Goal: Task Accomplishment & Management: Manage account settings

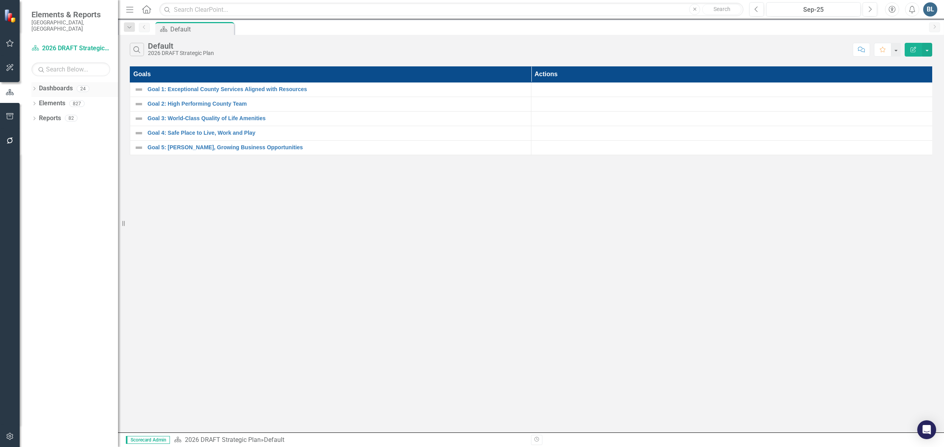
click at [32, 87] on icon "Dropdown" at bounding box center [34, 89] width 6 height 4
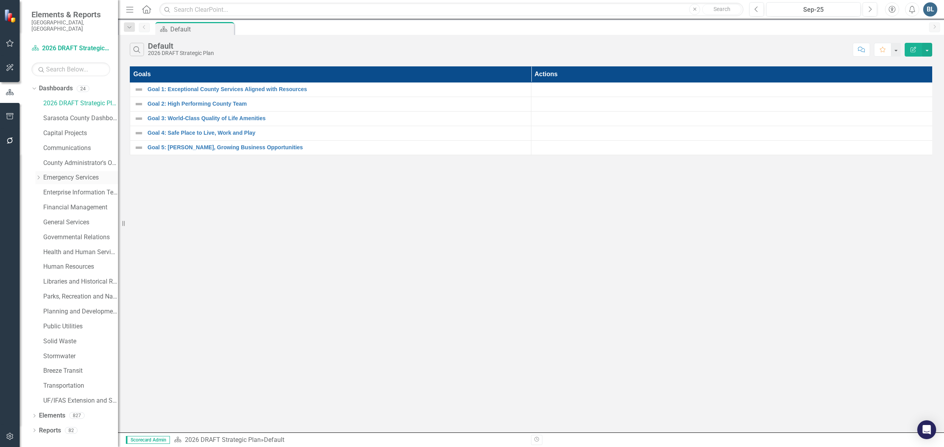
click at [40, 175] on icon "Dropdown" at bounding box center [38, 177] width 6 height 5
click at [65, 203] on link "Fire Department" at bounding box center [84, 207] width 67 height 9
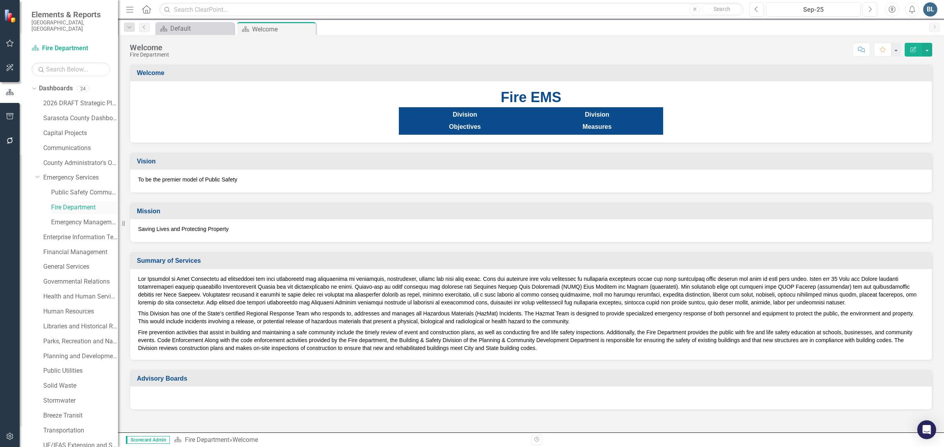
click at [70, 203] on link "Fire Department" at bounding box center [84, 207] width 67 height 9
click at [52, 173] on link "Emergency Services" at bounding box center [80, 177] width 75 height 9
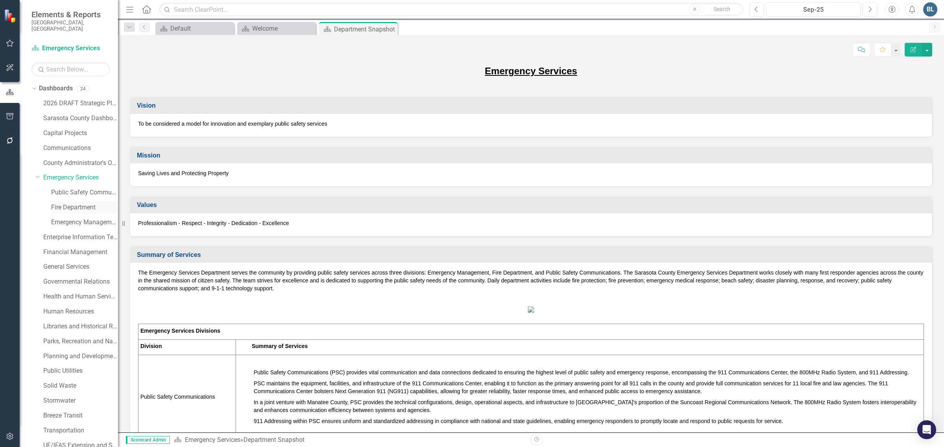
click at [64, 203] on link "Fire Department" at bounding box center [84, 207] width 67 height 9
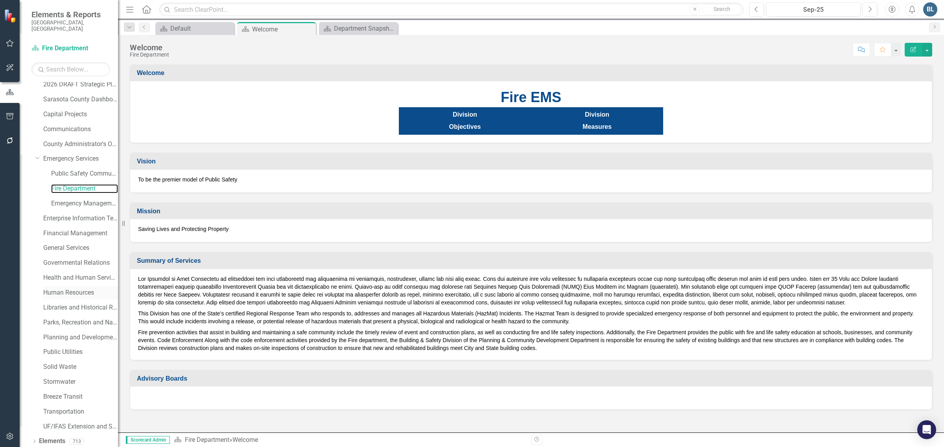
scroll to position [30, 0]
click at [53, 426] on link "Elements" at bounding box center [52, 430] width 26 height 9
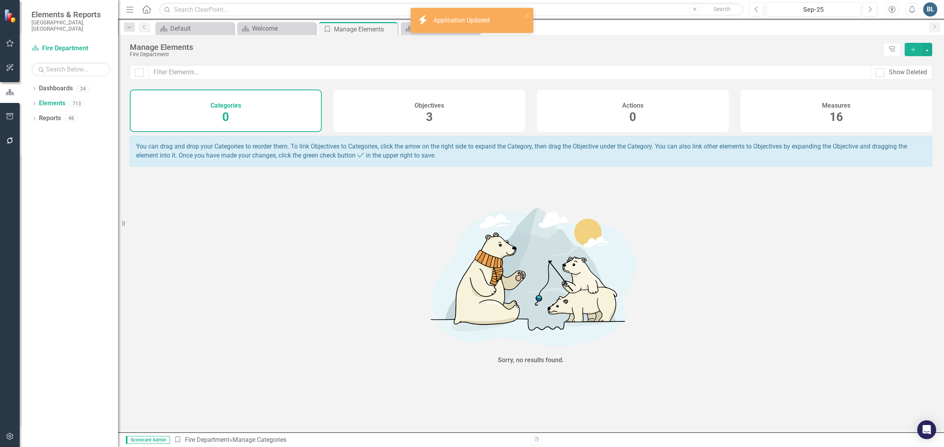
click at [843, 115] on div "Measures 16" at bounding box center [836, 111] width 192 height 42
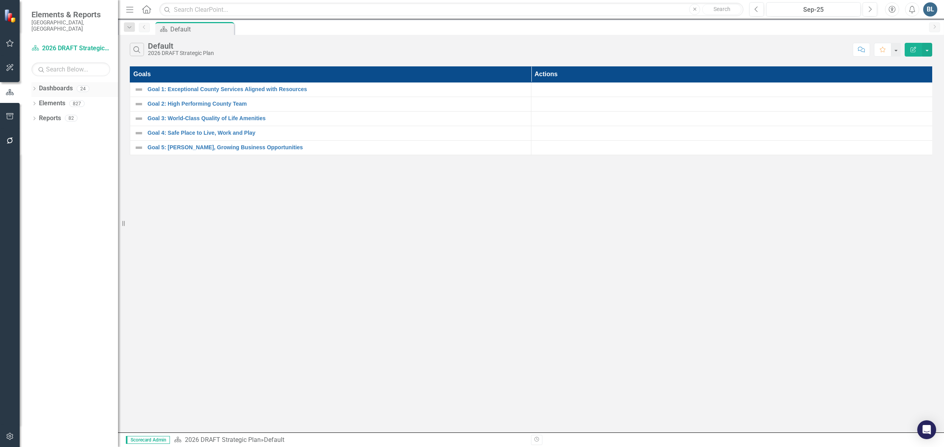
click at [44, 84] on link "Dashboards" at bounding box center [56, 88] width 34 height 9
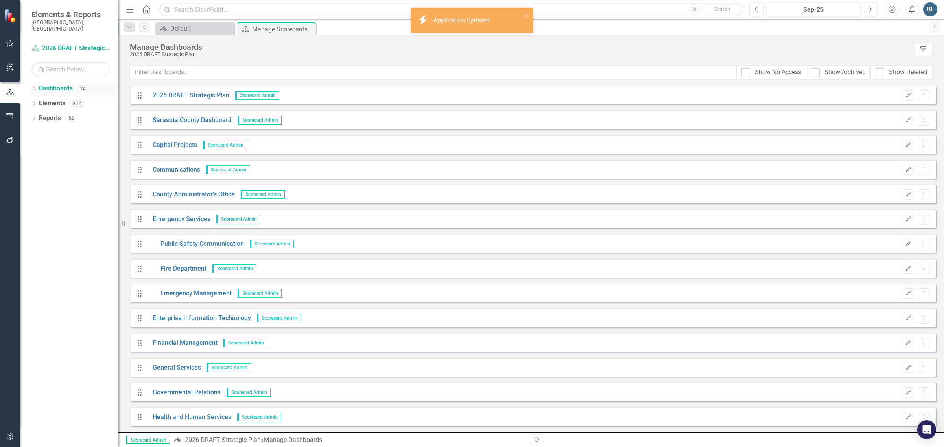
click at [33, 87] on icon "Dropdown" at bounding box center [34, 89] width 6 height 4
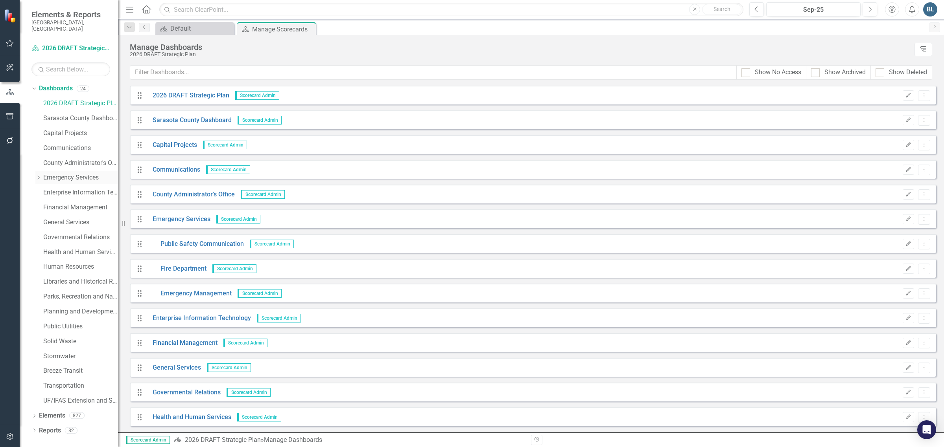
click at [38, 175] on icon "Dropdown" at bounding box center [38, 177] width 6 height 5
click at [68, 203] on link "Fire Department" at bounding box center [84, 207] width 67 height 9
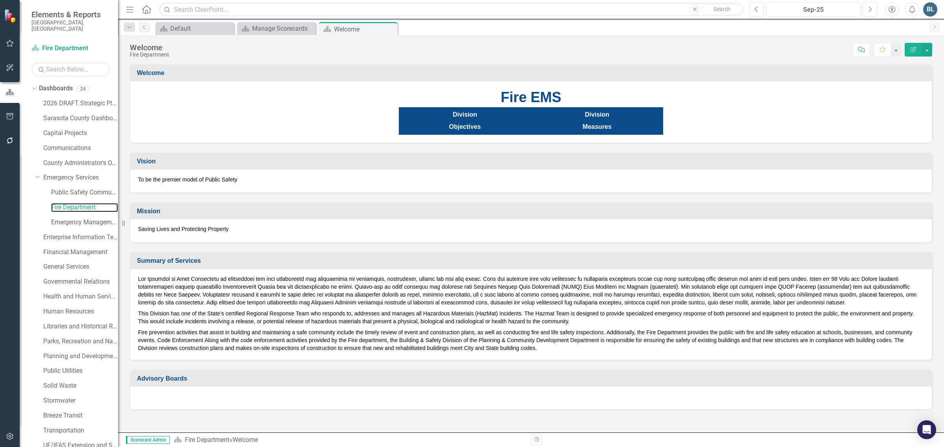
scroll to position [30, 0]
click at [51, 426] on link "Elements" at bounding box center [52, 430] width 26 height 9
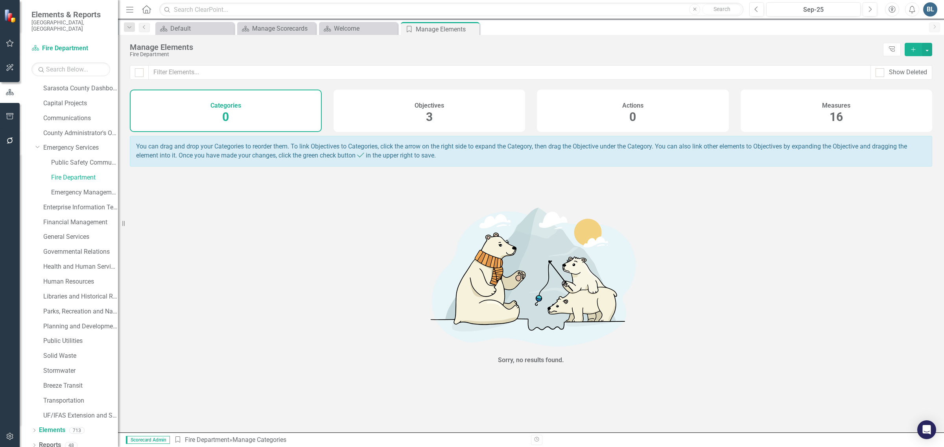
click at [847, 111] on div "Measures 16" at bounding box center [836, 111] width 192 height 42
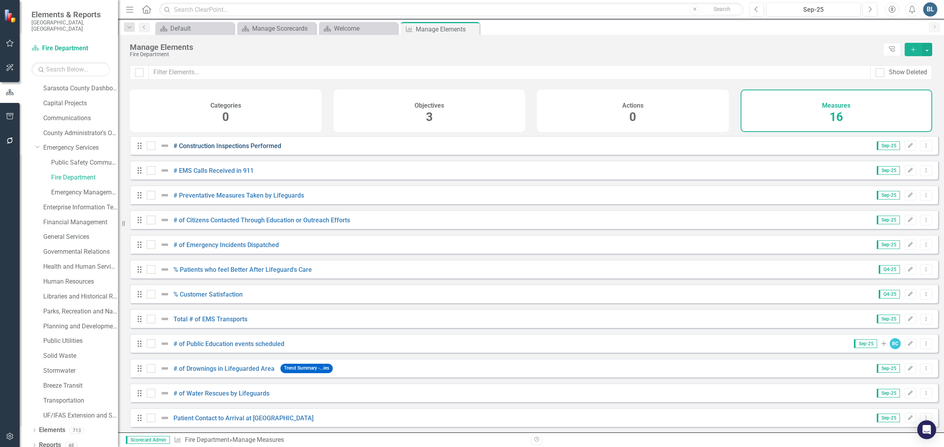
click at [199, 150] on link "# Construction Inspections Performed" at bounding box center [227, 145] width 108 height 7
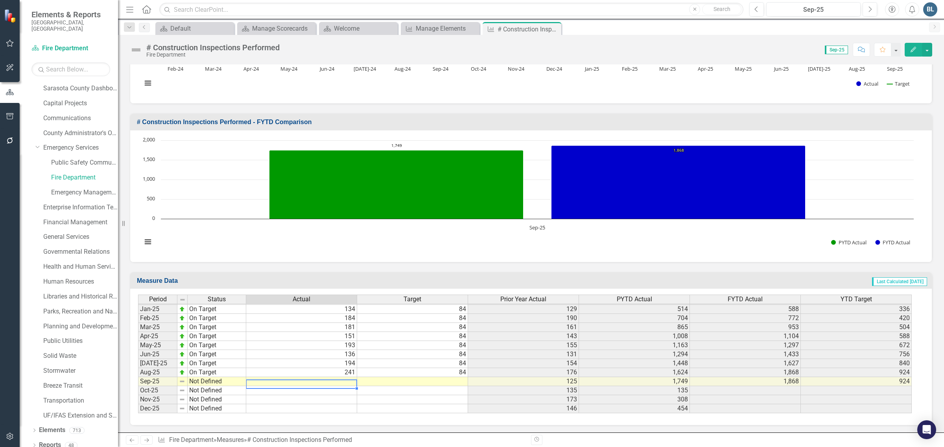
scroll to position [1223, 0]
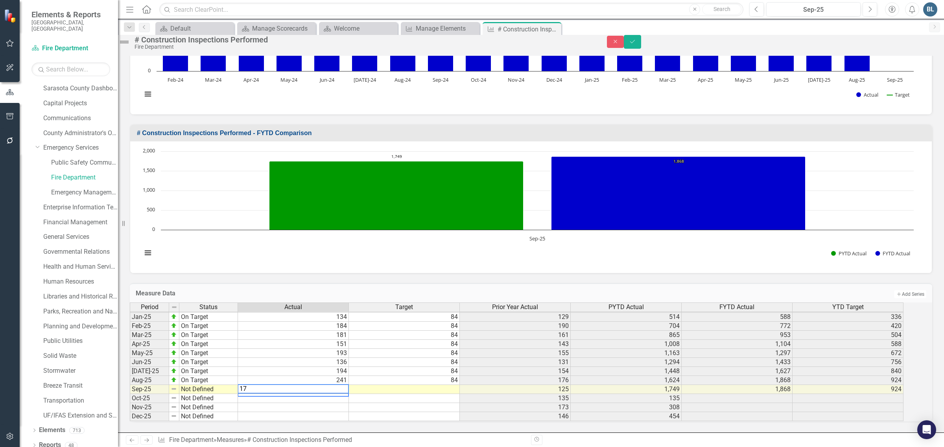
type textarea "176"
type textarea "84"
click at [177, 386] on img at bounding box center [174, 389] width 6 height 6
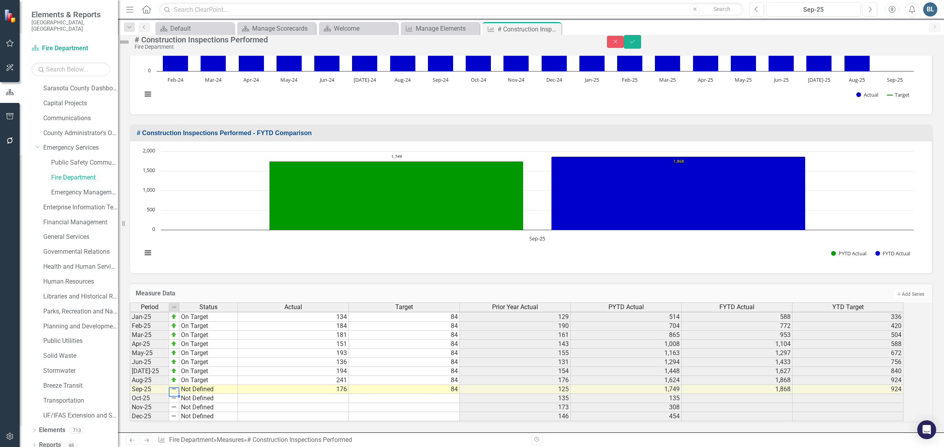
click at [177, 386] on img at bounding box center [174, 389] width 6 height 6
click at [131, 48] on img at bounding box center [124, 42] width 13 height 13
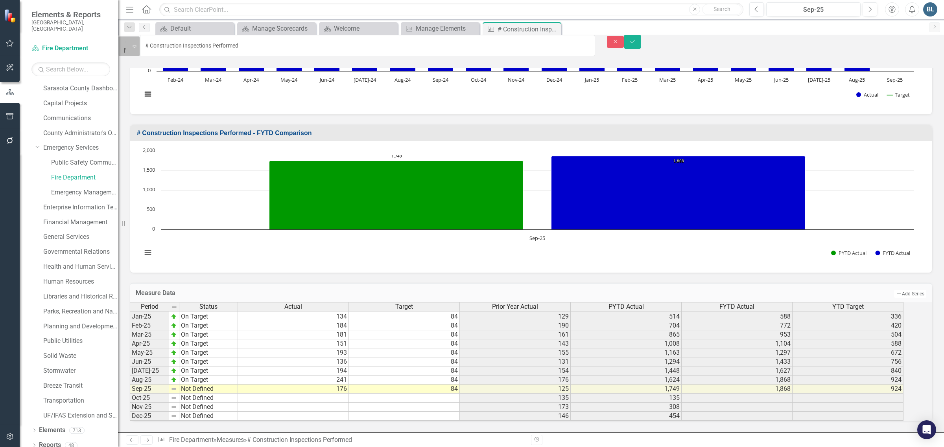
click at [132, 46] on img at bounding box center [128, 42] width 8 height 8
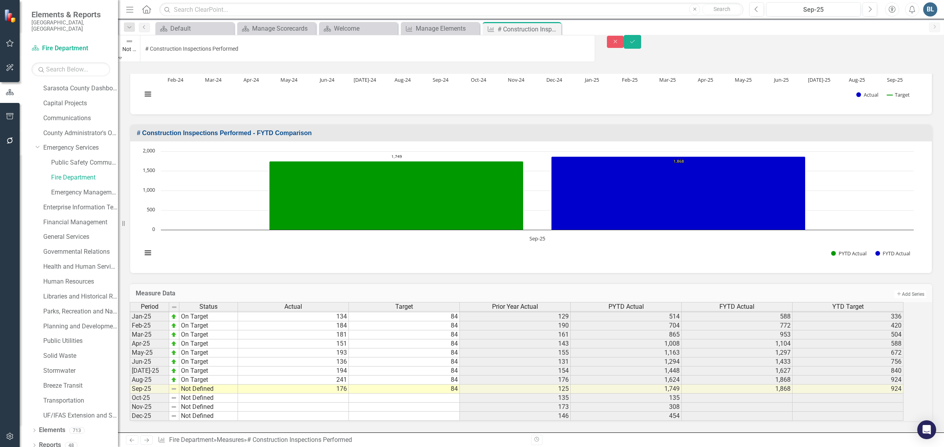
click at [641, 47] on button "Save" at bounding box center [632, 42] width 17 height 14
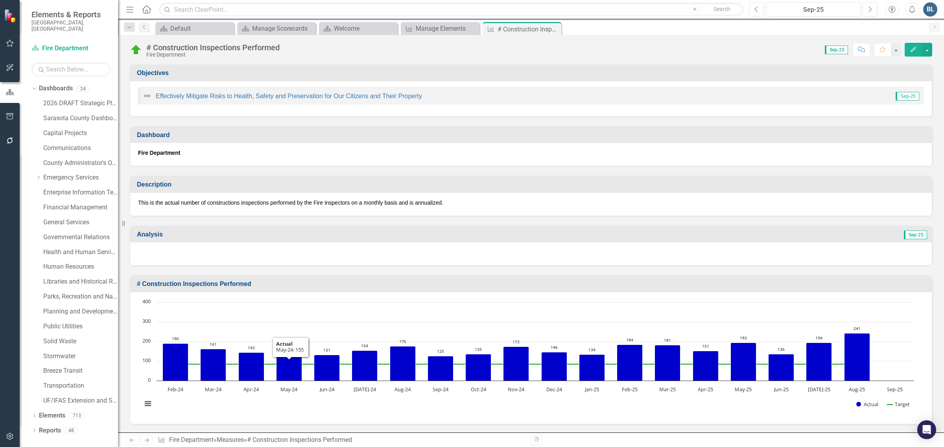
scroll to position [0, 0]
click at [147, 28] on icon "Previous" at bounding box center [144, 27] width 6 height 5
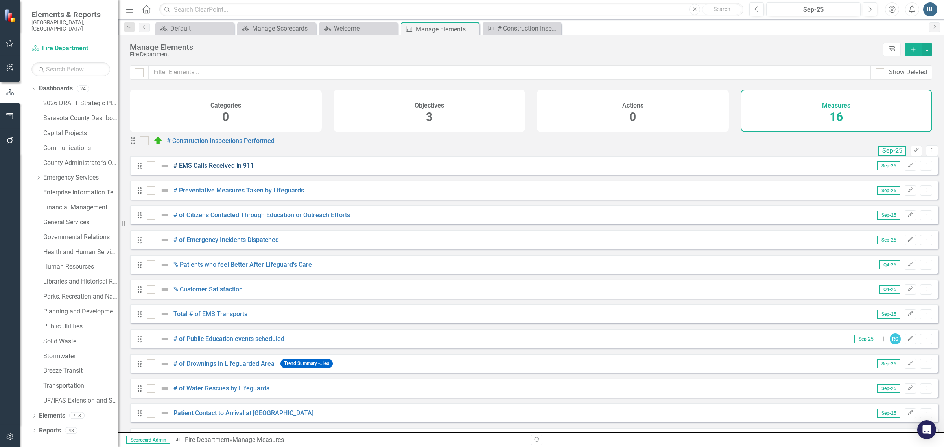
click at [201, 169] on link "# EMS Calls Received in 911" at bounding box center [213, 165] width 80 height 7
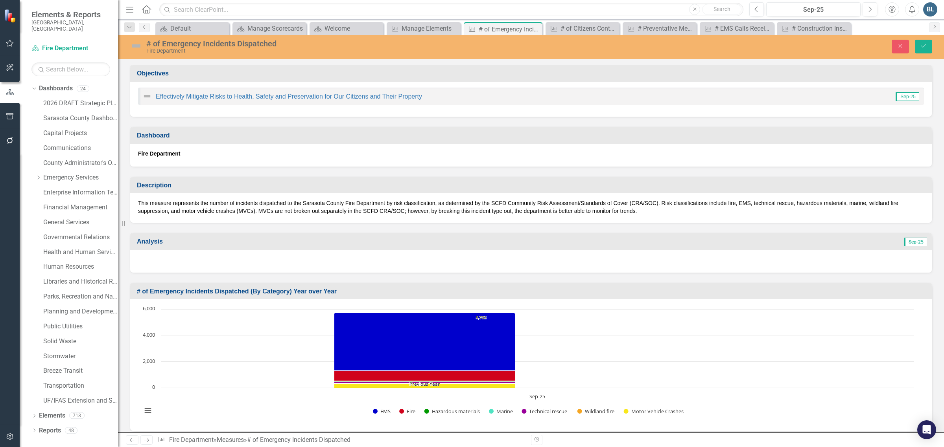
scroll to position [1221, 0]
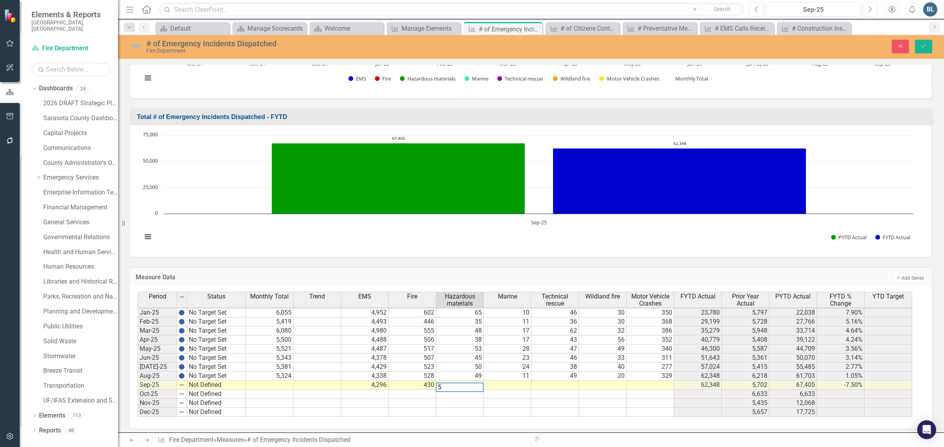
type textarea "57"
type textarea "13"
type textarea "50"
type textarea "17"
type textarea "5177"
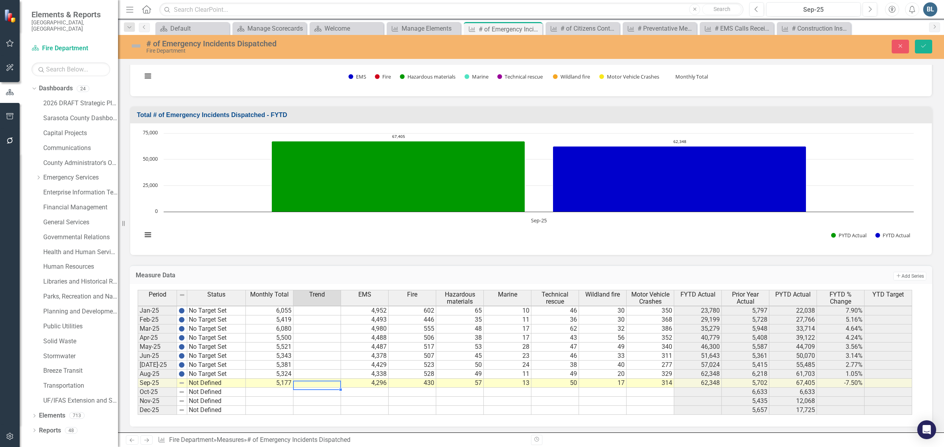
scroll to position [495, 0]
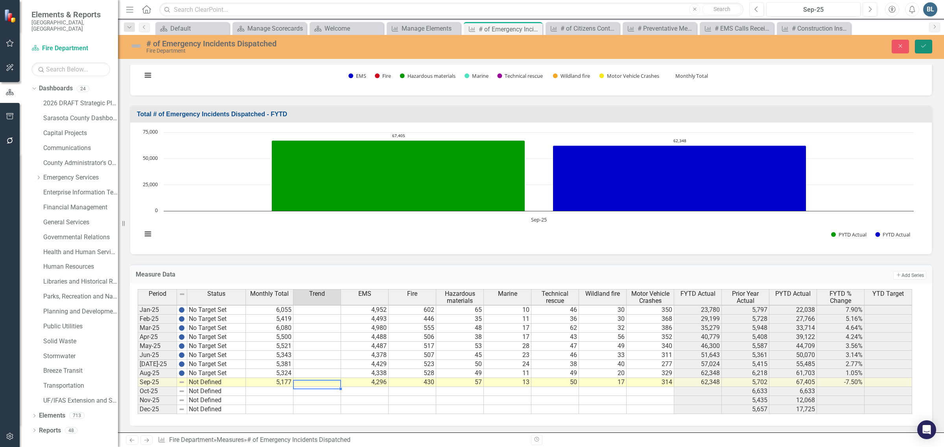
click at [926, 46] on icon "Save" at bounding box center [923, 46] width 7 height 6
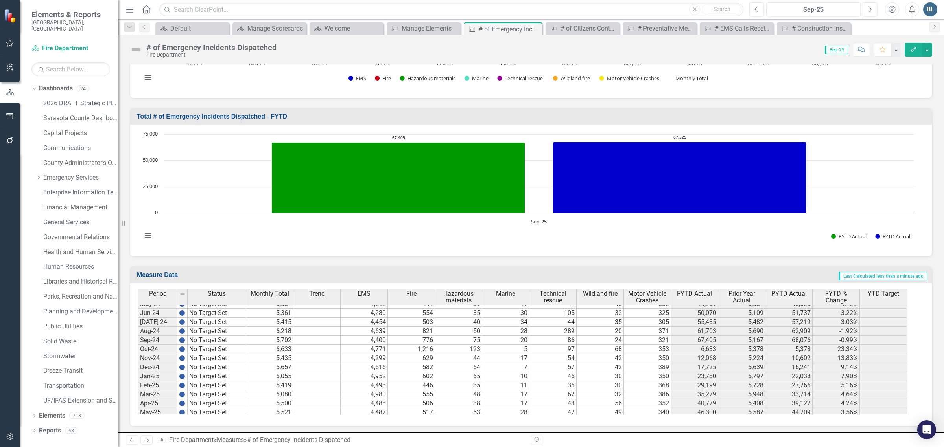
scroll to position [0, 0]
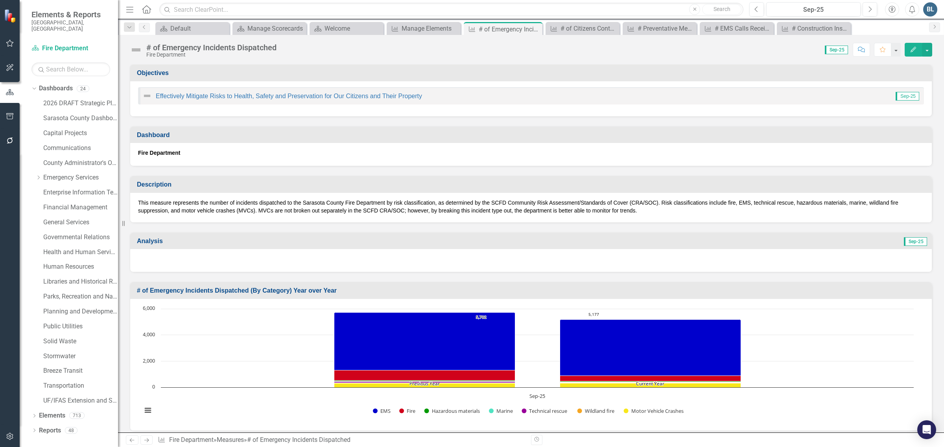
click at [134, 52] on img at bounding box center [136, 50] width 13 height 13
click at [139, 48] on img at bounding box center [136, 50] width 13 height 13
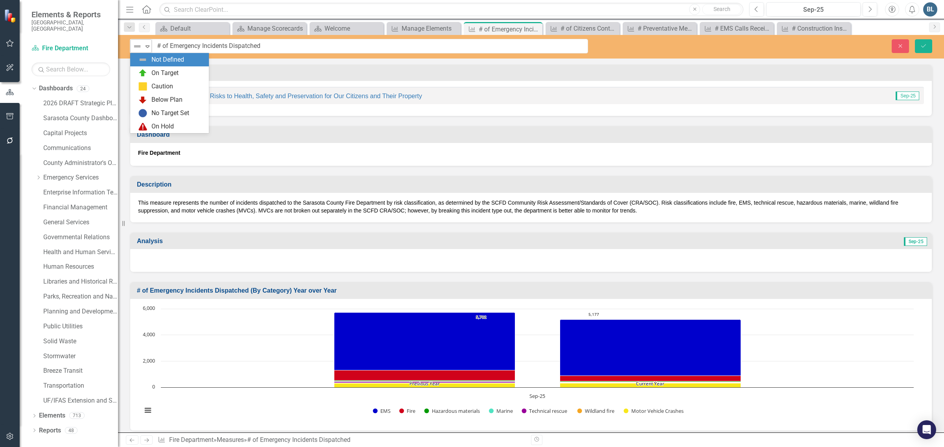
click at [142, 48] on img at bounding box center [137, 46] width 9 height 9
click at [155, 108] on div "No Target Set" at bounding box center [169, 113] width 79 height 13
click at [921, 44] on icon "Save" at bounding box center [923, 46] width 7 height 6
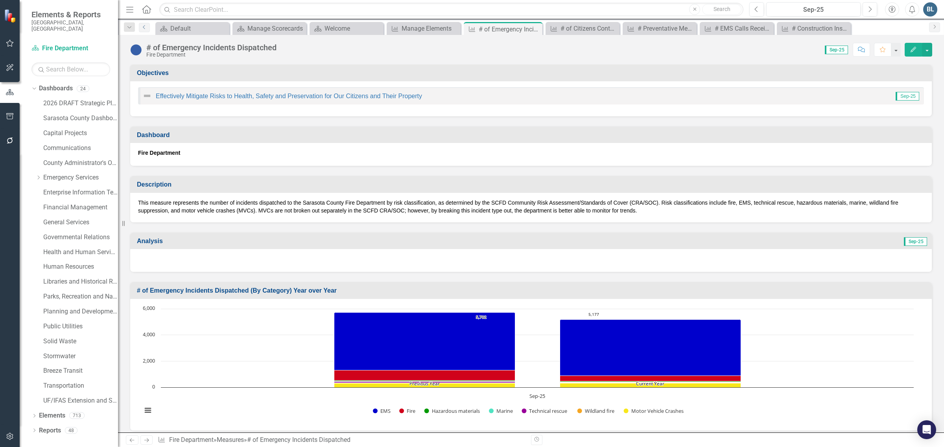
click at [142, 28] on icon "Previous" at bounding box center [144, 27] width 6 height 5
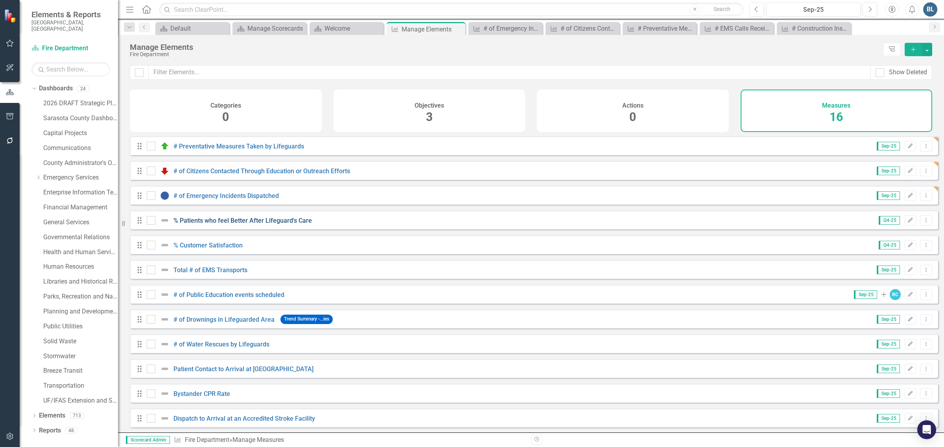
click at [210, 225] on link "% Patients who feel Better After Lifeguard's Care" at bounding box center [242, 220] width 138 height 7
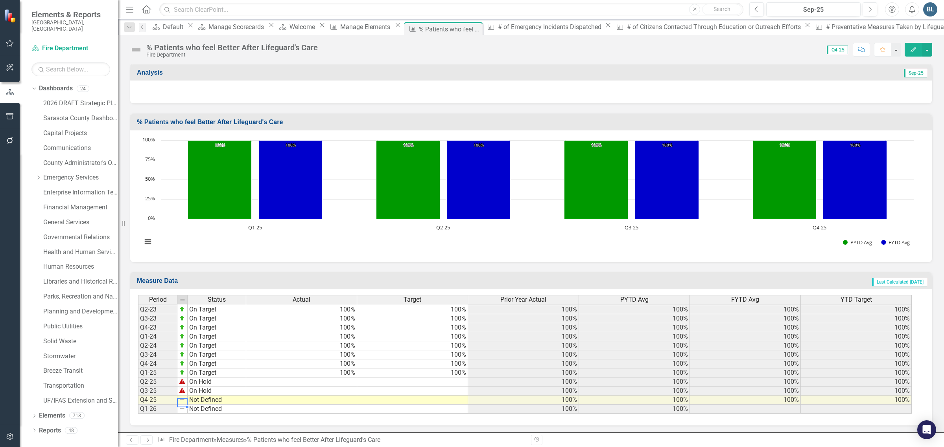
click at [180, 399] on img at bounding box center [182, 400] width 6 height 6
click at [136, 51] on img at bounding box center [136, 50] width 13 height 13
click at [137, 50] on img at bounding box center [136, 50] width 13 height 13
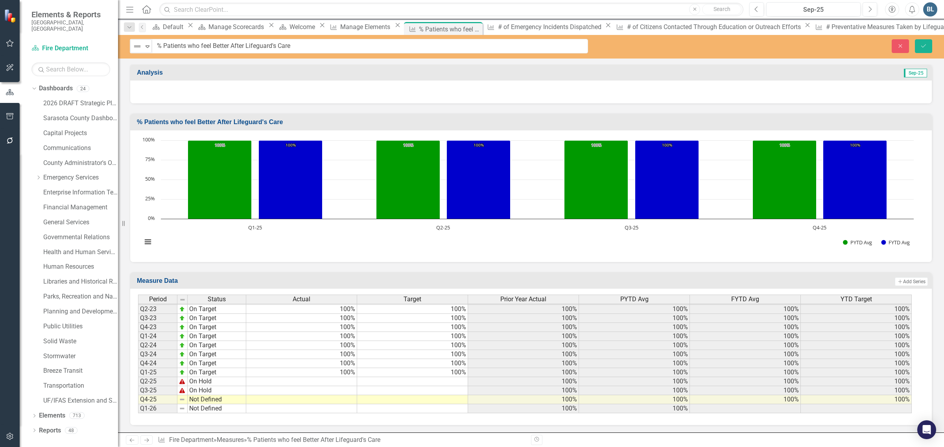
click at [137, 50] on img at bounding box center [137, 46] width 9 height 9
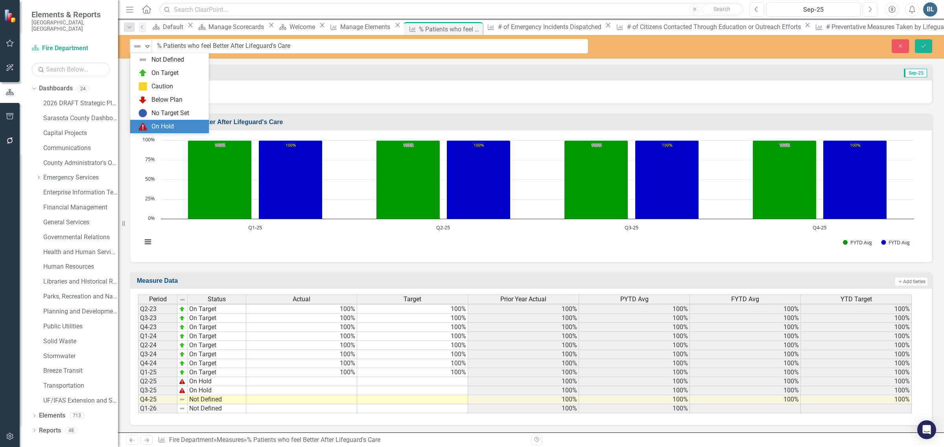
click at [162, 122] on div "On Hold" at bounding box center [162, 126] width 22 height 9
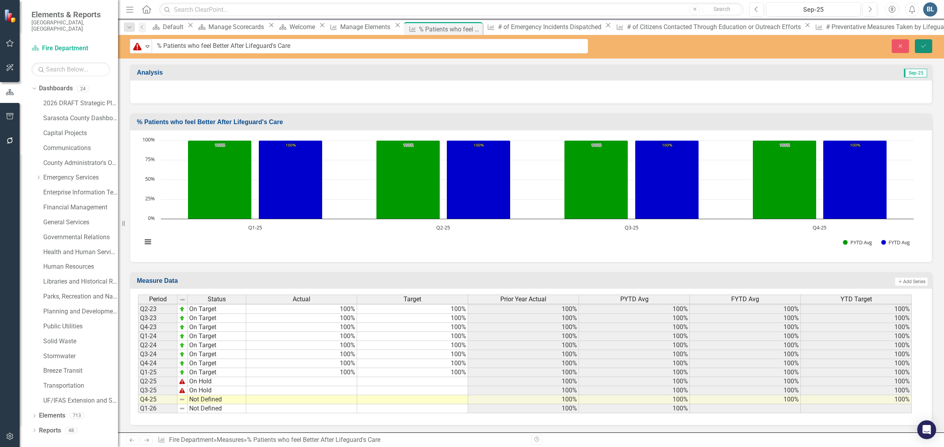
click at [917, 46] on button "Save" at bounding box center [923, 46] width 17 height 14
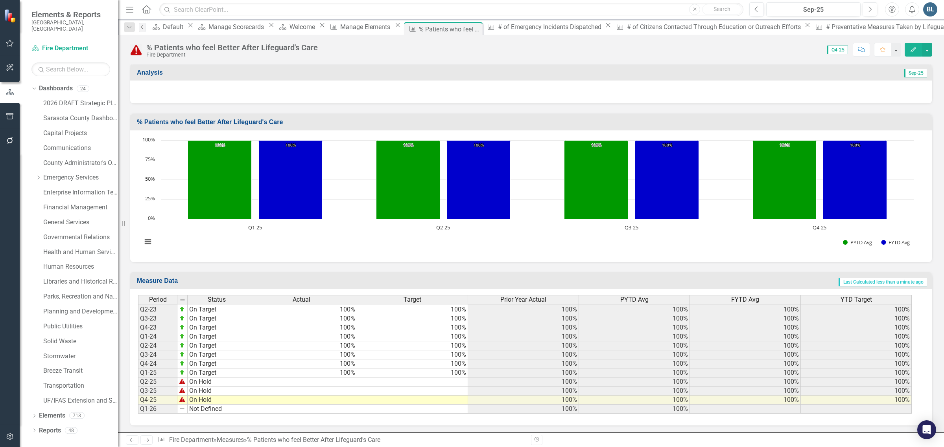
click at [142, 26] on icon "Previous" at bounding box center [142, 27] width 6 height 5
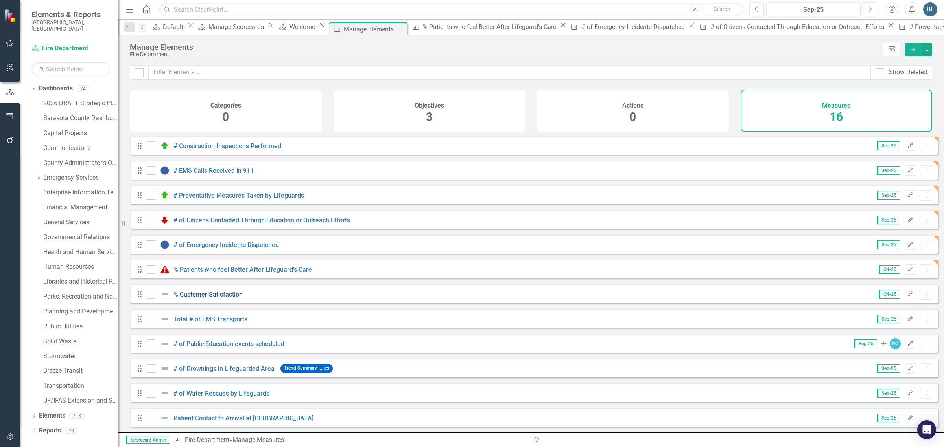
click at [199, 298] on link "% Customer Satisfaction" at bounding box center [207, 294] width 69 height 7
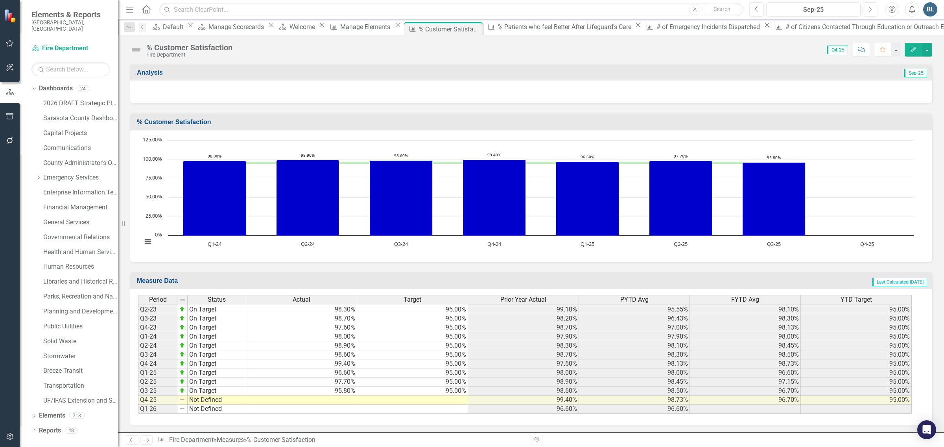
scroll to position [373, 0]
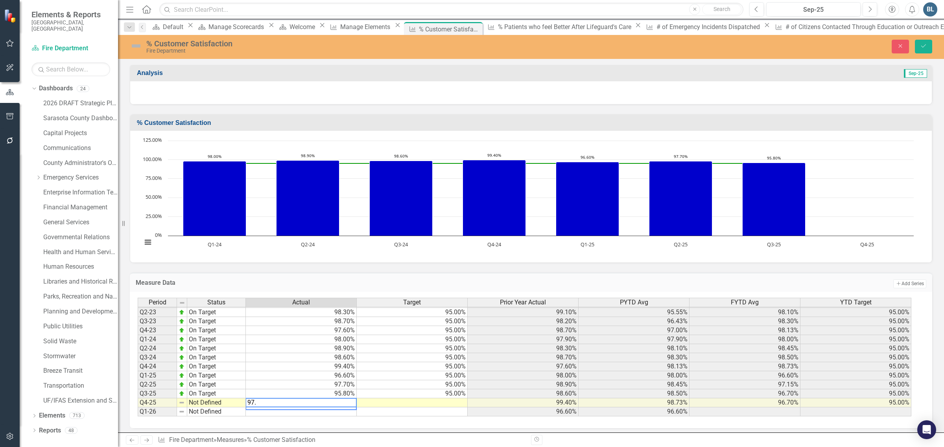
type textarea "97.0"
click at [339, 400] on td "97.00%" at bounding box center [301, 403] width 111 height 9
type textarea "97.1"
type textarea "95"
click at [138, 44] on img at bounding box center [136, 46] width 13 height 13
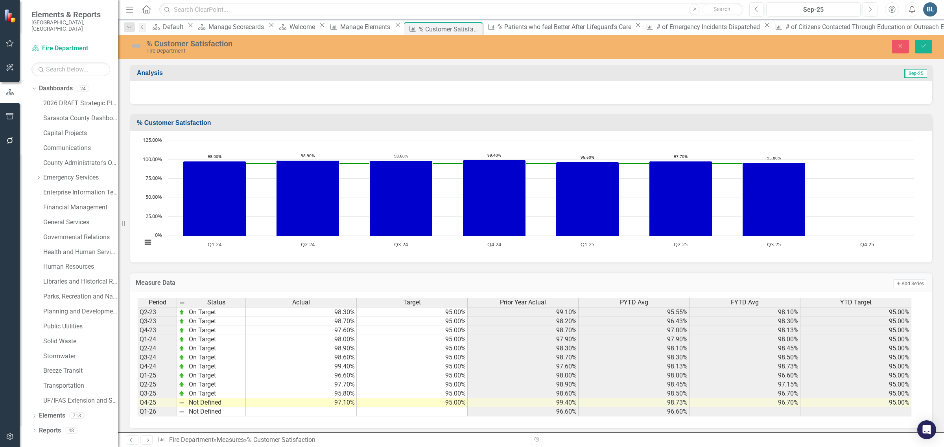
click at [138, 46] on img at bounding box center [136, 46] width 13 height 13
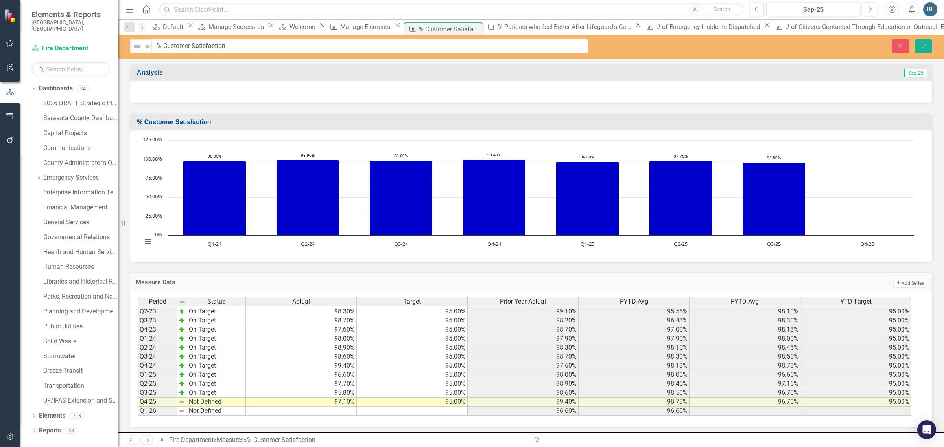
click at [138, 46] on img at bounding box center [137, 46] width 9 height 9
click at [153, 74] on div "On Target" at bounding box center [164, 73] width 27 height 9
click at [924, 46] on icon "Save" at bounding box center [923, 46] width 7 height 6
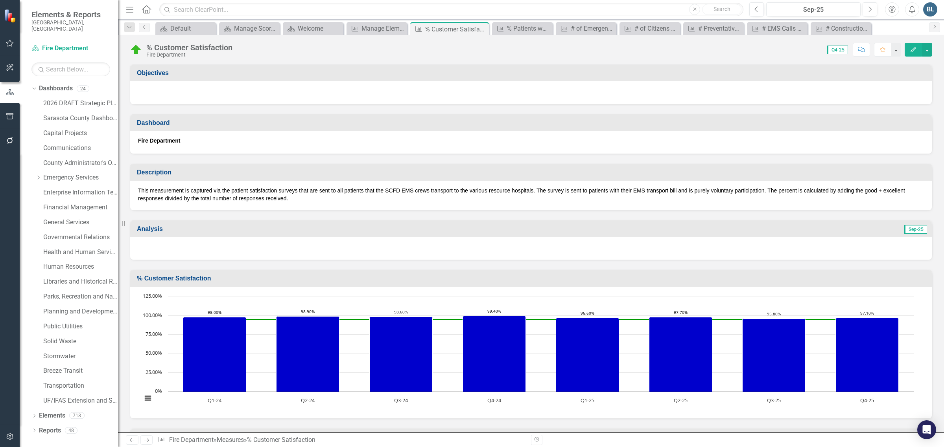
scroll to position [373, 0]
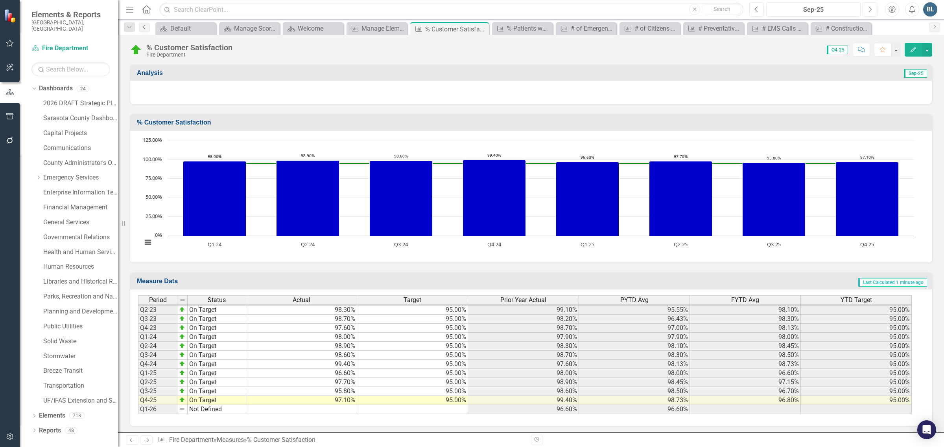
click at [142, 26] on icon "Previous" at bounding box center [144, 27] width 6 height 5
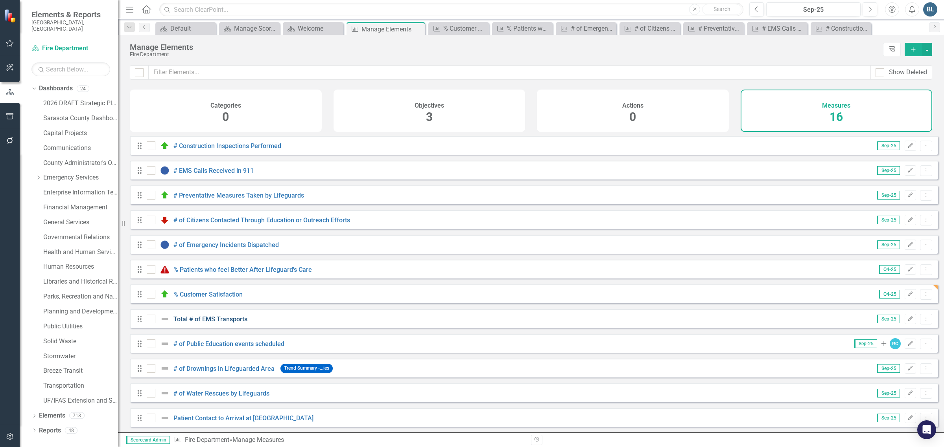
click at [203, 323] on link "Total # of EMS Transports" at bounding box center [210, 319] width 74 height 7
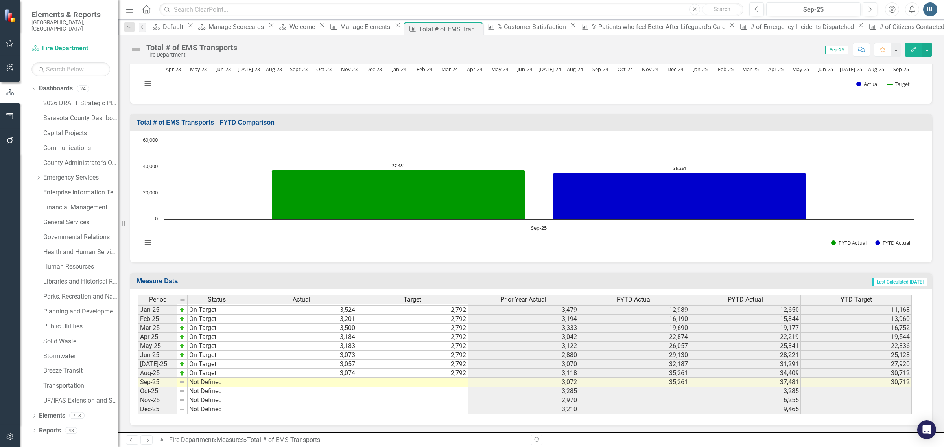
scroll to position [1223, 0]
click at [347, 380] on tbody "Oct-23 On Target 3,006 2,792 3,122 3,006 3,122 2,792 Nov-23 On Target 2,948 2,7…" at bounding box center [524, 291] width 773 height 245
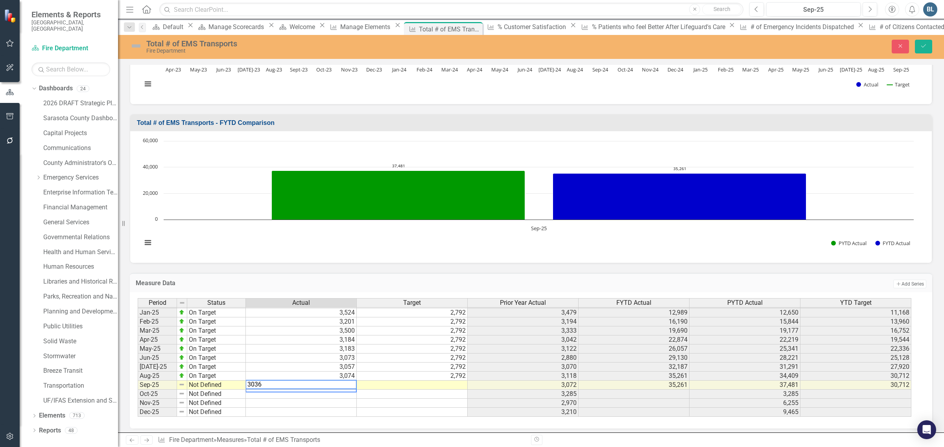
type textarea "3036"
click at [138, 388] on div "Period Status Actual Target Prior Year Actual FYTD Actual PYTD Actual YTD Targe…" at bounding box center [138, 299] width 0 height 236
click at [404, 384] on td at bounding box center [412, 385] width 111 height 9
type textarea "2792"
click at [402, 402] on td at bounding box center [412, 403] width 111 height 9
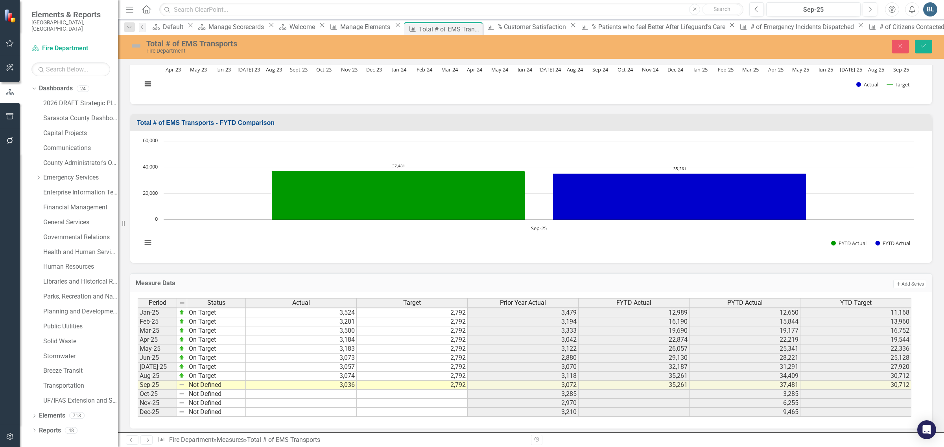
click at [136, 50] on img at bounding box center [136, 46] width 13 height 13
click at [136, 47] on img at bounding box center [136, 46] width 13 height 13
click at [136, 46] on img at bounding box center [136, 46] width 13 height 13
click at [135, 46] on img at bounding box center [136, 46] width 13 height 13
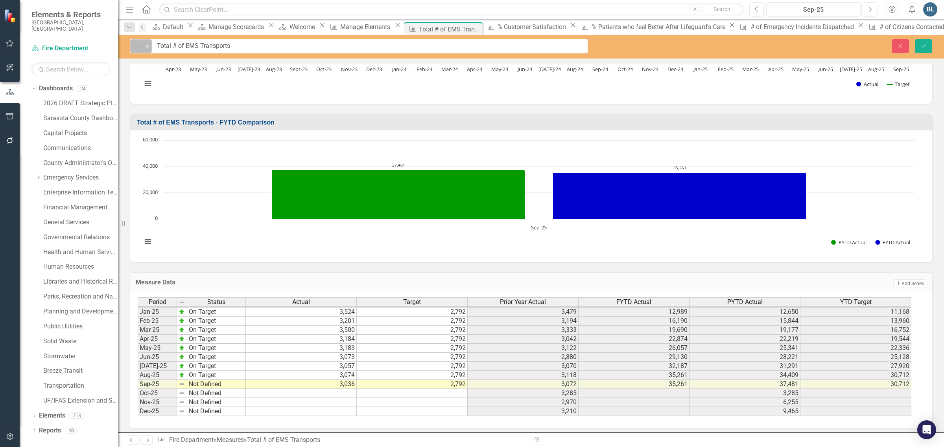
click at [138, 48] on img at bounding box center [137, 46] width 9 height 9
click at [151, 75] on div "On Target" at bounding box center [171, 72] width 66 height 9
click at [927, 48] on button "Save" at bounding box center [923, 46] width 17 height 14
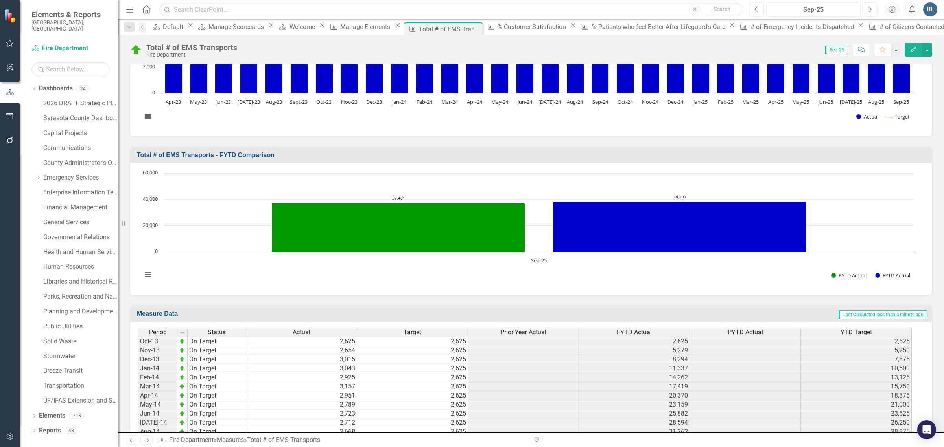
scroll to position [295, 0]
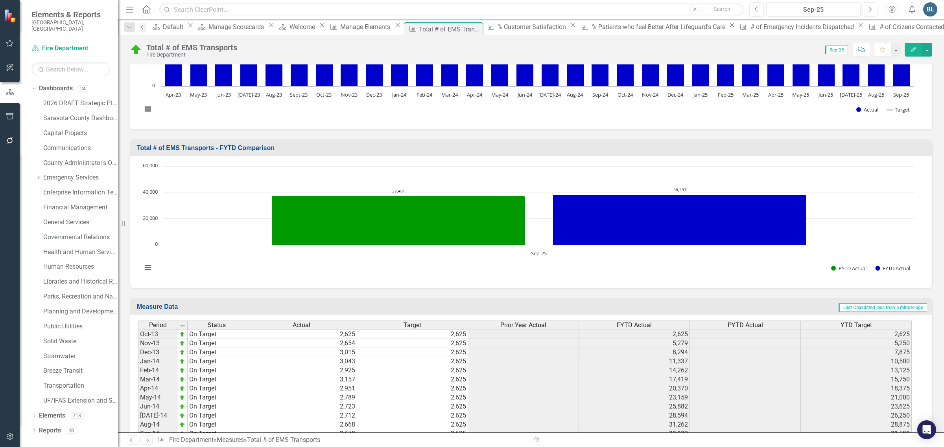
click at [142, 30] on link "Previous" at bounding box center [142, 27] width 7 height 9
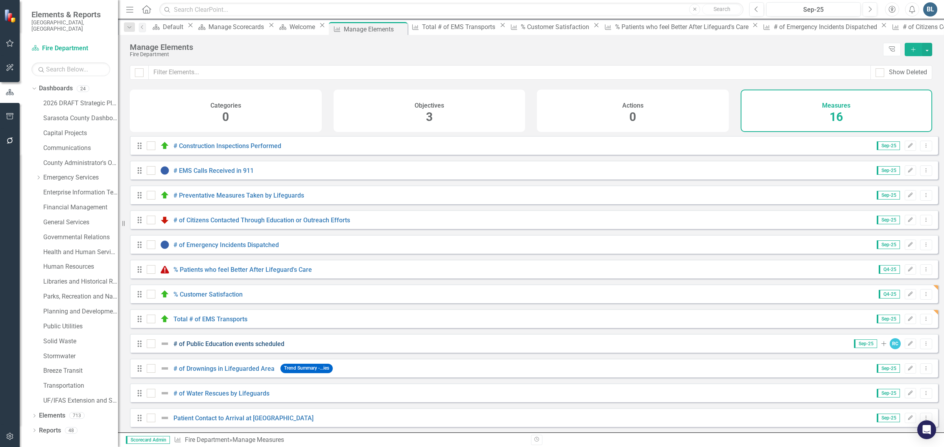
click at [219, 348] on link "# of Public Education events scheduled" at bounding box center [228, 343] width 111 height 7
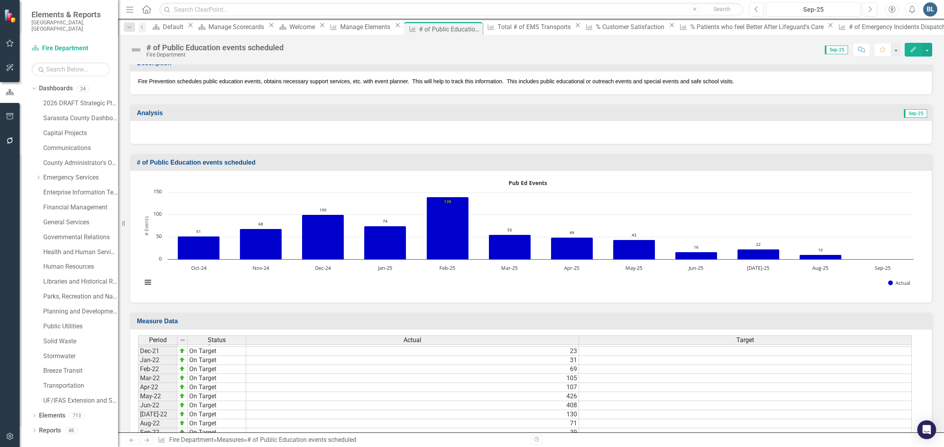
scroll to position [1155, 0]
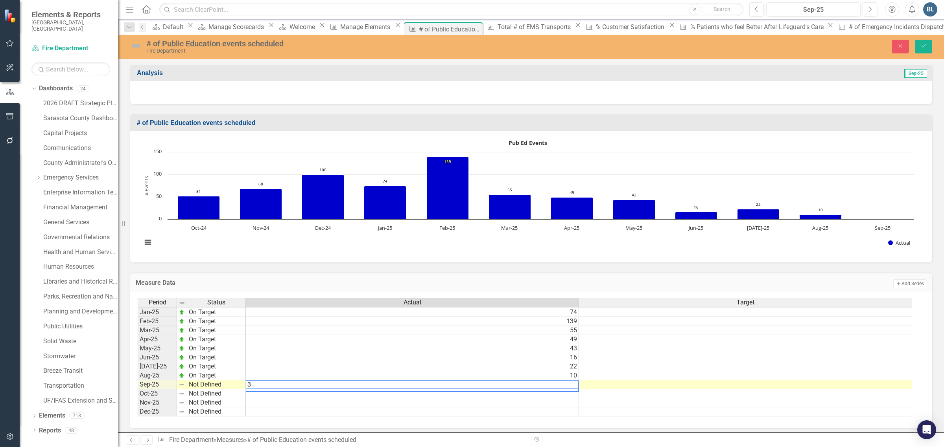
type textarea "30"
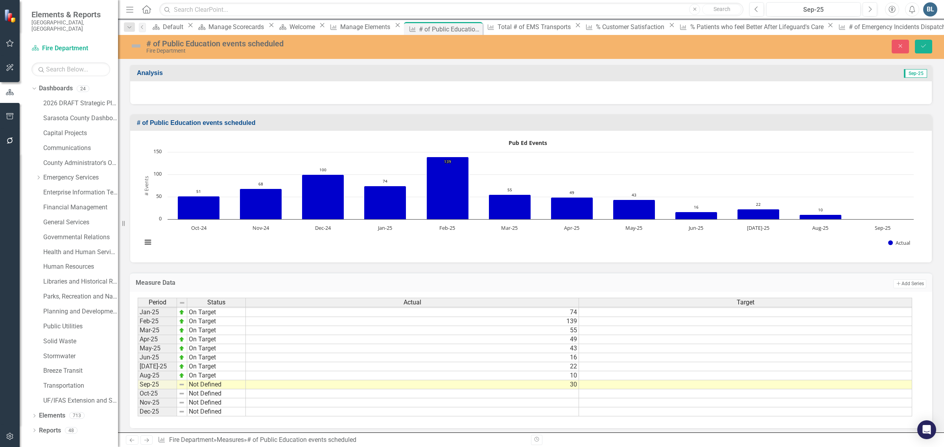
click at [134, 46] on img at bounding box center [136, 46] width 13 height 13
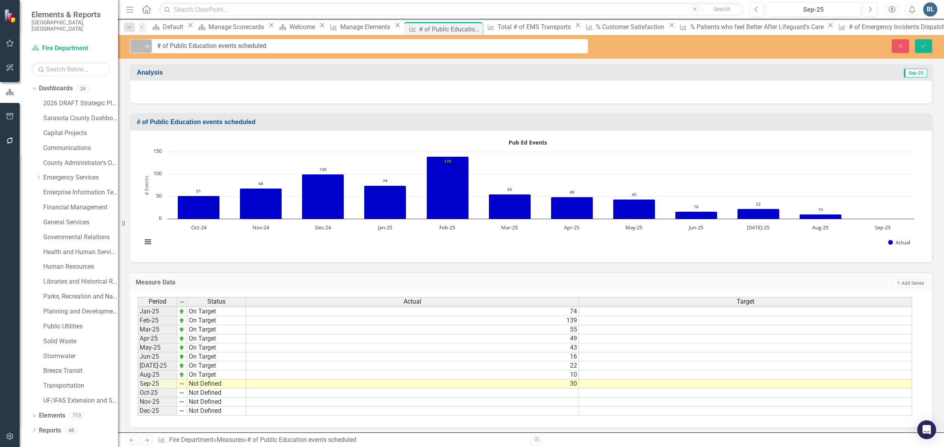
click at [138, 44] on img at bounding box center [137, 46] width 9 height 9
click at [151, 68] on div "On Target" at bounding box center [169, 72] width 79 height 13
click at [920, 45] on icon "Save" at bounding box center [923, 46] width 7 height 6
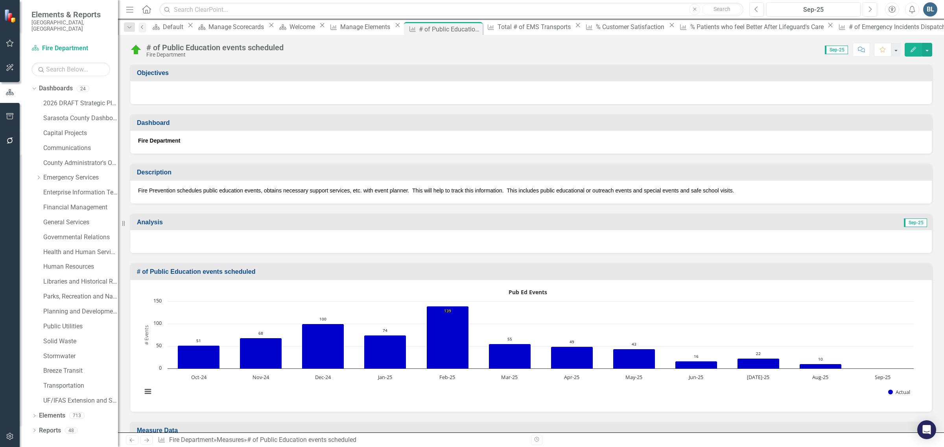
click at [142, 28] on icon "Previous" at bounding box center [142, 27] width 6 height 5
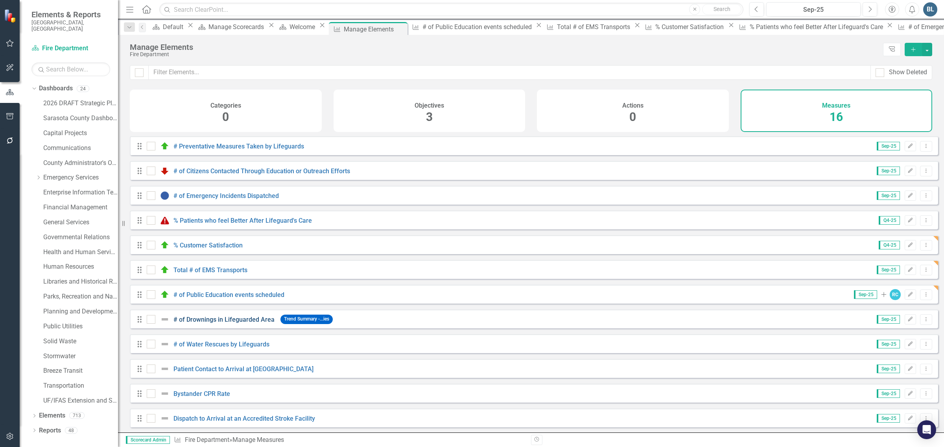
click at [208, 324] on link "# of Drownings in Lifeguarded Area" at bounding box center [223, 319] width 101 height 7
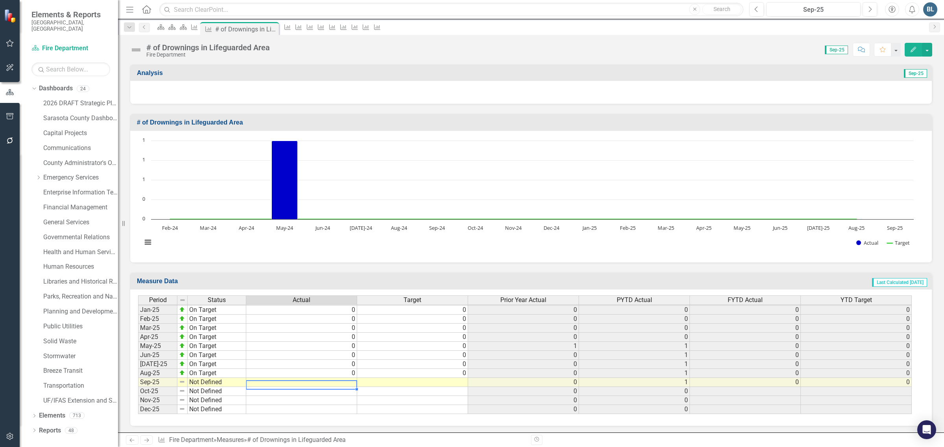
type textarea "0"
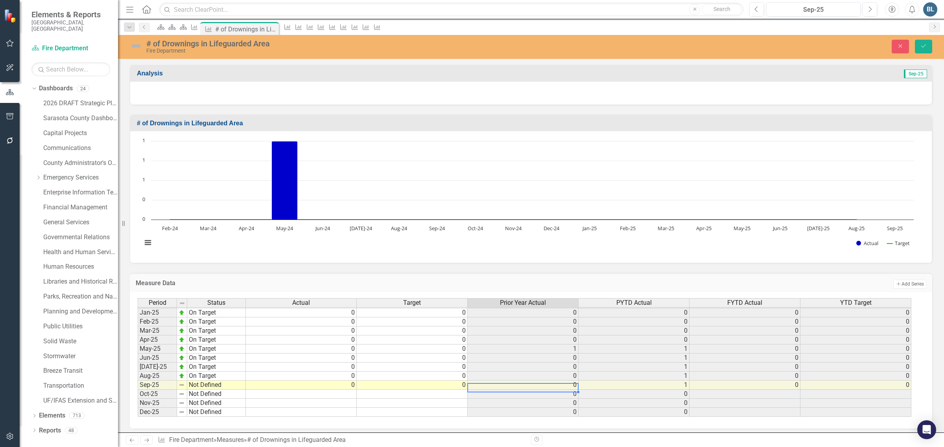
type textarea "0"
click at [137, 46] on img at bounding box center [136, 46] width 13 height 13
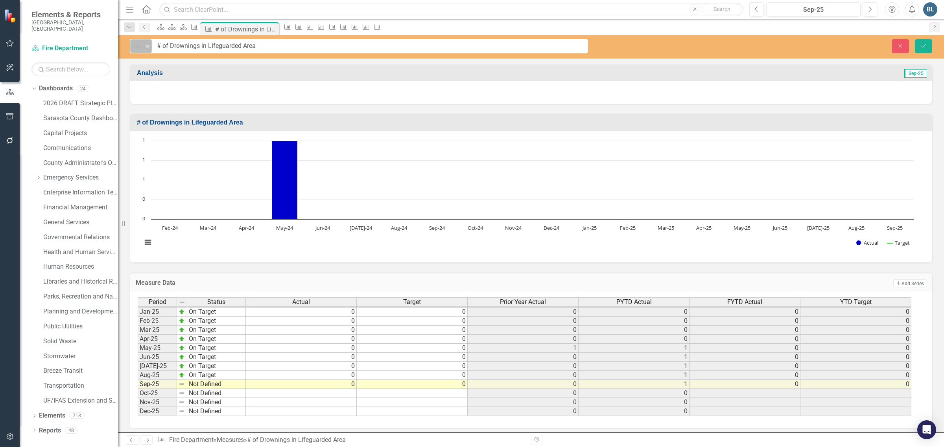
click at [140, 46] on img at bounding box center [137, 46] width 9 height 9
click at [140, 69] on img at bounding box center [142, 72] width 9 height 9
click at [917, 42] on button "Save" at bounding box center [923, 46] width 17 height 14
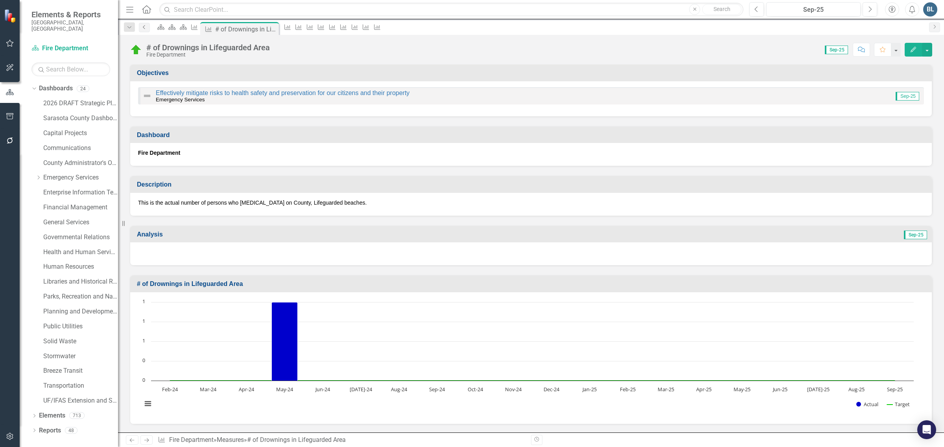
click at [144, 26] on icon "Previous" at bounding box center [144, 27] width 6 height 5
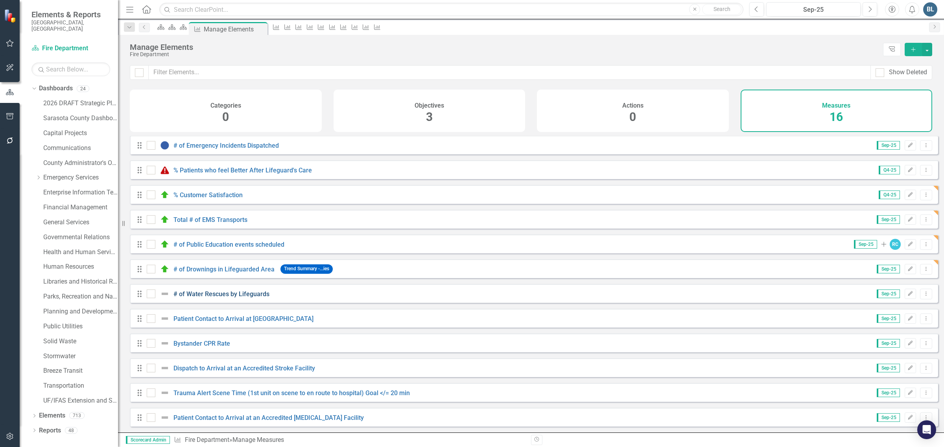
click at [224, 294] on link "# of Water Rescues by Lifeguards" at bounding box center [221, 294] width 96 height 7
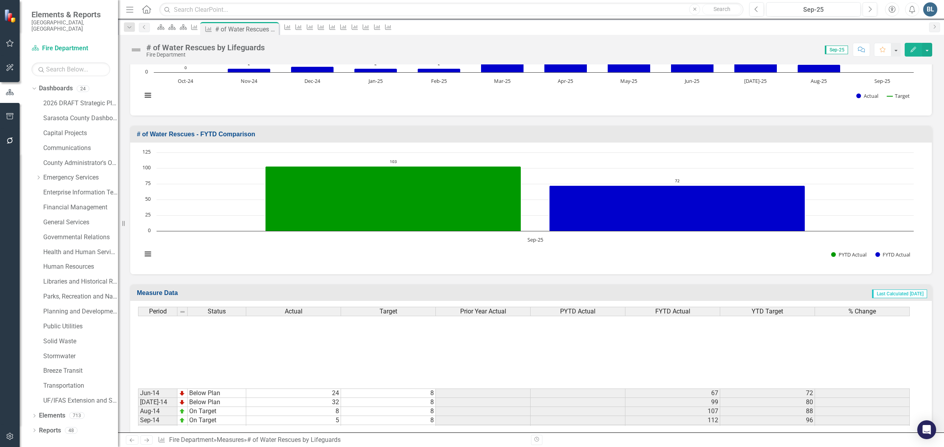
scroll to position [98, 0]
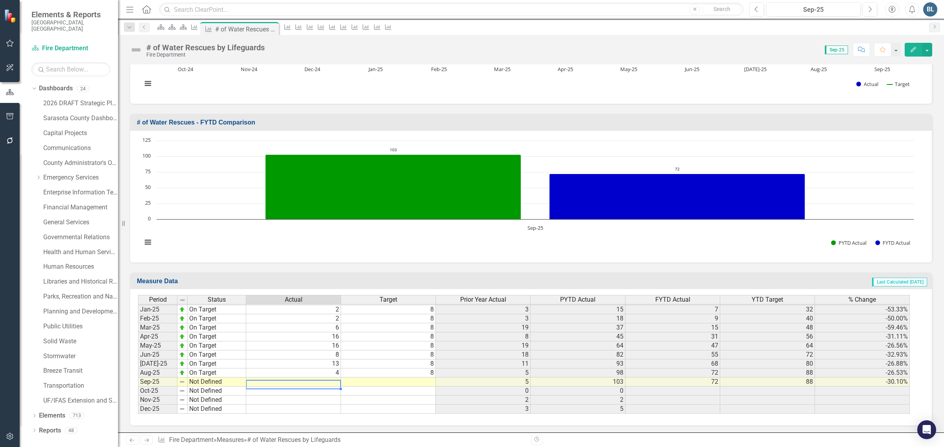
type textarea "4"
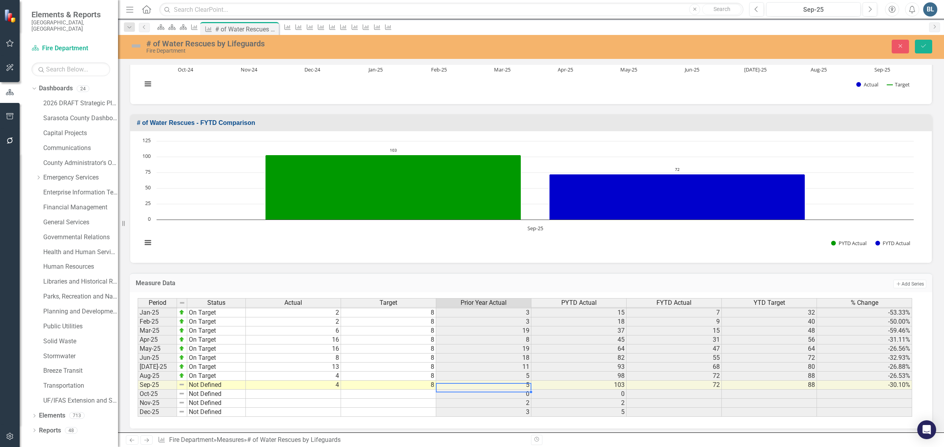
type textarea "8"
click at [138, 48] on img at bounding box center [136, 46] width 13 height 13
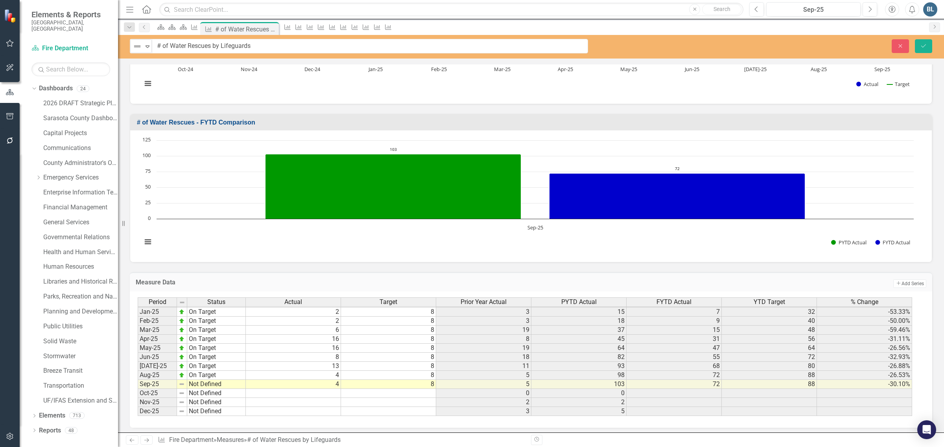
click at [138, 46] on img at bounding box center [137, 46] width 9 height 9
click at [164, 75] on div "On Target" at bounding box center [164, 73] width 27 height 9
click at [921, 46] on icon "Save" at bounding box center [923, 46] width 7 height 6
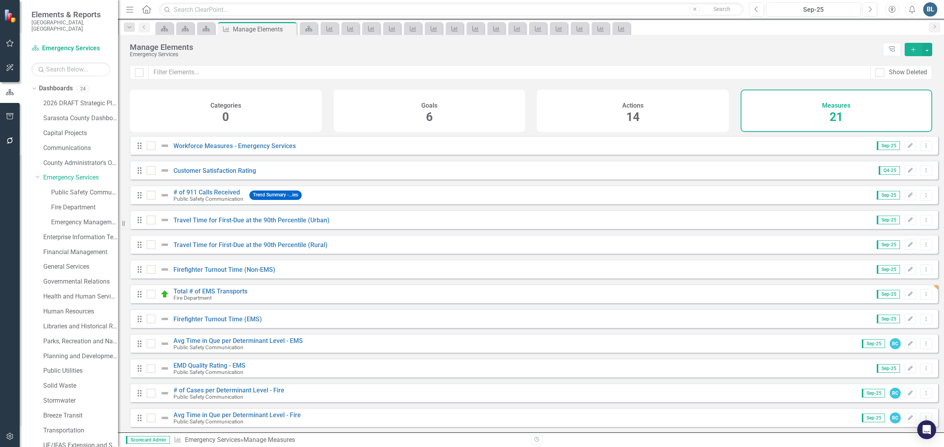
scroll to position [30, 0]
click at [208, 196] on link "# of 911 Calls Received" at bounding box center [206, 192] width 66 height 7
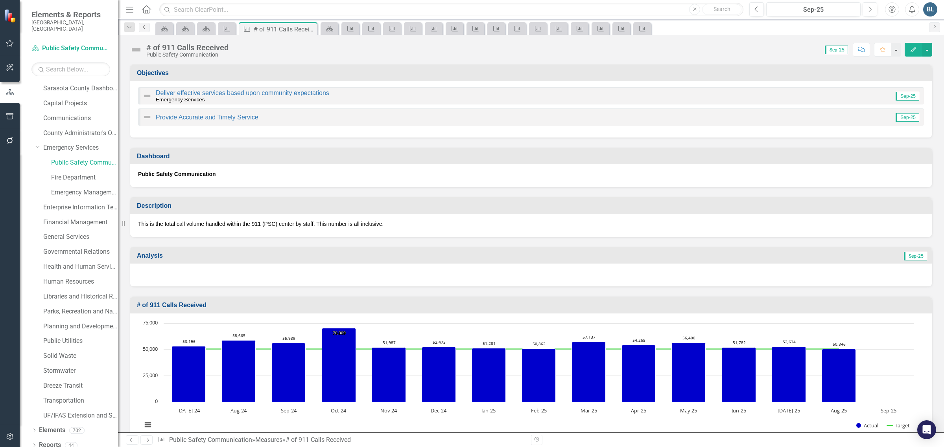
click at [144, 26] on icon "Previous" at bounding box center [144, 27] width 6 height 5
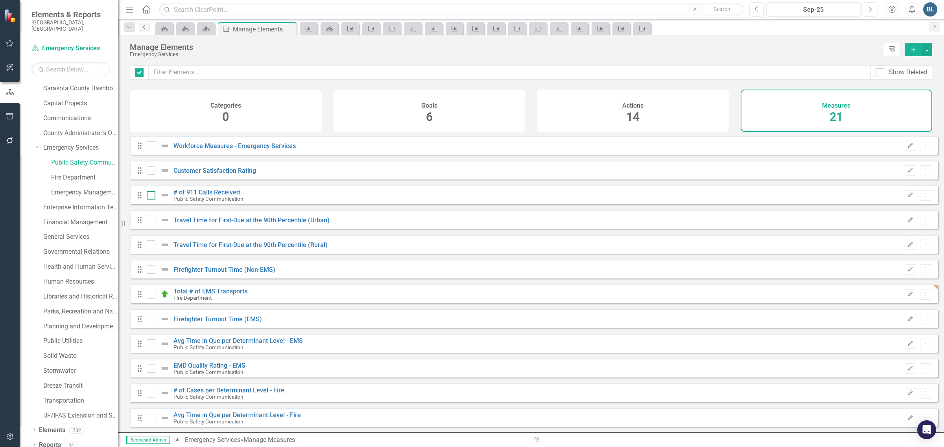
checkbox input "false"
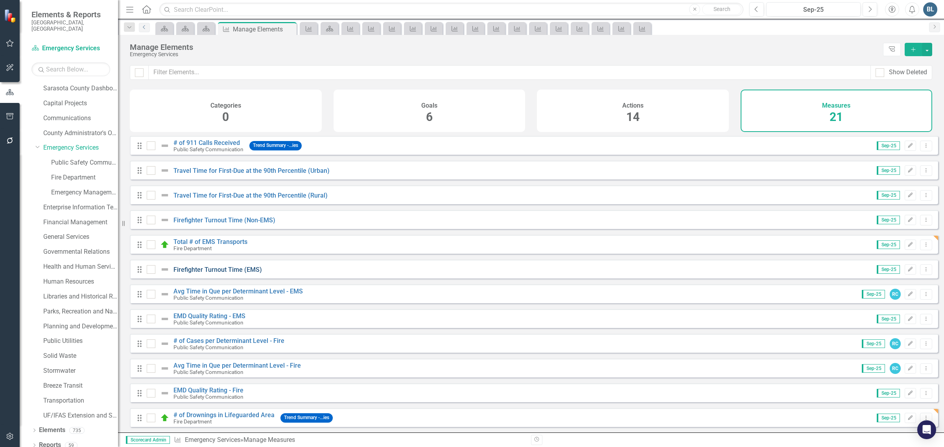
scroll to position [98, 0]
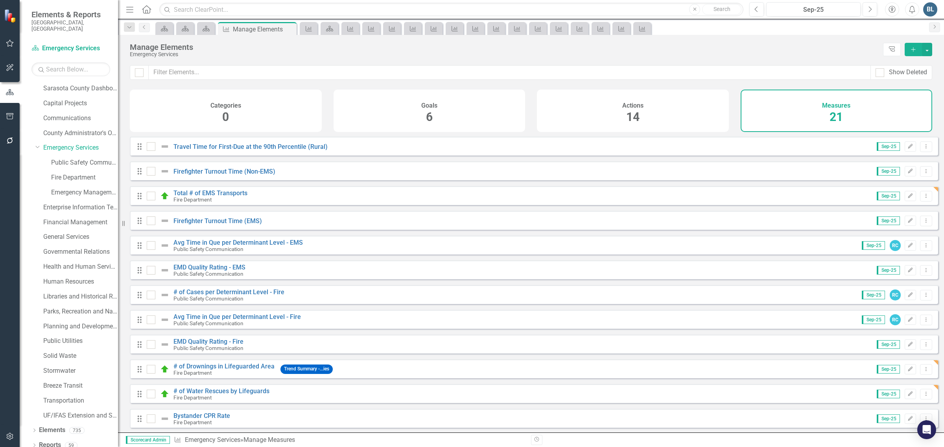
click at [217, 269] on div "Drag EMD Quality Rating - EMS Public Safety Communication Sep-25 Edit Dropdown …" at bounding box center [534, 270] width 808 height 19
click at [202, 271] on link "EMD Quality Rating - EMS" at bounding box center [209, 267] width 72 height 7
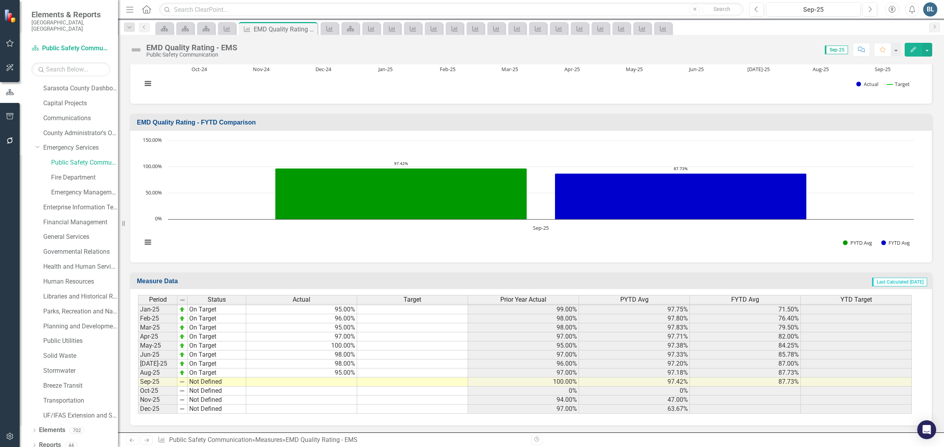
scroll to position [1223, 0]
click at [333, 379] on td at bounding box center [301, 382] width 111 height 9
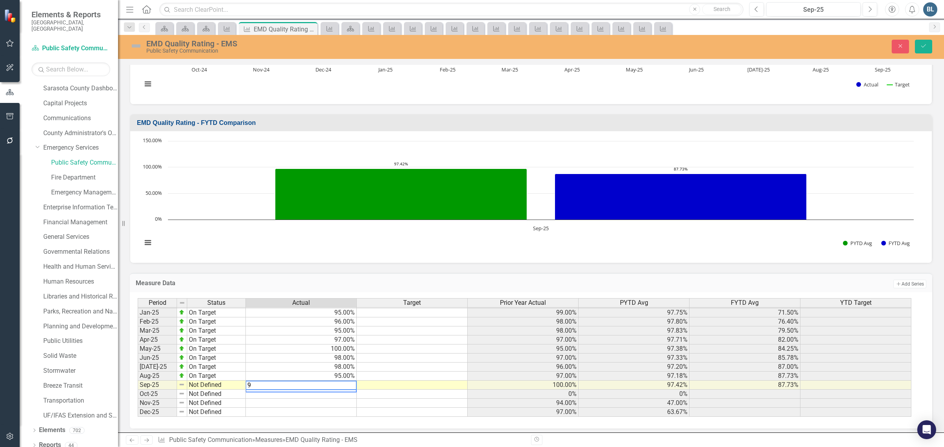
type textarea "97"
click at [127, 41] on div "EMD Quality Rating - EMS Public Safety Communication" at bounding box center [359, 46] width 470 height 15
click at [133, 44] on img at bounding box center [136, 46] width 13 height 13
click at [136, 44] on img at bounding box center [136, 46] width 13 height 13
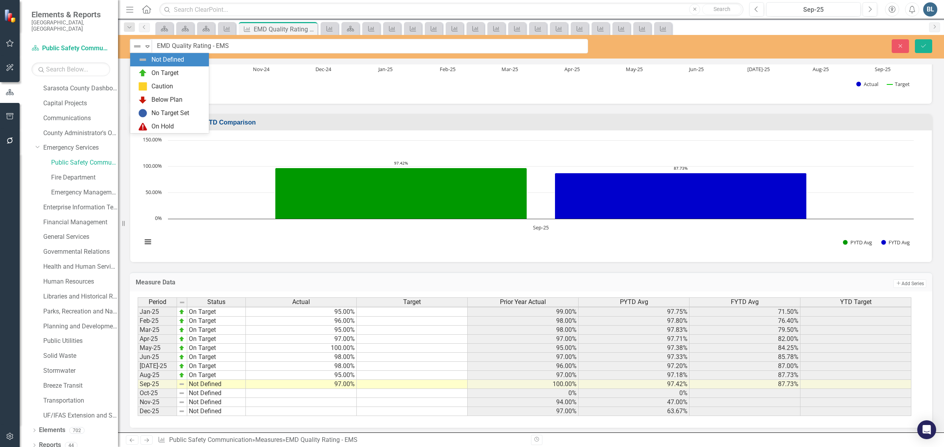
click at [136, 44] on img at bounding box center [137, 46] width 9 height 9
click at [149, 69] on div "On Target" at bounding box center [171, 72] width 66 height 9
click at [920, 46] on icon "Save" at bounding box center [923, 46] width 7 height 6
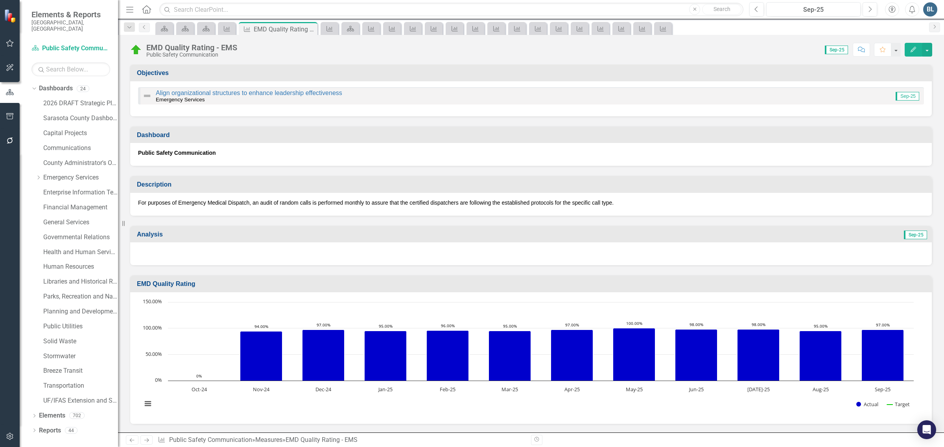
scroll to position [0, 0]
click at [142, 28] on icon "Previous" at bounding box center [144, 27] width 6 height 5
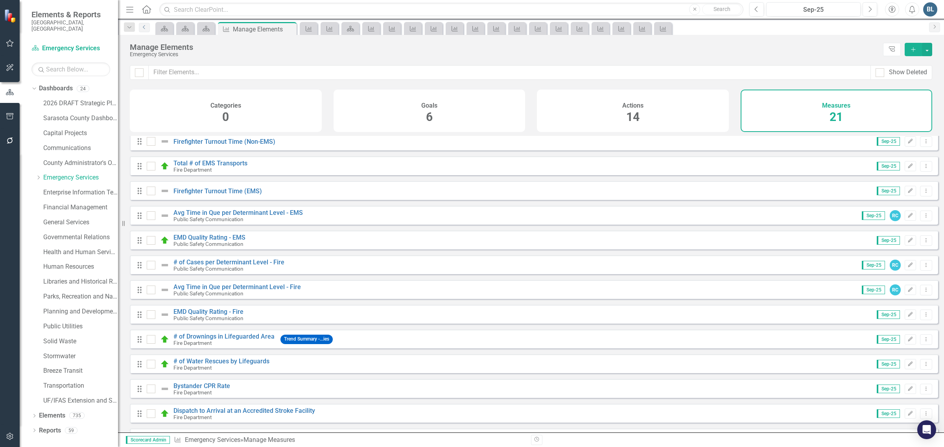
scroll to position [147, 0]
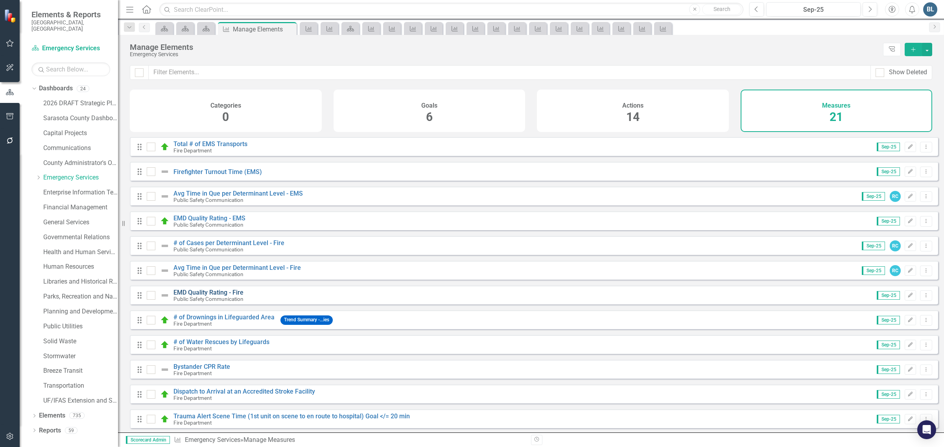
click at [195, 296] on link "EMD Quality Rating - Fire" at bounding box center [208, 292] width 70 height 7
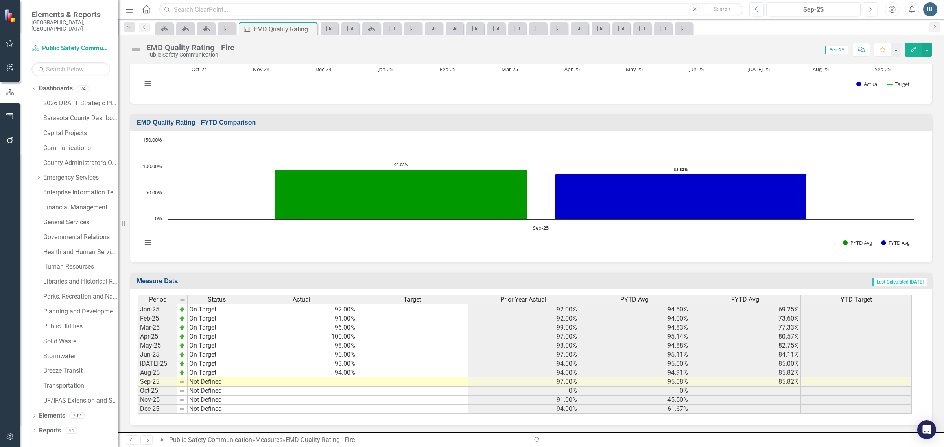
scroll to position [321, 0]
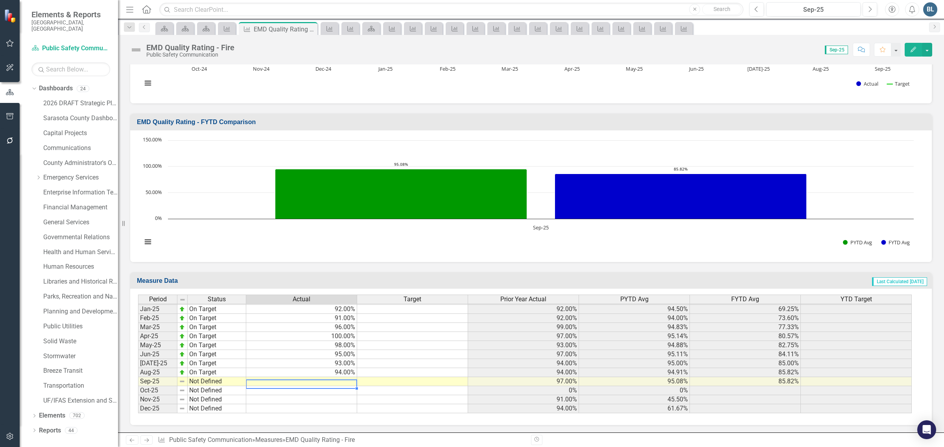
click at [329, 379] on td at bounding box center [301, 381] width 111 height 9
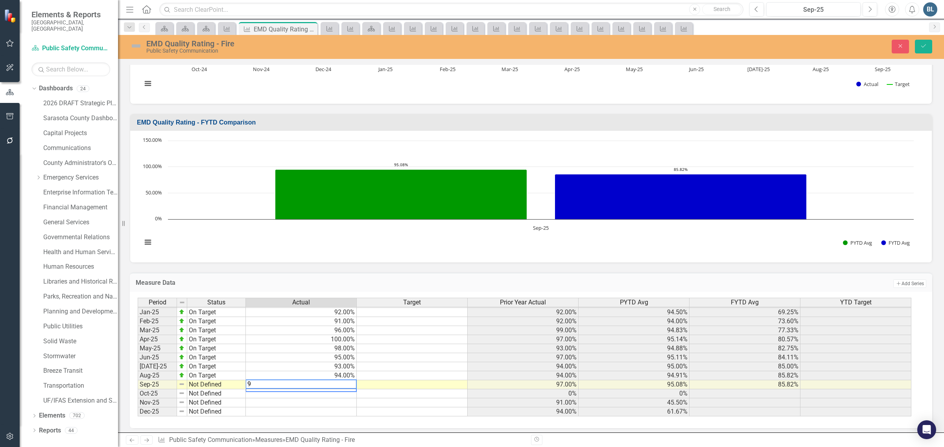
type textarea "92"
click at [132, 42] on img at bounding box center [136, 46] width 13 height 13
click at [134, 46] on img at bounding box center [136, 46] width 13 height 13
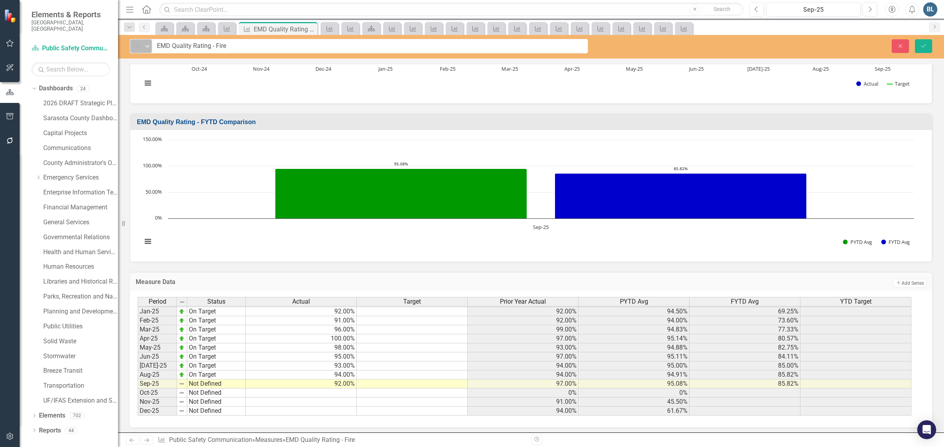
click at [140, 48] on img at bounding box center [137, 46] width 9 height 9
click at [149, 69] on div "On Target" at bounding box center [171, 72] width 66 height 9
click at [917, 44] on button "Save" at bounding box center [923, 46] width 17 height 14
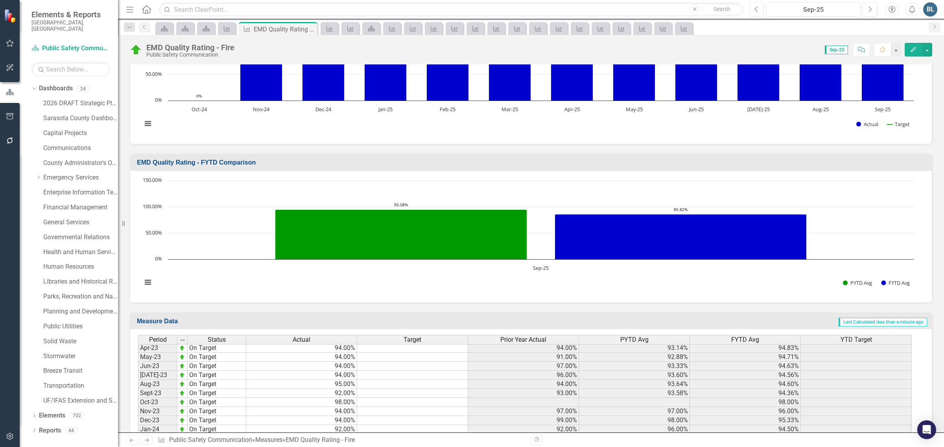
scroll to position [1220, 0]
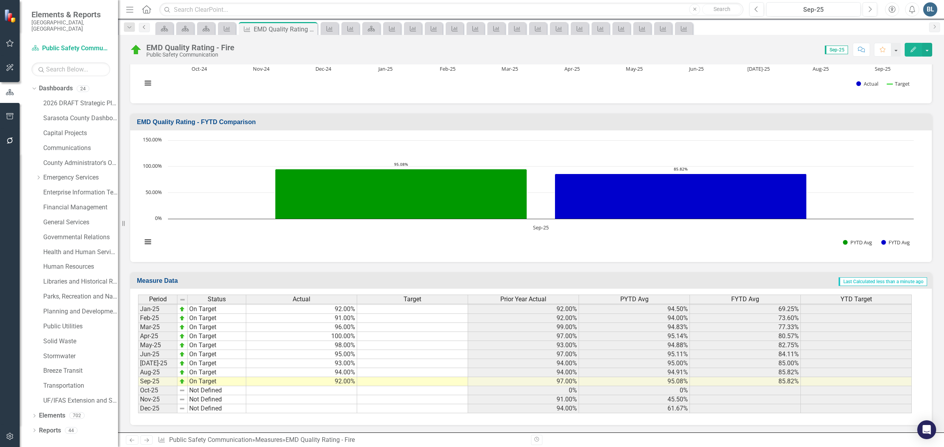
click at [142, 28] on icon "Previous" at bounding box center [144, 27] width 6 height 5
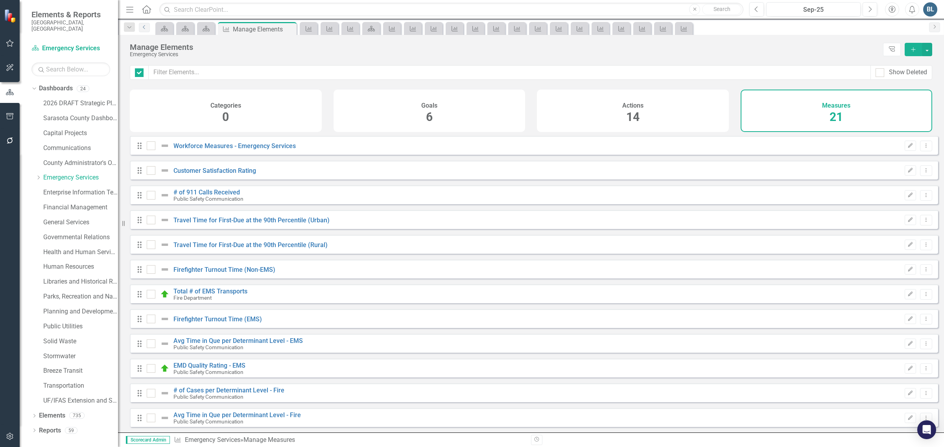
checkbox input "false"
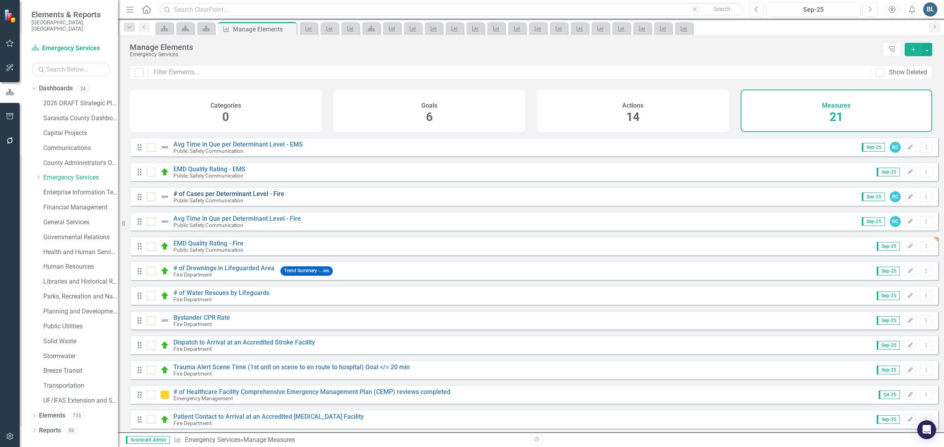
click at [213, 198] on link "# of Cases per Determinant Level - Fire" at bounding box center [228, 193] width 111 height 7
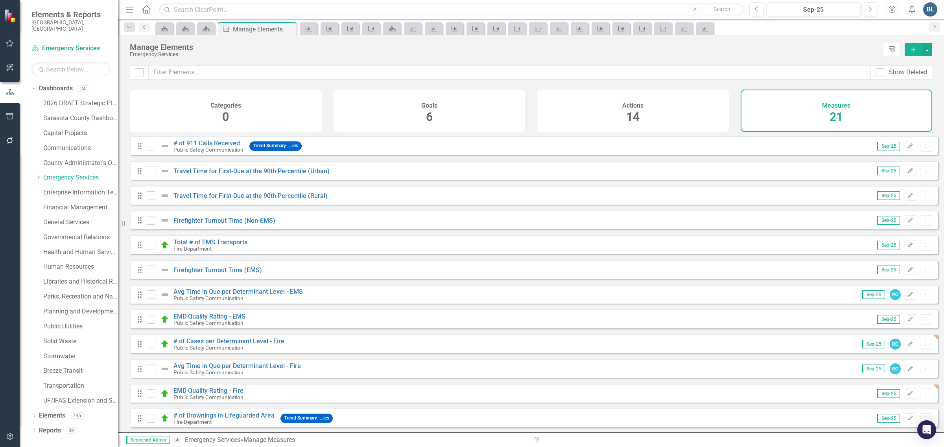
scroll to position [98, 0]
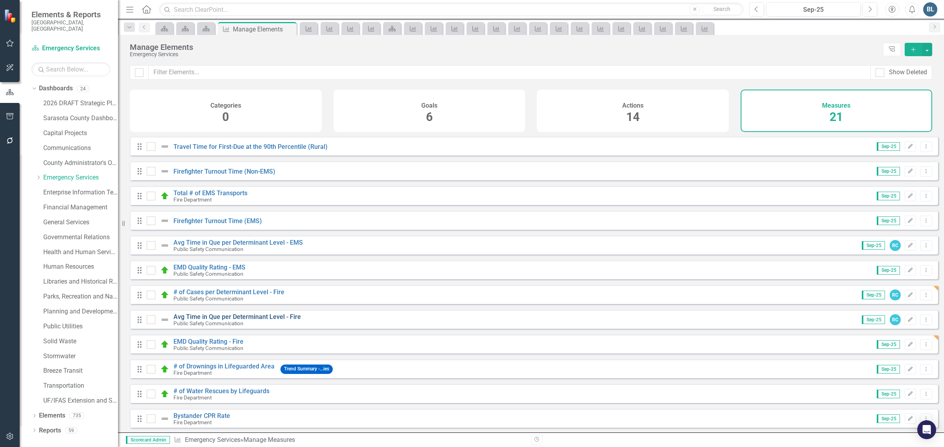
click at [204, 321] on link "Avg Time in Que per Determinant Level - Fire" at bounding box center [236, 316] width 127 height 7
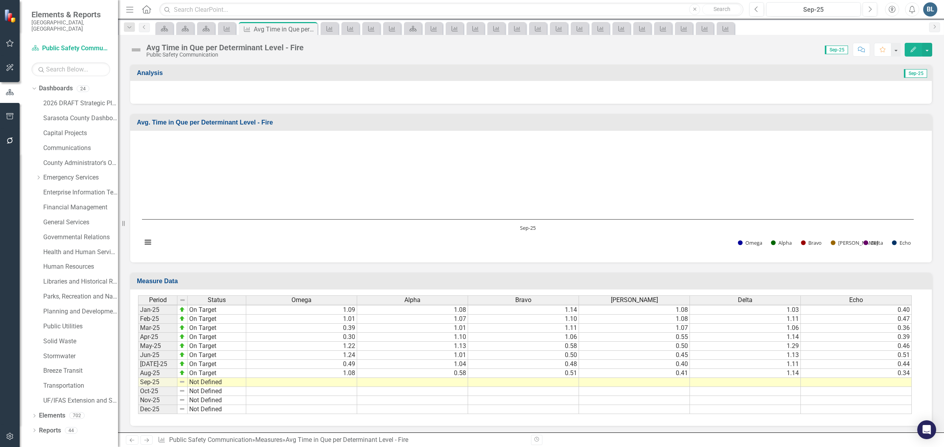
scroll to position [162, 0]
click at [315, 380] on td at bounding box center [301, 382] width 111 height 9
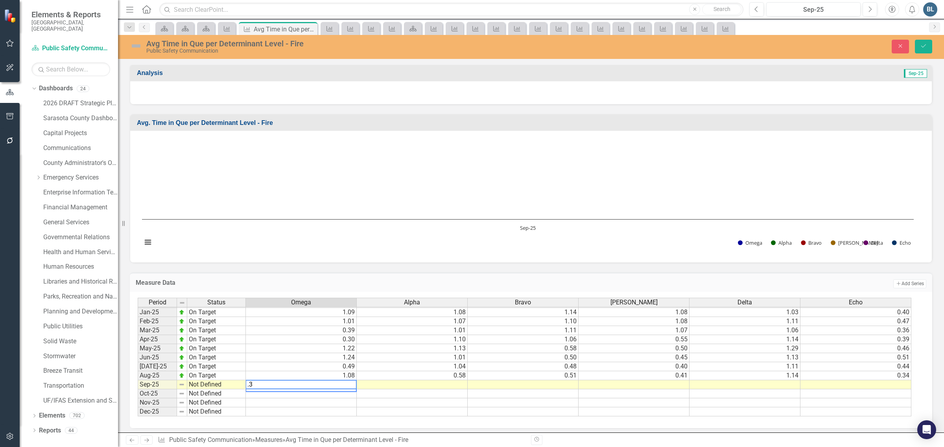
type textarea ".35"
type textarea ".55"
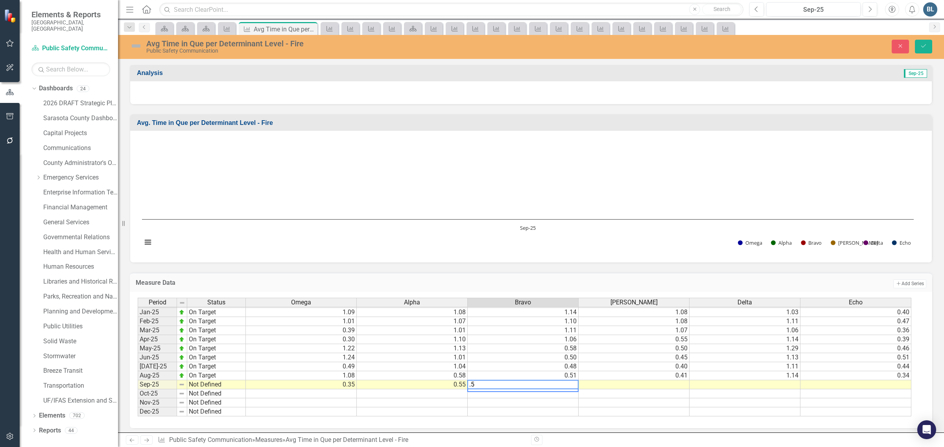
type textarea ".51"
type textarea ".4"
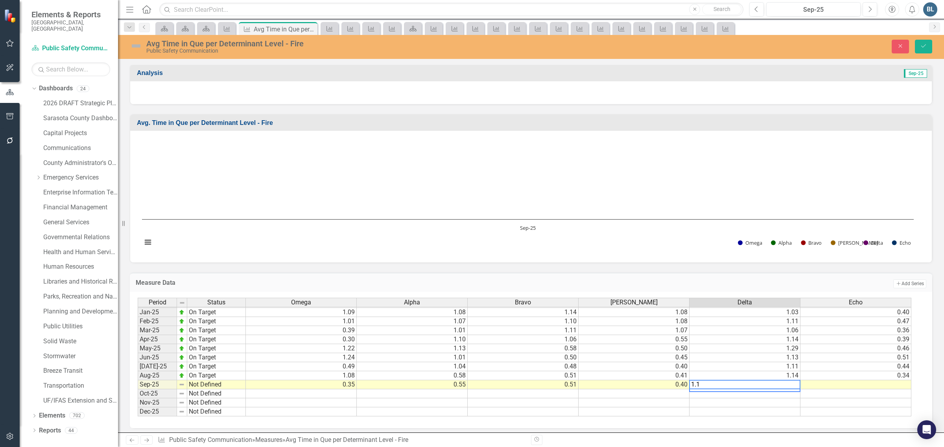
type textarea "1.18"
type textarea ".52"
click at [390, 399] on td at bounding box center [412, 403] width 111 height 9
click at [142, 42] on div "Avg Time in Que per Determinant Level - Fire Public Safety Communication" at bounding box center [359, 46] width 458 height 15
click at [138, 44] on img at bounding box center [136, 46] width 13 height 13
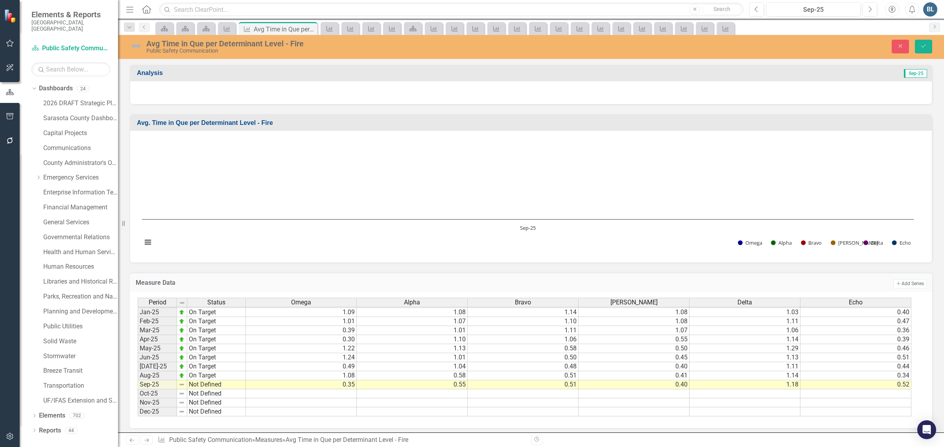
click at [138, 44] on img at bounding box center [136, 46] width 13 height 13
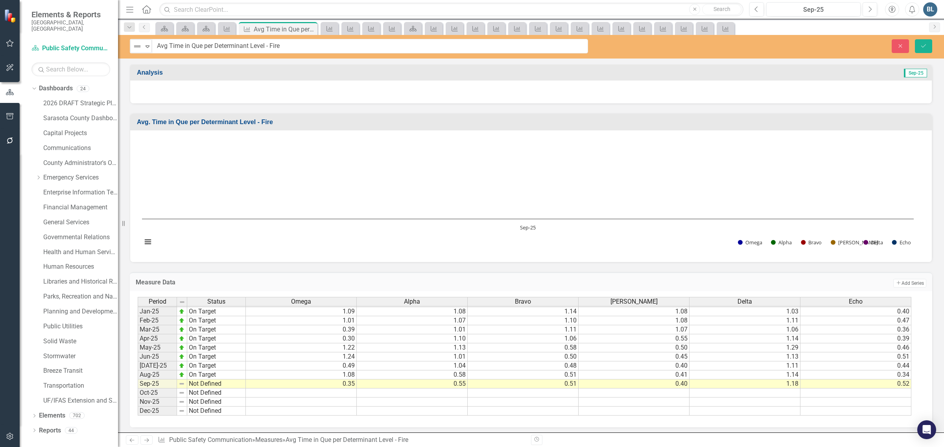
click at [138, 44] on img at bounding box center [137, 46] width 9 height 9
click at [142, 73] on img at bounding box center [142, 72] width 9 height 9
click at [923, 44] on icon "Save" at bounding box center [923, 46] width 7 height 6
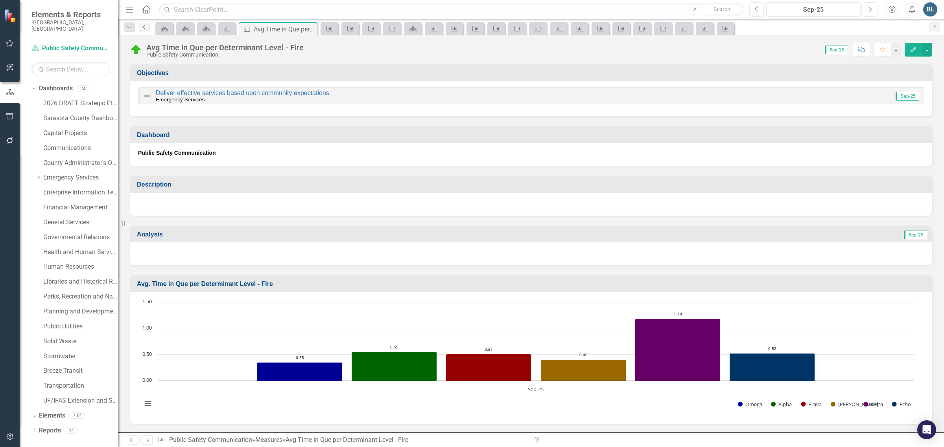
click at [141, 29] on icon "Previous" at bounding box center [144, 27] width 6 height 5
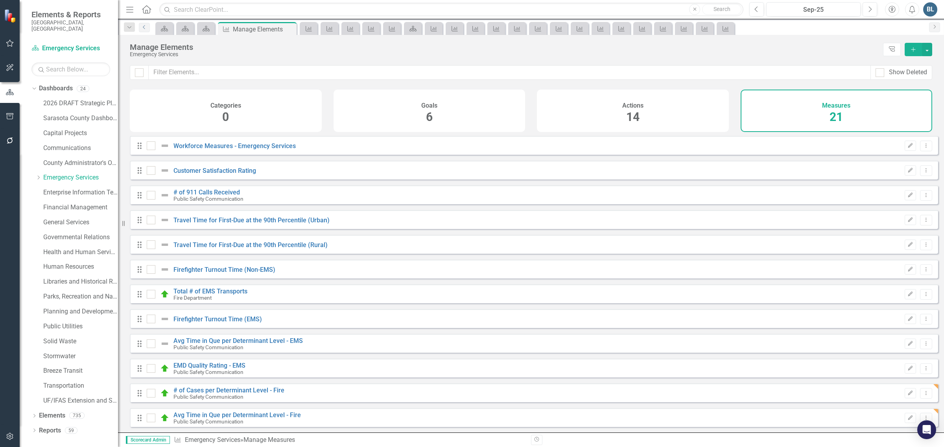
checkbox input "false"
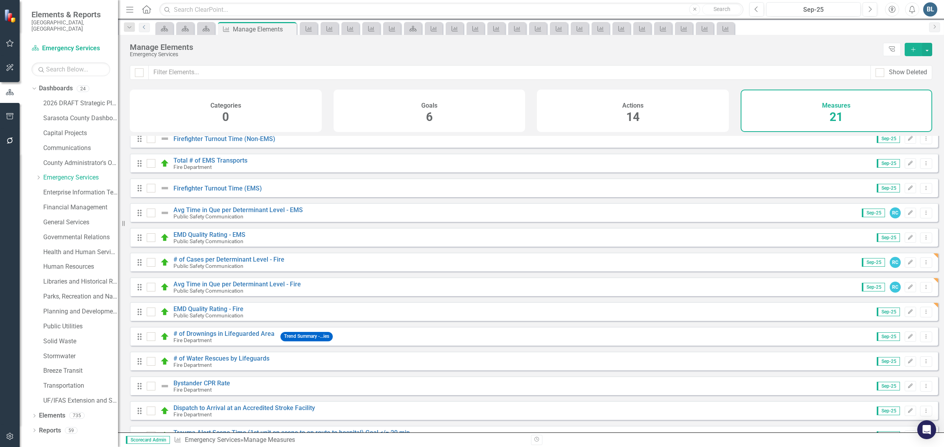
scroll to position [82, 0]
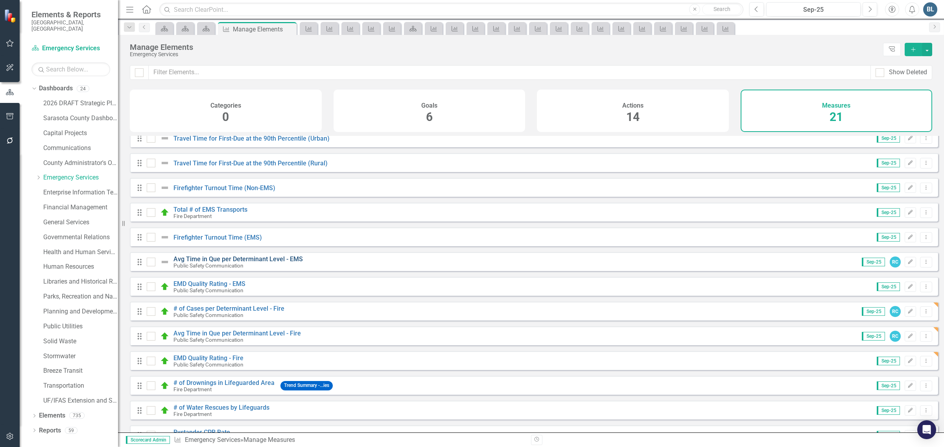
click at [206, 263] on link "Avg Time in Que per Determinant Level - EMS" at bounding box center [237, 259] width 129 height 7
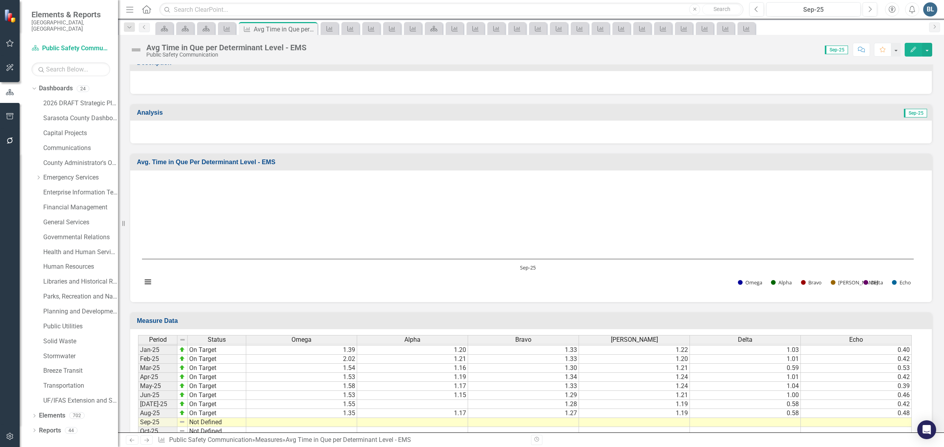
scroll to position [1223, 0]
click at [337, 423] on tbody "Nov-23 On Target 1.05 1.09 1.17 1.13 0.56 0.39 Dec-23 On Target 2.09 1.08 1.14 …" at bounding box center [524, 337] width 773 height 236
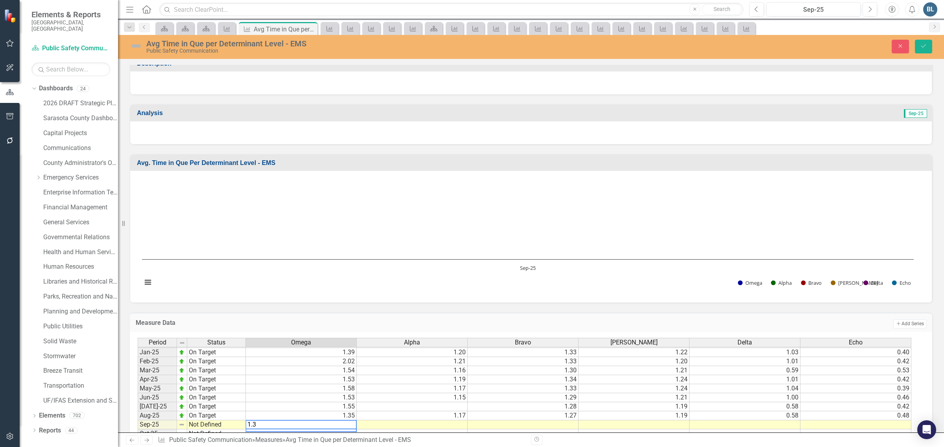
type textarea "1.37"
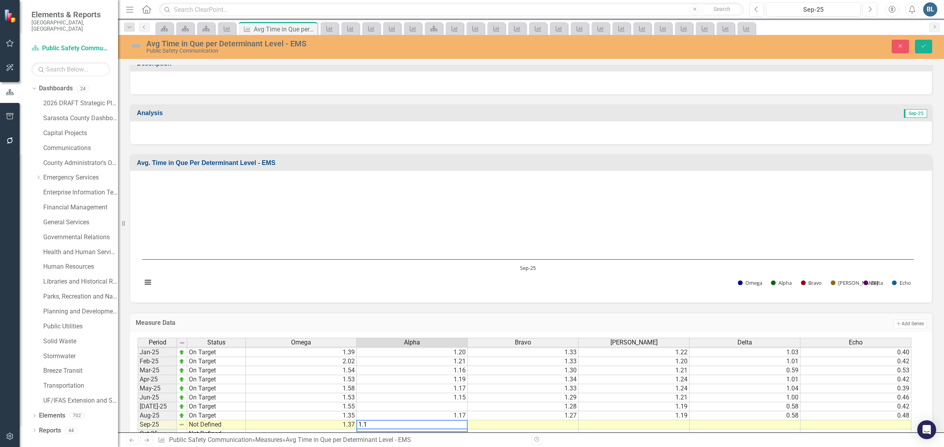
type textarea "1.15"
type textarea "1.31"
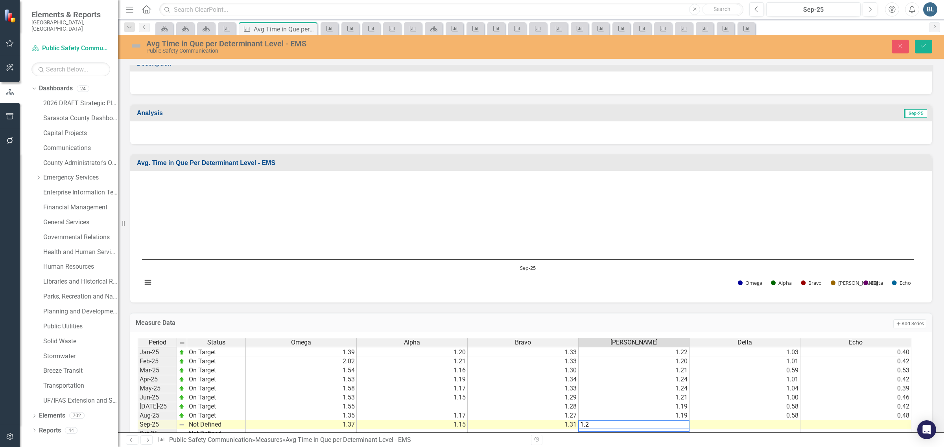
type textarea "1.21"
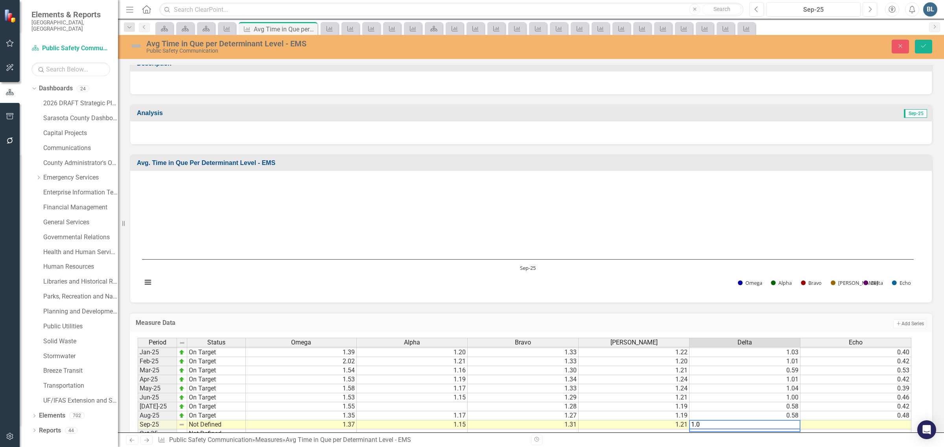
type textarea "1.01"
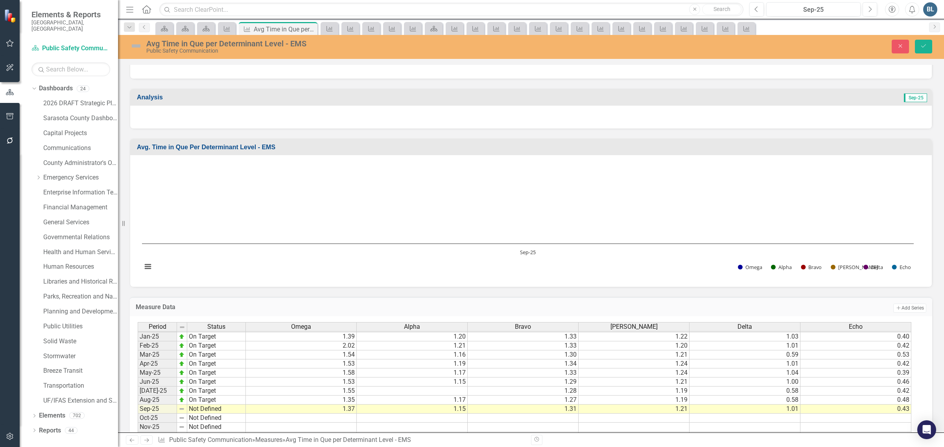
scroll to position [164, 0]
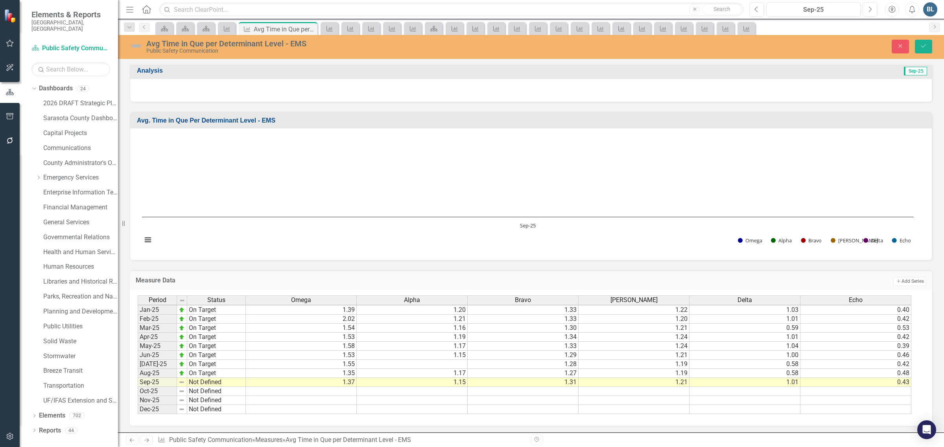
type textarea ".43"
click at [137, 47] on img at bounding box center [136, 46] width 13 height 13
click at [136, 46] on img at bounding box center [136, 46] width 13 height 13
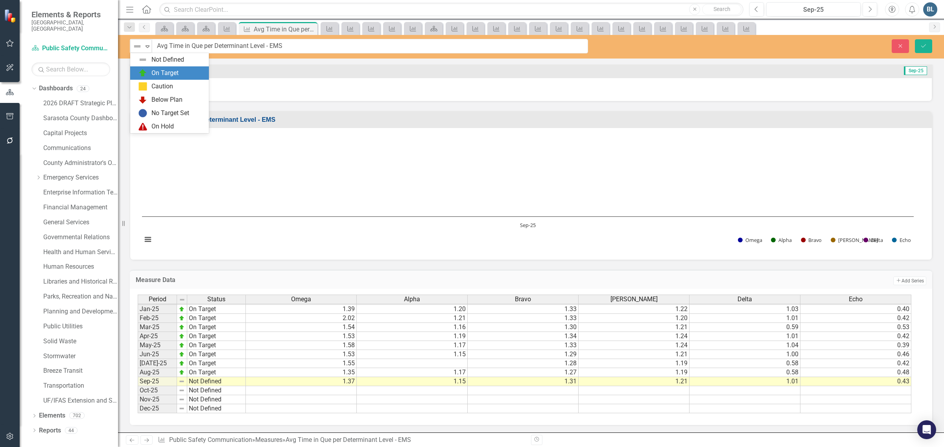
click at [156, 67] on div "On Target" at bounding box center [169, 72] width 79 height 13
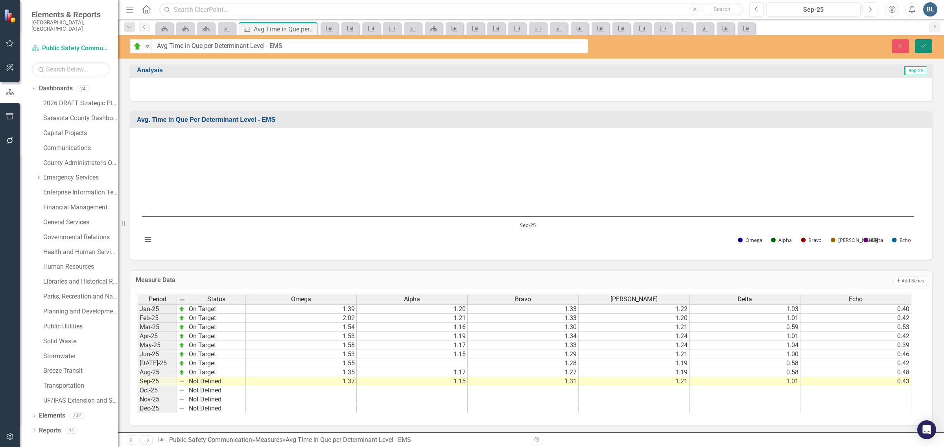
click at [928, 48] on button "Save" at bounding box center [923, 46] width 17 height 14
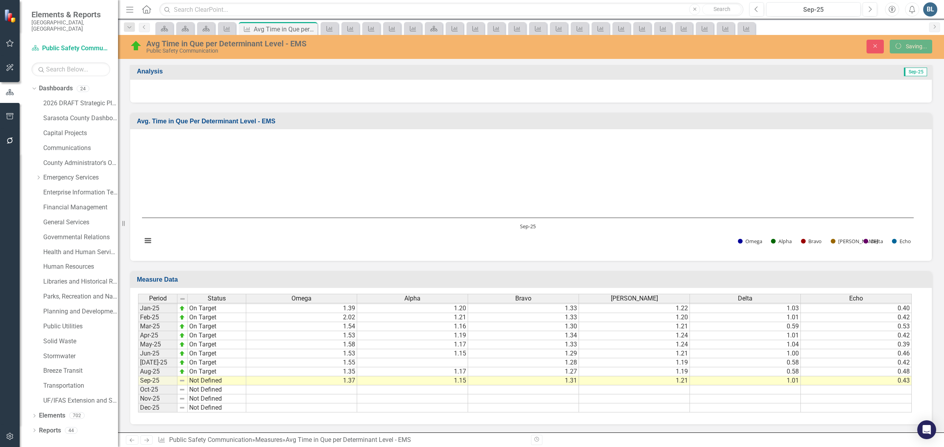
scroll to position [163, 0]
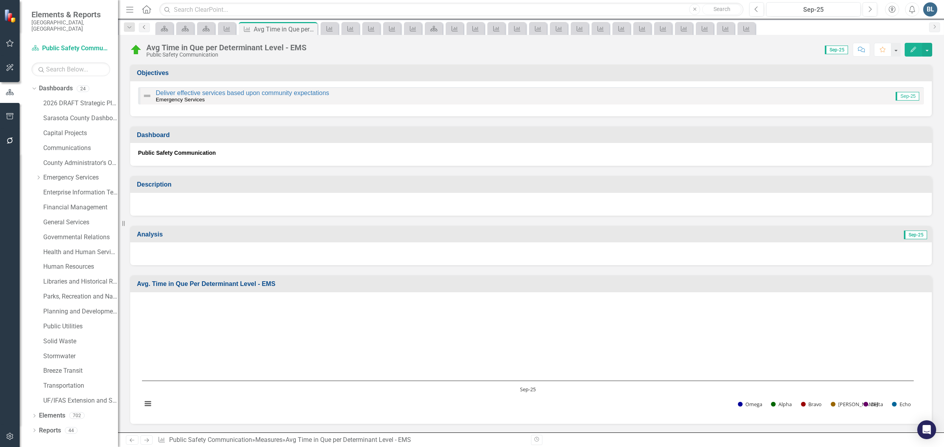
click at [141, 27] on icon "Previous" at bounding box center [144, 27] width 6 height 5
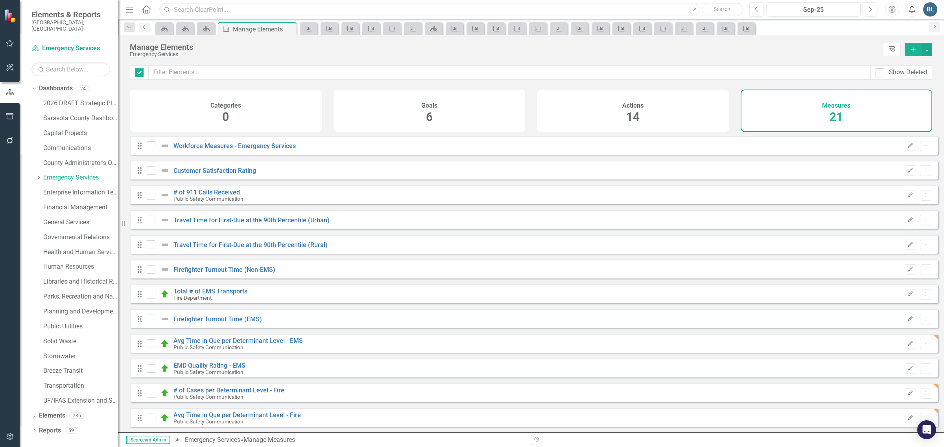
checkbox input "false"
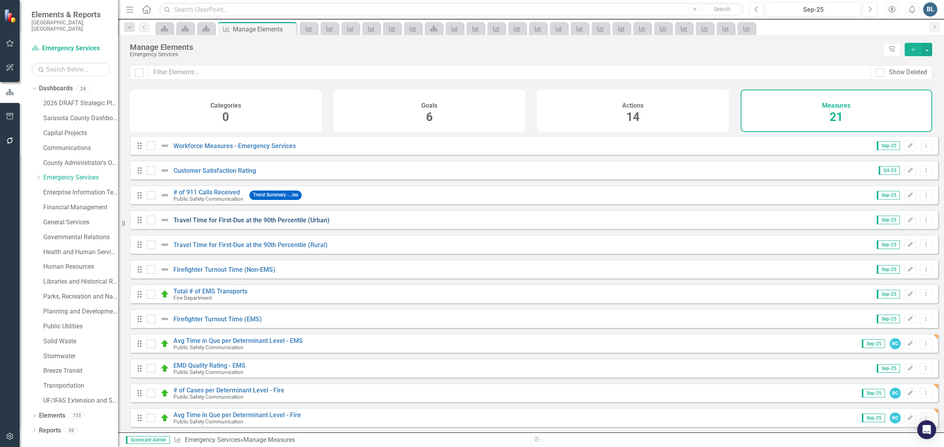
click at [181, 224] on link "Travel Time for First-Due at the 90th Percentile (Urban)" at bounding box center [251, 220] width 156 height 7
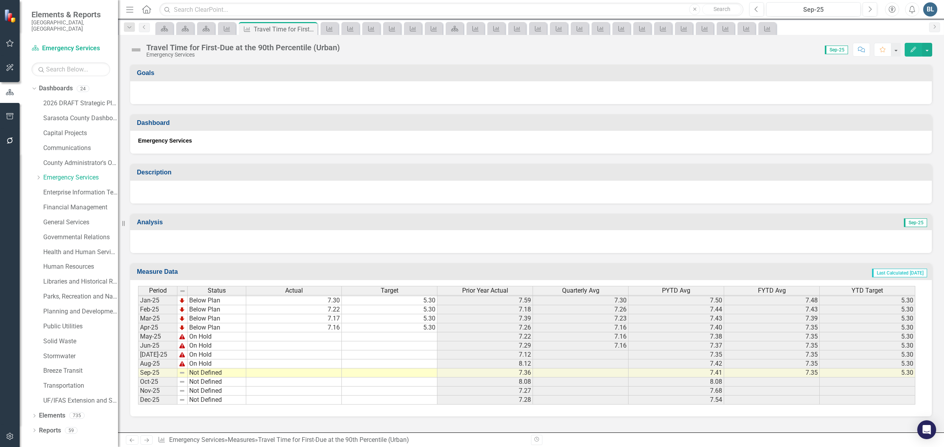
click at [136, 46] on img at bounding box center [136, 50] width 13 height 13
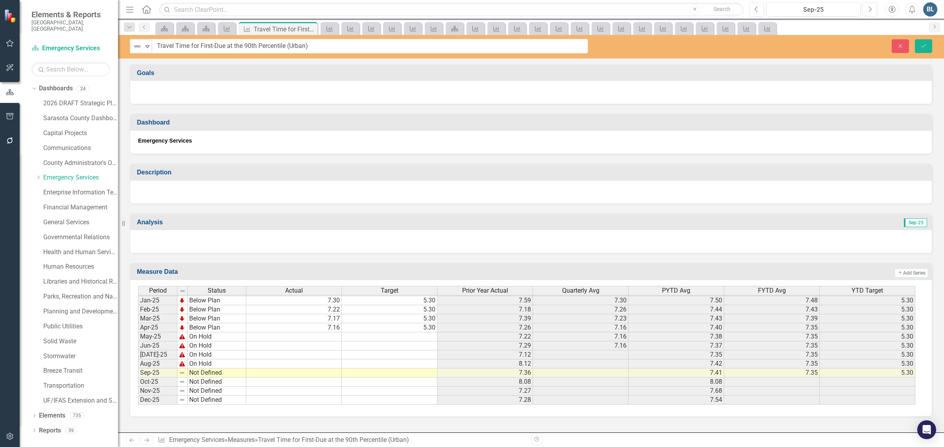
scroll to position [1221, 0]
click at [136, 46] on img at bounding box center [137, 46] width 9 height 9
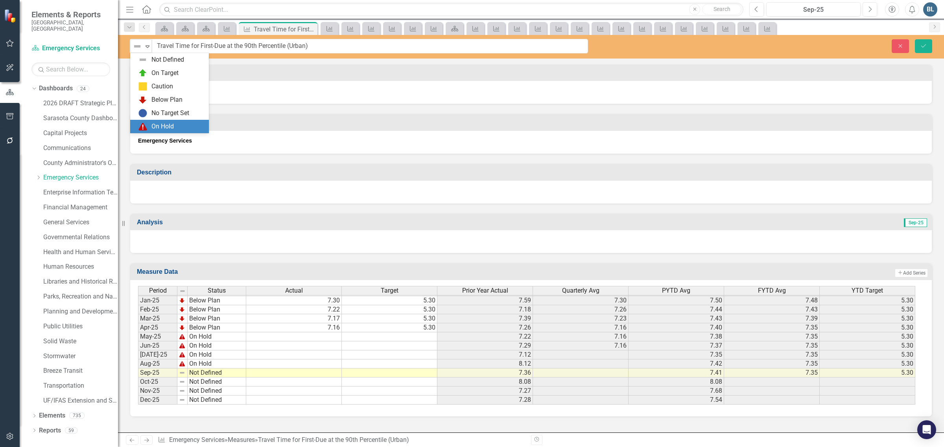
click at [153, 124] on div "On Hold" at bounding box center [162, 126] width 22 height 9
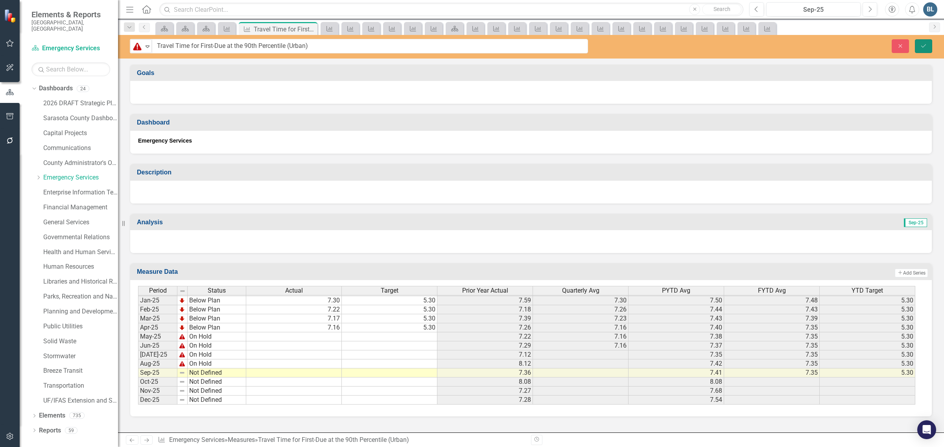
click at [927, 46] on button "Save" at bounding box center [923, 46] width 17 height 14
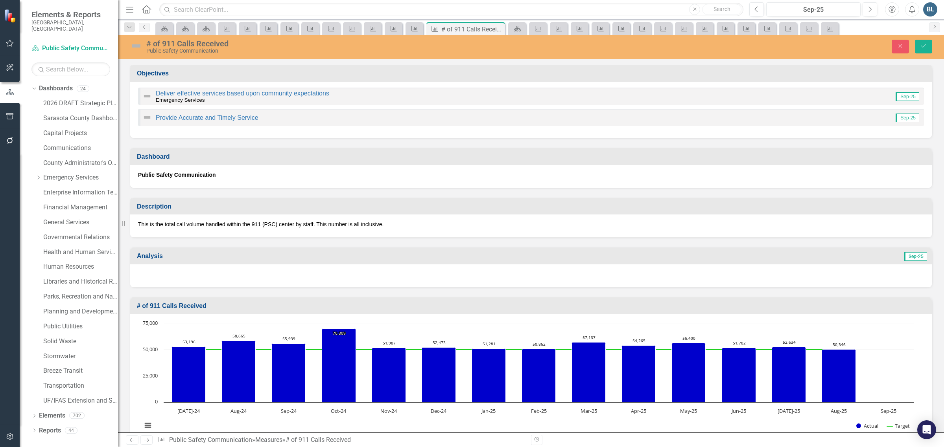
scroll to position [1223, 0]
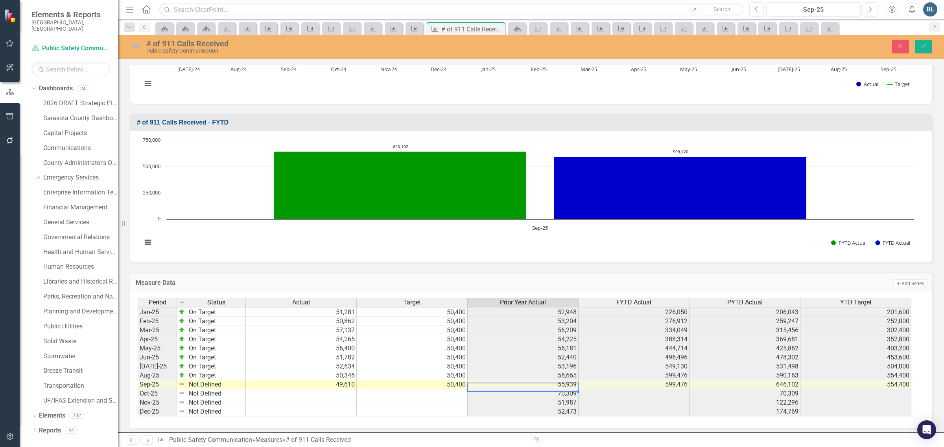
type textarea "50400"
click at [140, 48] on img at bounding box center [136, 46] width 13 height 13
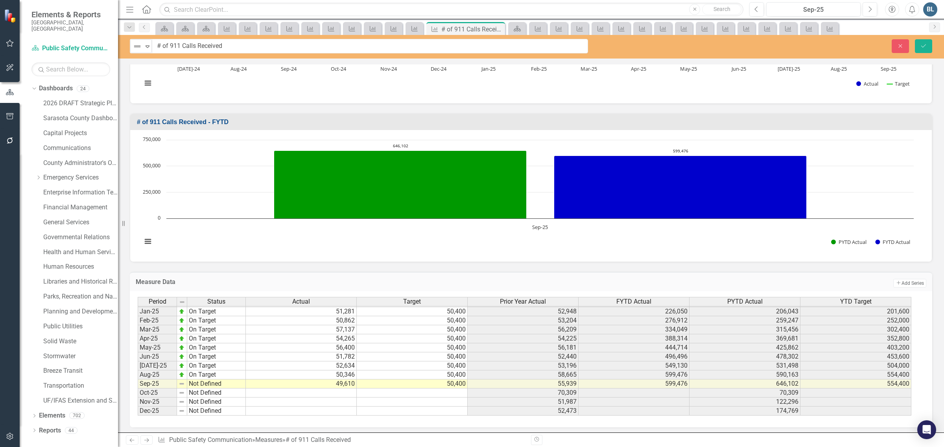
click at [140, 48] on img at bounding box center [137, 46] width 9 height 9
click at [144, 72] on img at bounding box center [142, 72] width 9 height 9
click at [923, 41] on button "Save" at bounding box center [923, 46] width 17 height 14
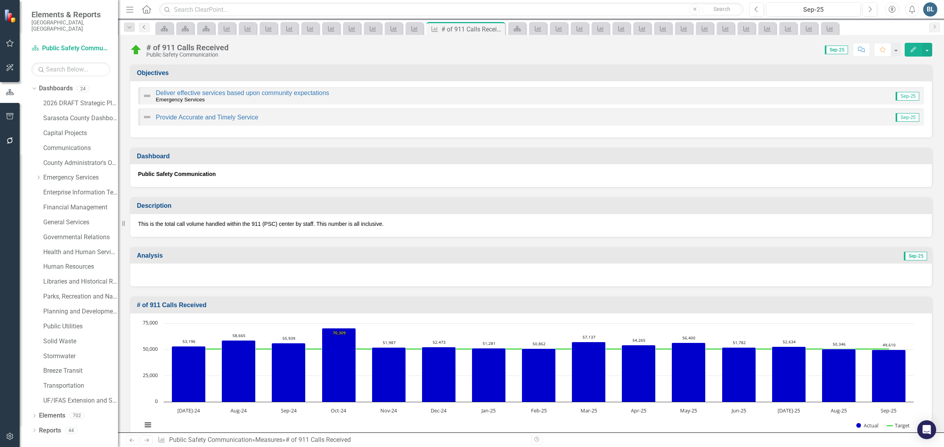
click at [146, 28] on icon "Previous" at bounding box center [144, 27] width 6 height 5
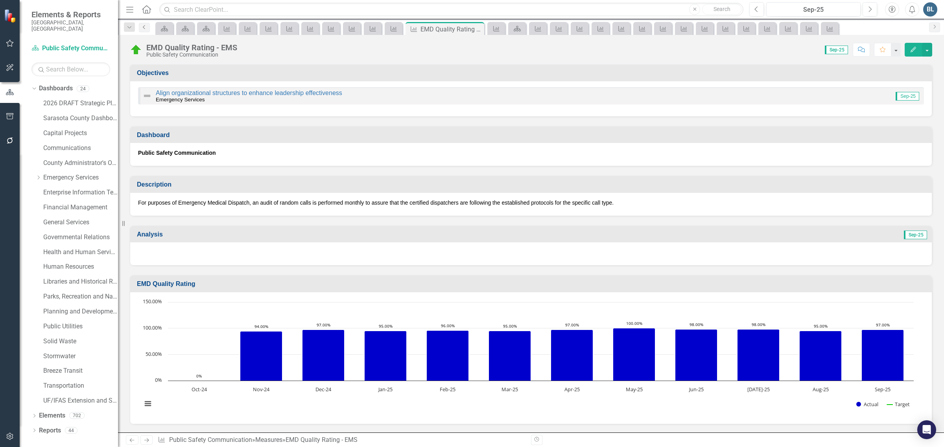
click at [145, 28] on icon "Previous" at bounding box center [144, 27] width 6 height 5
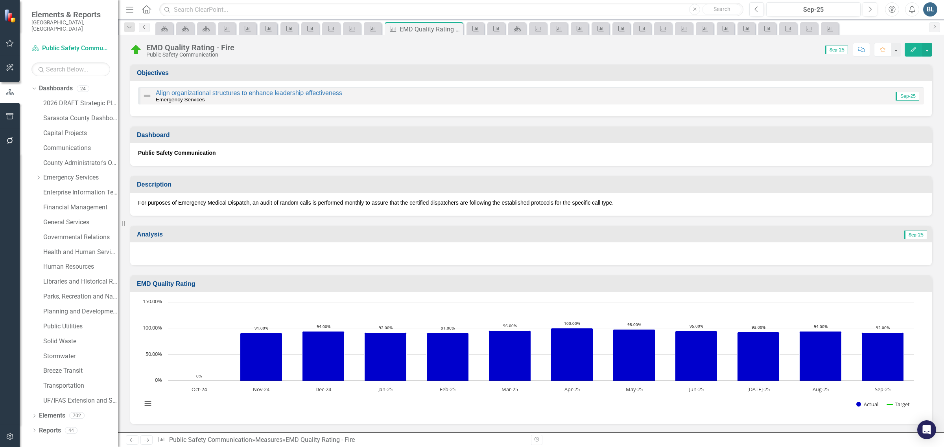
click at [145, 28] on icon "Previous" at bounding box center [144, 27] width 6 height 5
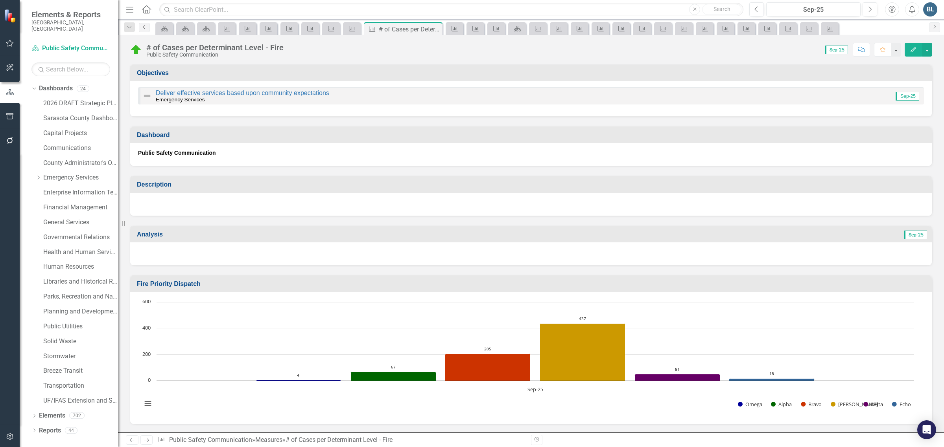
click at [145, 28] on icon "Previous" at bounding box center [144, 27] width 6 height 5
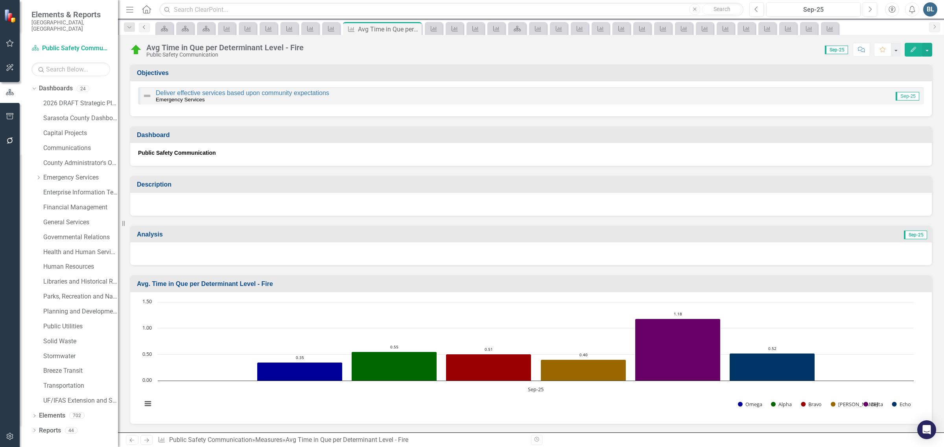
click at [145, 28] on icon "Previous" at bounding box center [144, 27] width 6 height 5
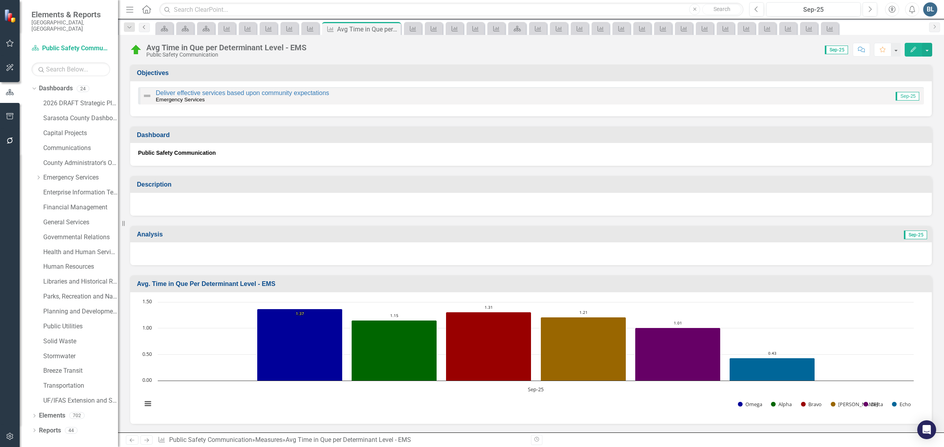
click at [145, 28] on icon "Previous" at bounding box center [144, 27] width 6 height 5
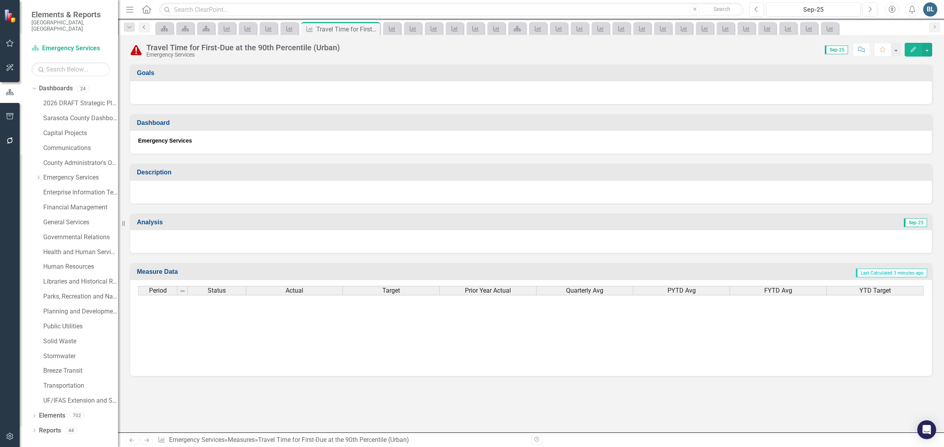
click at [145, 28] on icon "Previous" at bounding box center [144, 27] width 6 height 5
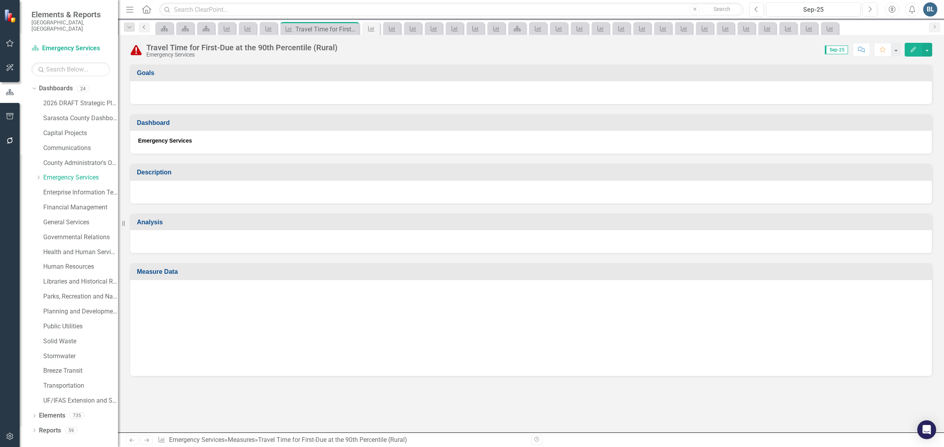
click at [145, 28] on icon "Previous" at bounding box center [144, 27] width 6 height 5
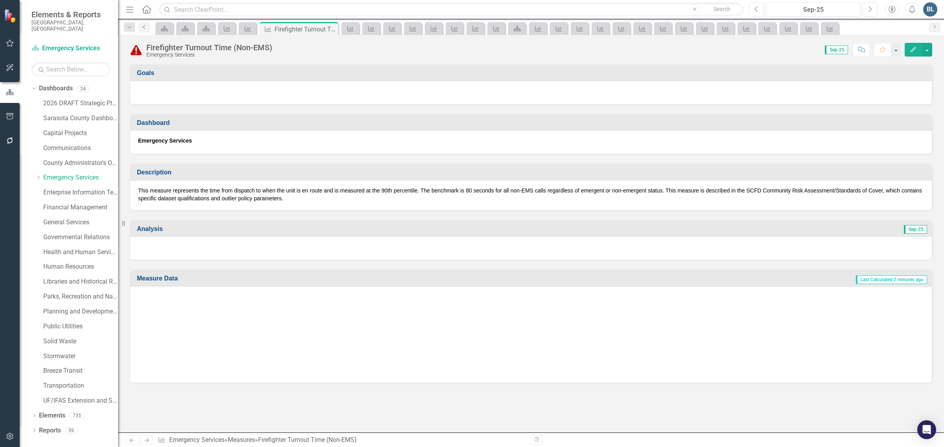
click at [145, 28] on icon "Previous" at bounding box center [144, 27] width 6 height 5
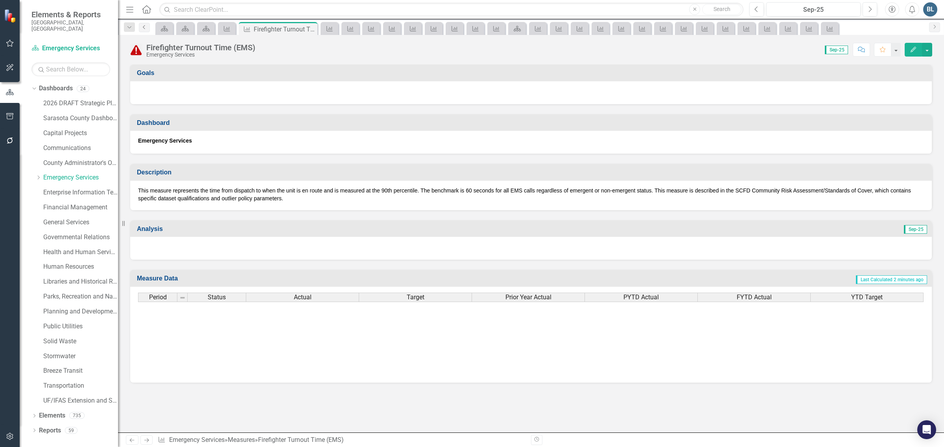
click at [145, 28] on icon "Previous" at bounding box center [144, 27] width 6 height 5
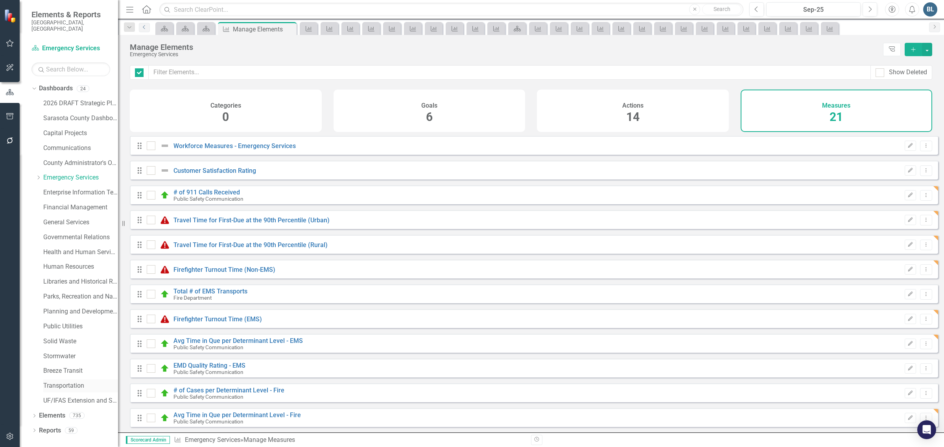
checkbox input "false"
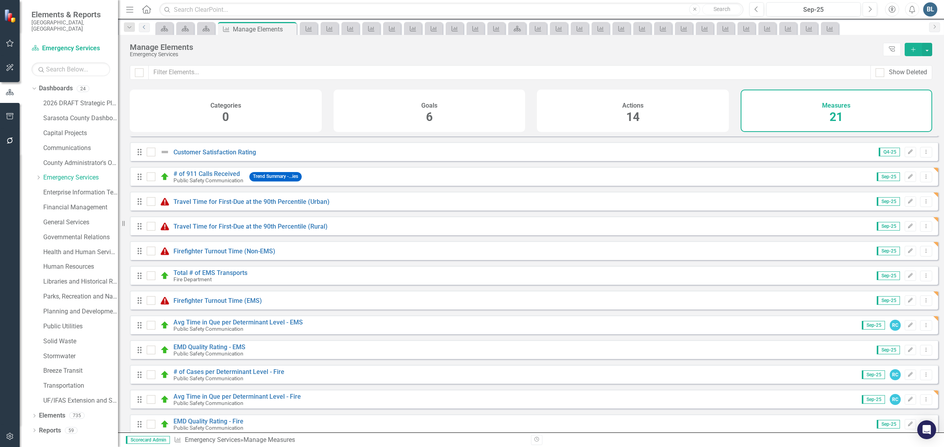
scroll to position [49, 0]
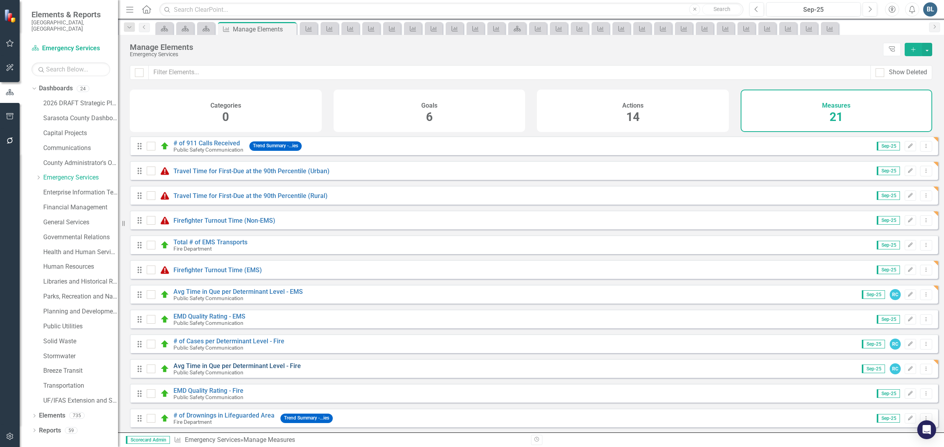
click at [225, 370] on link "Avg Time in Que per Determinant Level - Fire" at bounding box center [236, 366] width 127 height 7
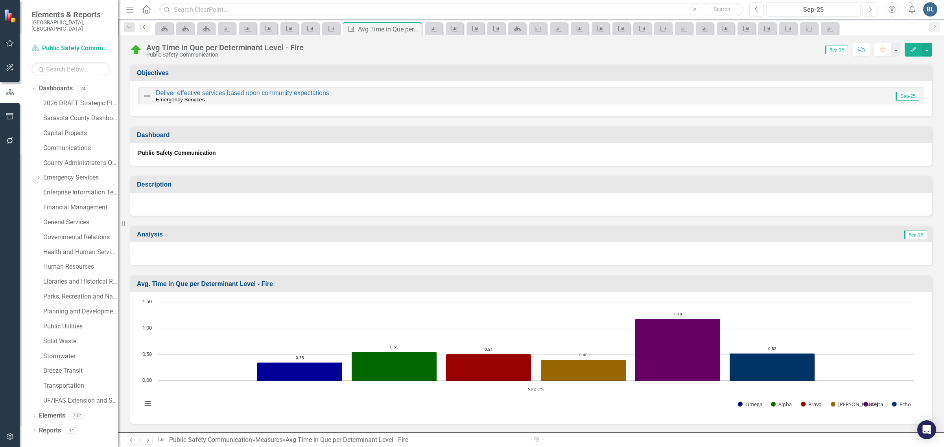
click at [140, 30] on link "Previous" at bounding box center [144, 27] width 11 height 9
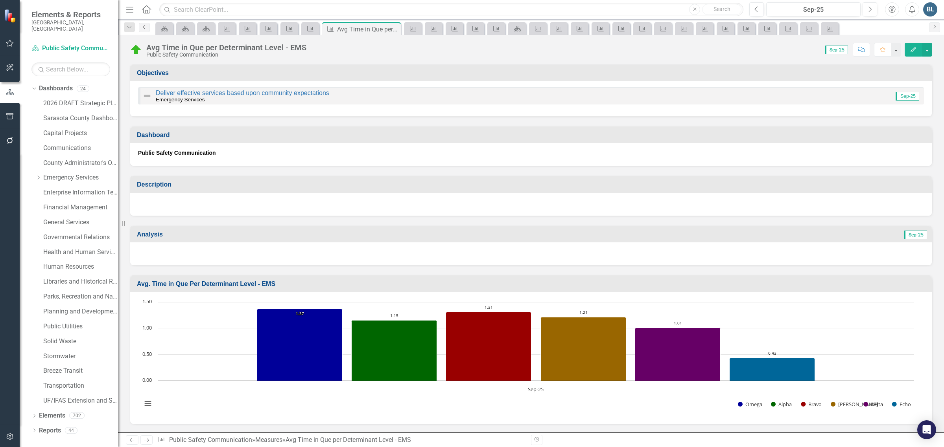
click at [142, 28] on icon "Previous" at bounding box center [144, 27] width 6 height 5
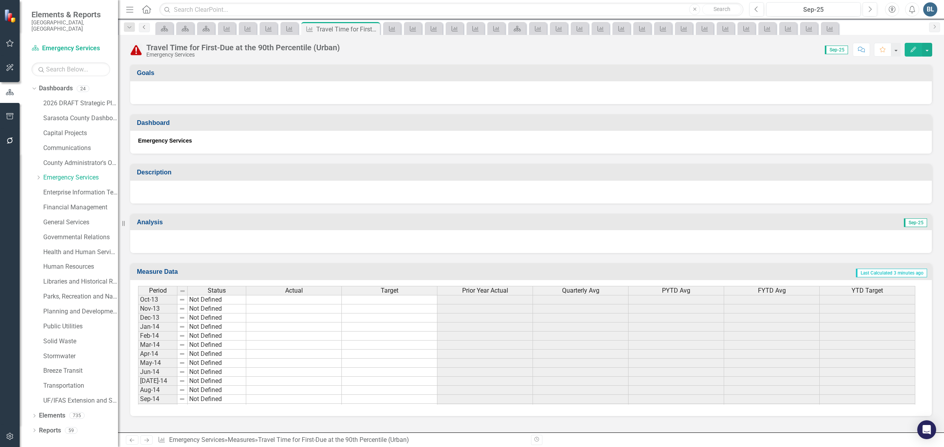
click at [139, 29] on link "Previous" at bounding box center [144, 27] width 11 height 9
click at [141, 28] on icon "Previous" at bounding box center [144, 27] width 6 height 5
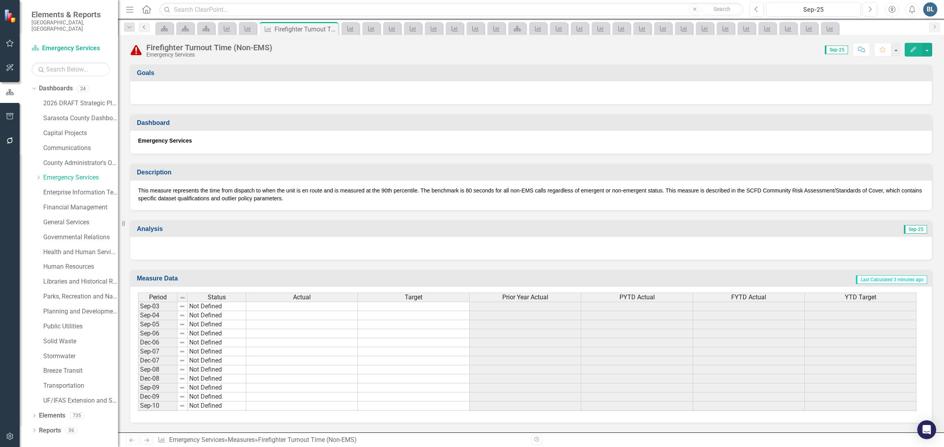
click at [141, 28] on icon "Previous" at bounding box center [144, 27] width 6 height 5
click at [74, 173] on link "Emergency Services" at bounding box center [80, 177] width 75 height 9
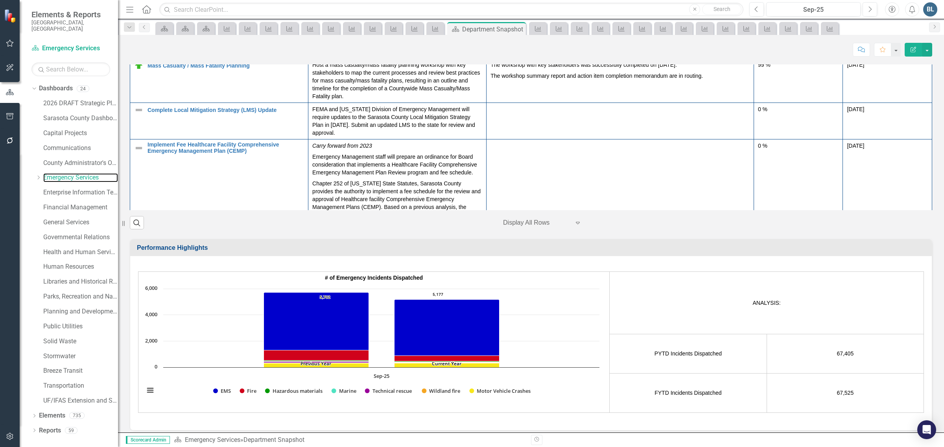
scroll to position [147, 0]
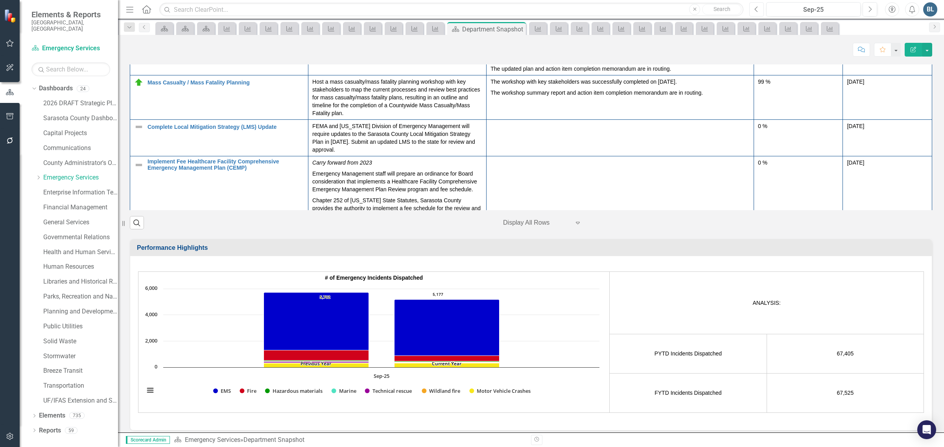
click at [758, 8] on icon "Previous" at bounding box center [756, 9] width 4 height 7
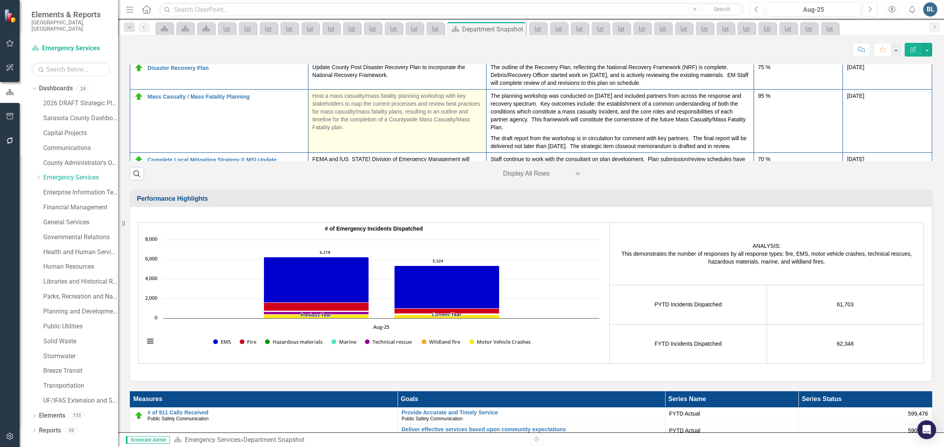
scroll to position [98, 0]
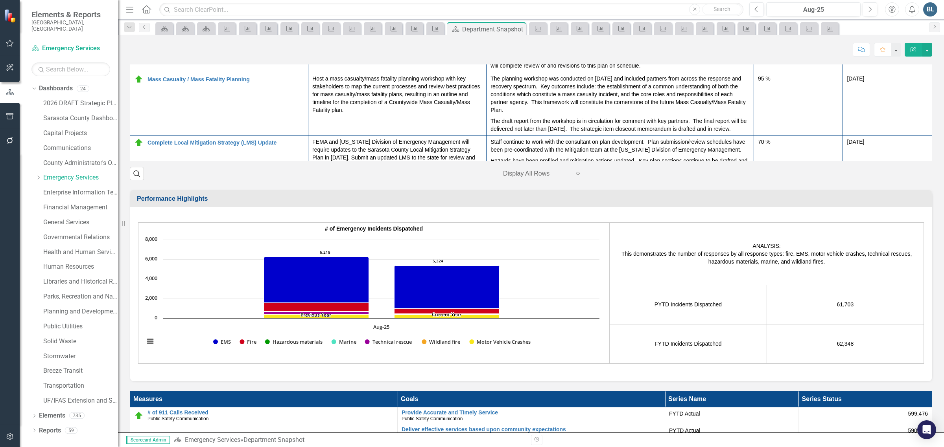
drag, startPoint x: 685, startPoint y: 134, endPoint x: 645, endPoint y: 134, distance: 40.5
click at [645, 44] on td "Department has received a quote and is in the process of reviewing it." at bounding box center [619, 25] width 267 height 37
click at [664, 17] on p "Department has received a quote and is in the process of reviewing it." at bounding box center [619, 13] width 259 height 8
click at [661, 17] on p "Department has received a quote and is in the process of reviewing it." at bounding box center [619, 13] width 259 height 8
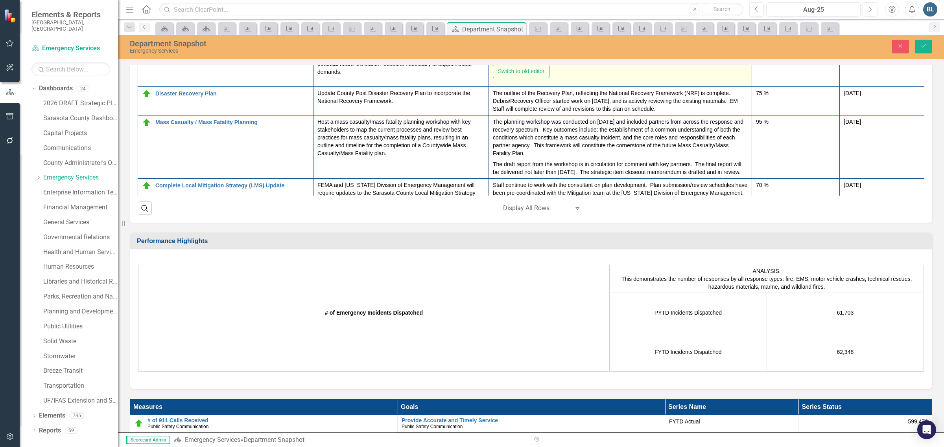
type textarea "<p>Department has received a quote and is in the process of reviewing it.</p>"
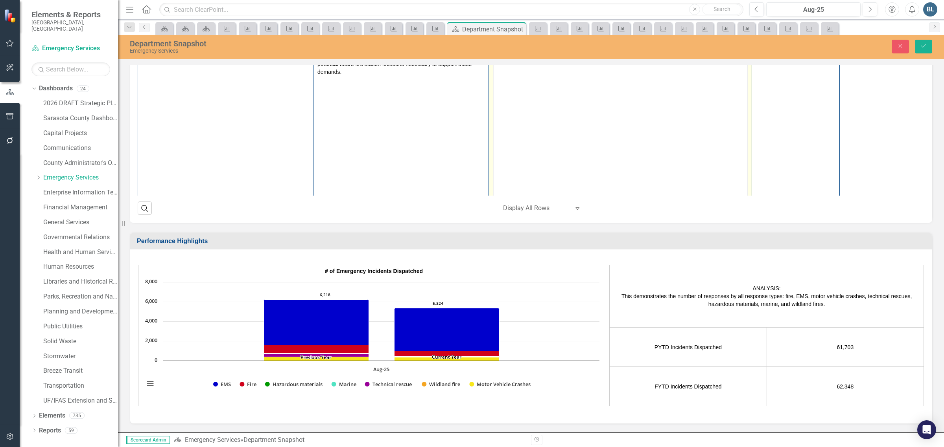
scroll to position [0, 0]
drag, startPoint x: 701, startPoint y: 77, endPoint x: 698, endPoint y: 74, distance: 4.7
click at [699, 74] on body "Department has received a quote and is in the process of reviewing it." at bounding box center [619, 122] width 253 height 118
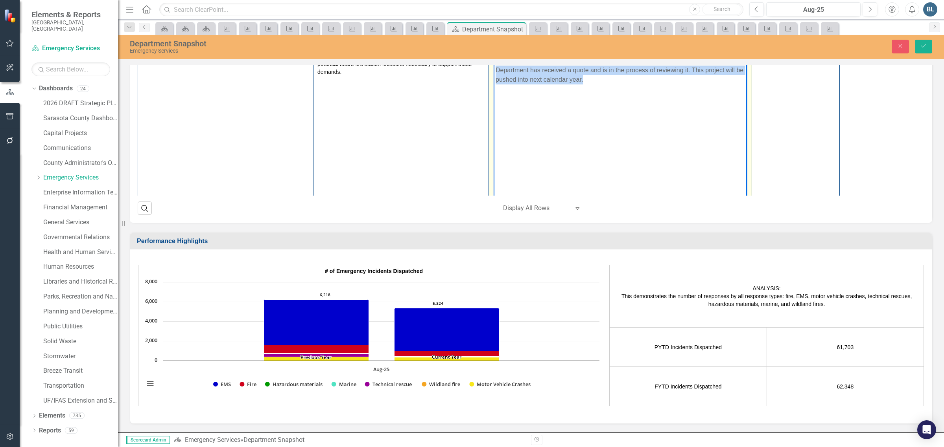
drag, startPoint x: 495, startPoint y: 68, endPoint x: 591, endPoint y: 83, distance: 97.0
click at [591, 83] on p "Department has received a quote and is in the process of reviewing it. This pro…" at bounding box center [619, 74] width 249 height 19
copy p "Department has received a quote and is in the process of reviewing it. This pro…"
click at [758, 11] on icon "Previous" at bounding box center [756, 9] width 4 height 7
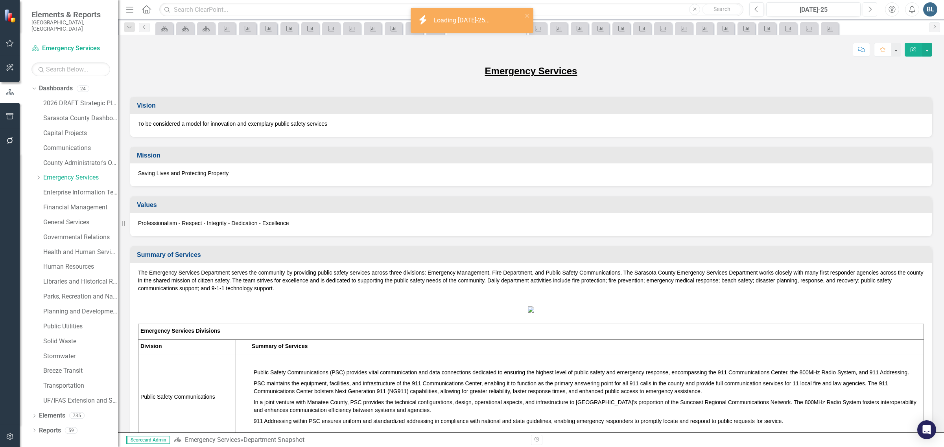
click at [867, 12] on icon "Next" at bounding box center [869, 9] width 4 height 7
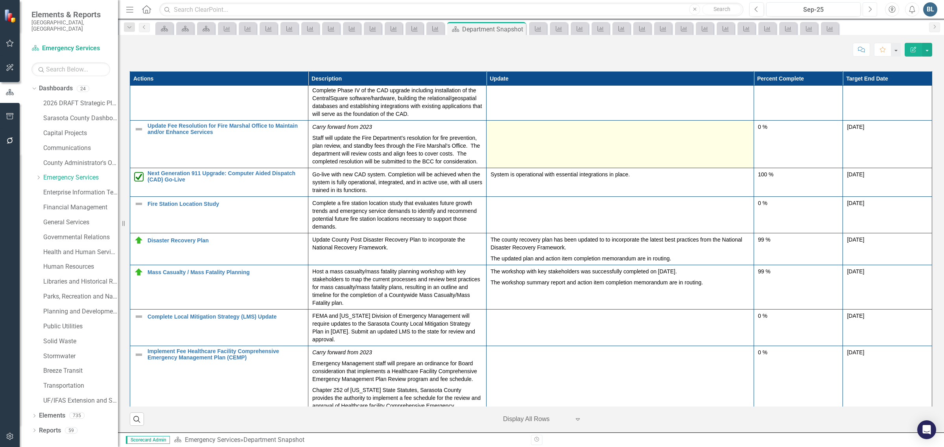
scroll to position [147, 0]
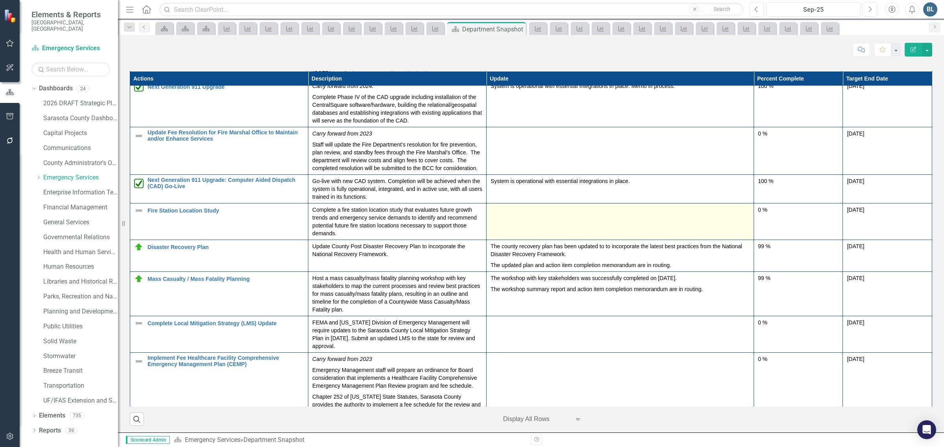
click at [531, 240] on td at bounding box center [619, 222] width 267 height 37
click at [526, 240] on td at bounding box center [619, 222] width 267 height 37
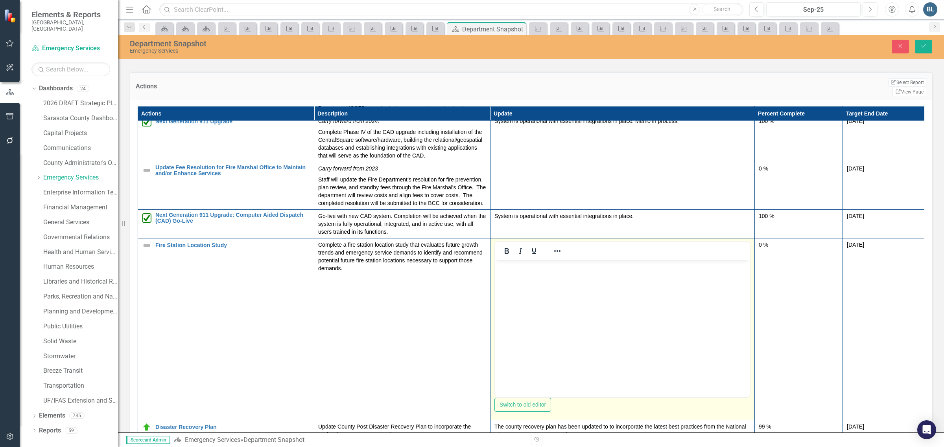
scroll to position [0, 0]
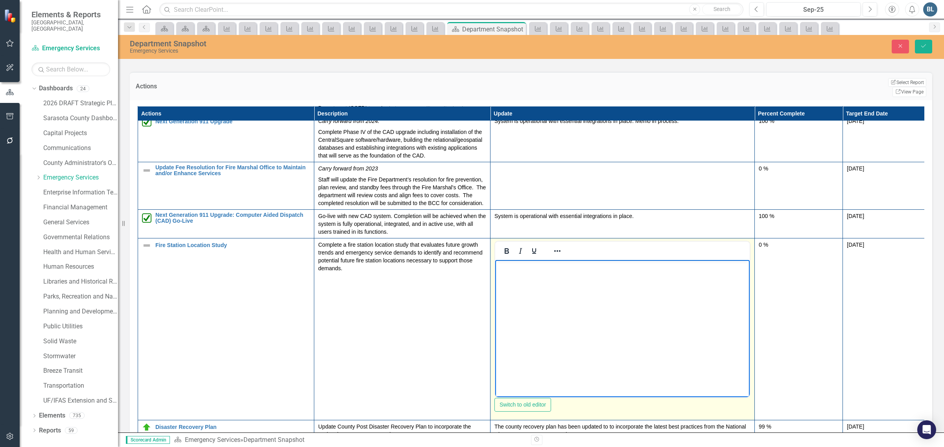
click at [533, 276] on body "Rich Text Area. Press ALT-0 for help." at bounding box center [622, 319] width 254 height 118
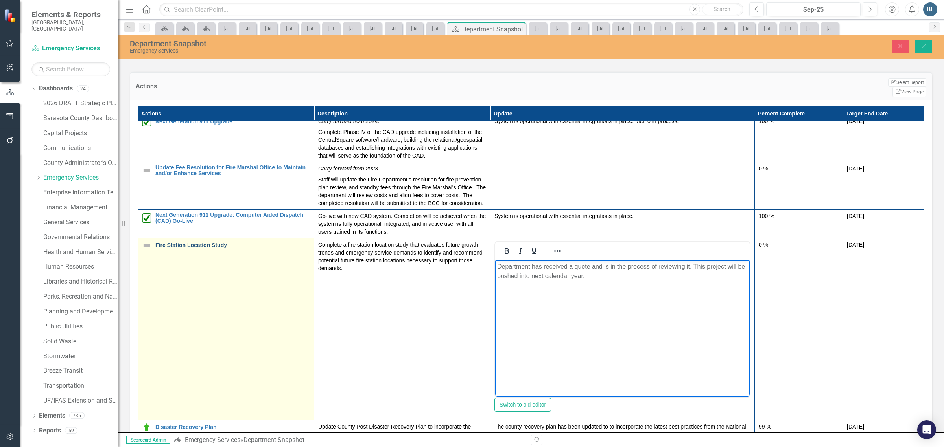
click at [200, 248] on link "Fire Station Location Study" at bounding box center [232, 246] width 155 height 6
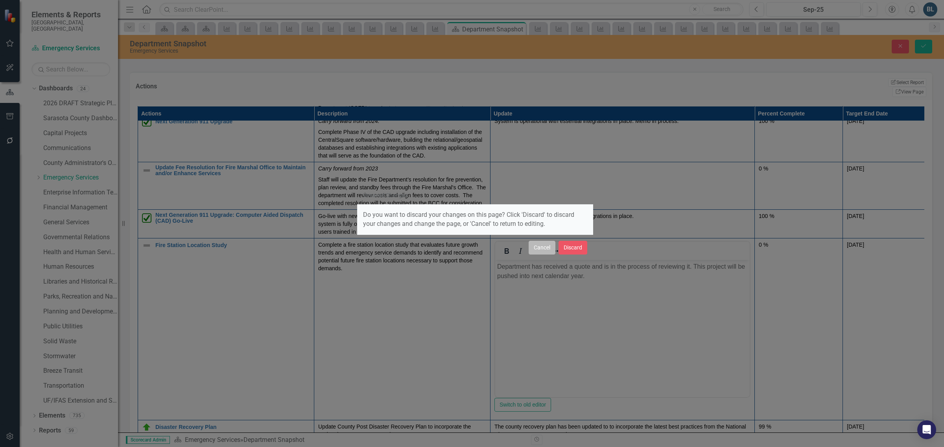
click at [539, 248] on button "Cancel" at bounding box center [541, 248] width 27 height 14
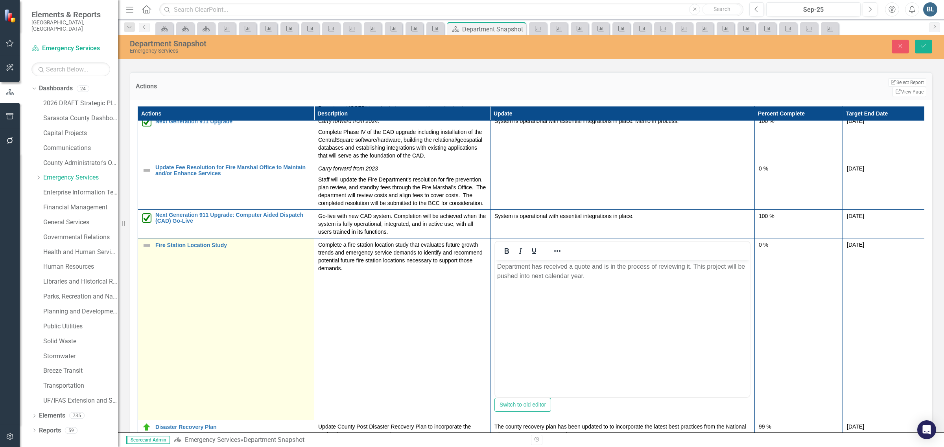
click at [152, 250] on div "Fire Station Location Study" at bounding box center [226, 245] width 168 height 9
click at [147, 250] on img at bounding box center [146, 245] width 9 height 9
click at [150, 255] on div "Not Defined" at bounding box center [150, 249] width 2 height 11
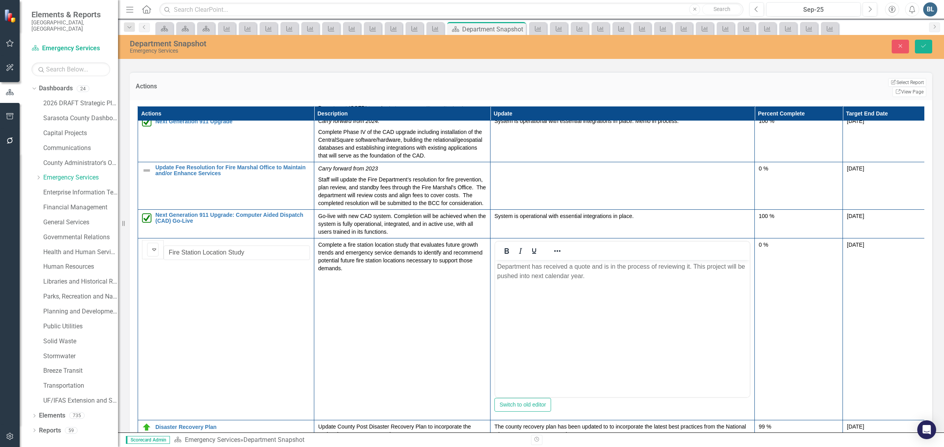
click at [921, 43] on icon "Save" at bounding box center [923, 46] width 7 height 6
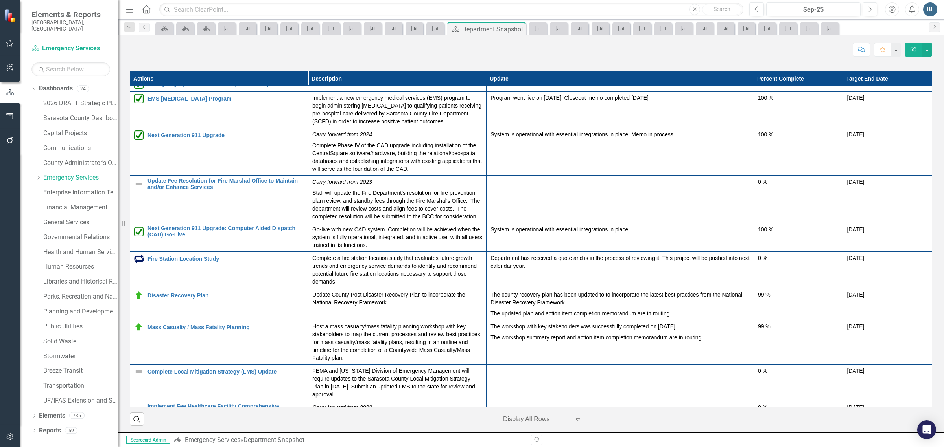
scroll to position [98, 0]
click at [754, 8] on icon "Previous" at bounding box center [756, 9] width 4 height 7
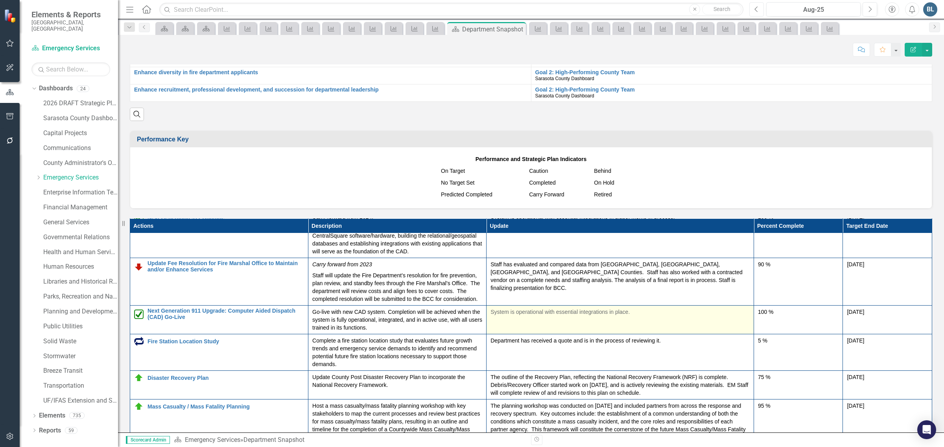
scroll to position [147, 0]
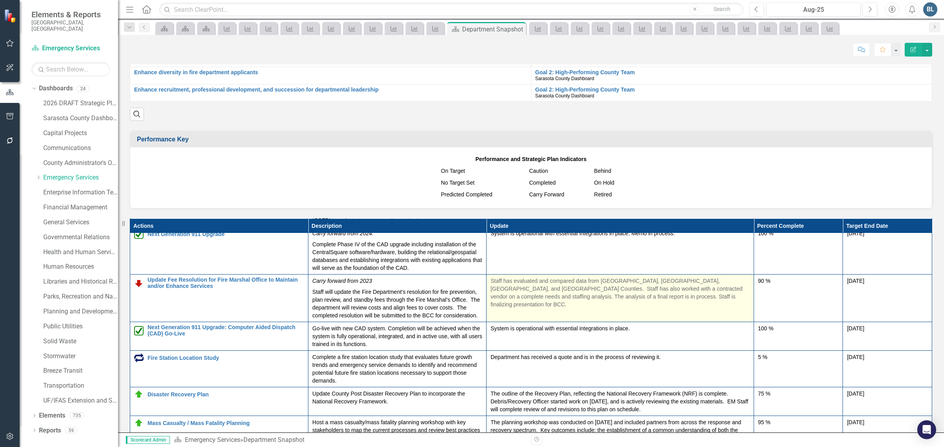
click at [626, 309] on p "Staff has evaluated and compared data from [GEOGRAPHIC_DATA], [GEOGRAPHIC_DATA]…" at bounding box center [619, 292] width 259 height 31
click at [629, 309] on p "Staff has evaluated and compared data from [GEOGRAPHIC_DATA], [GEOGRAPHIC_DATA]…" at bounding box center [619, 292] width 259 height 31
click at [630, 309] on p "Staff has evaluated and compared data from [GEOGRAPHIC_DATA], [GEOGRAPHIC_DATA]…" at bounding box center [619, 292] width 259 height 31
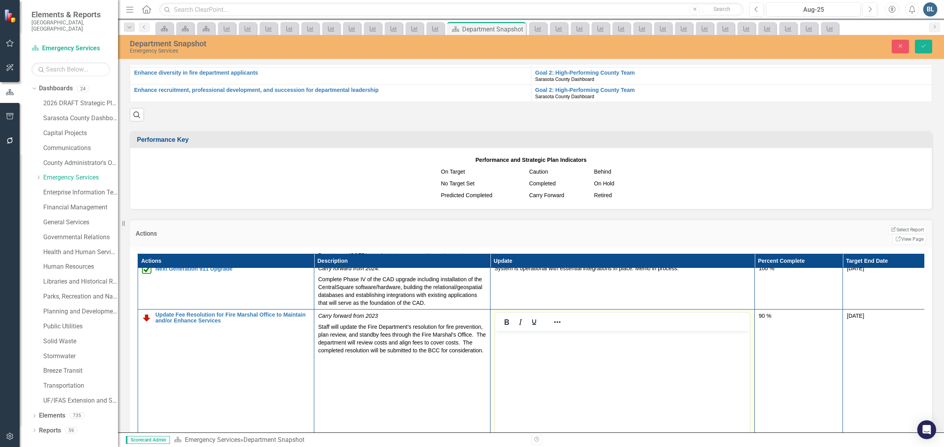
click at [630, 309] on td "System is operational with essential integrations in place. Memo in process." at bounding box center [622, 286] width 264 height 48
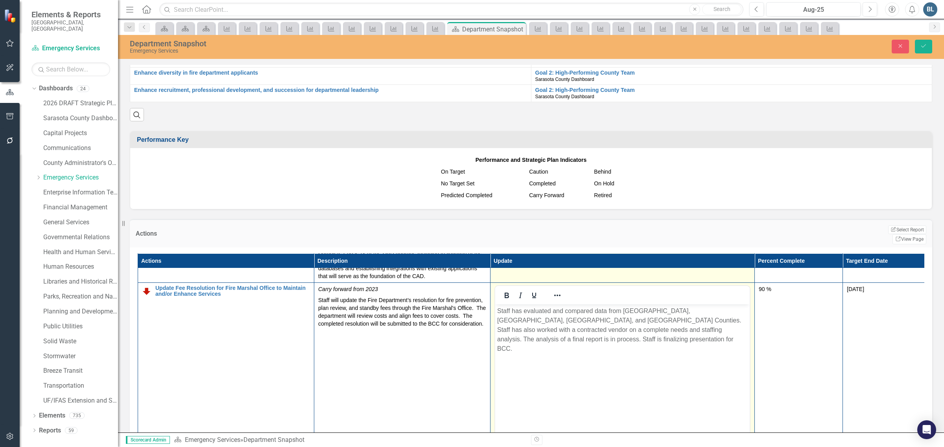
scroll to position [197, 0]
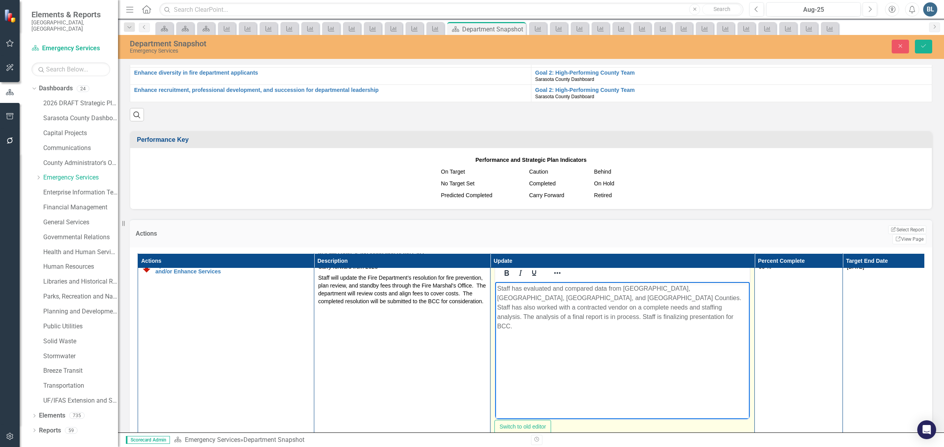
click at [593, 315] on p "Staff has evaluated and compared data from [GEOGRAPHIC_DATA], [GEOGRAPHIC_DATA]…" at bounding box center [622, 307] width 250 height 47
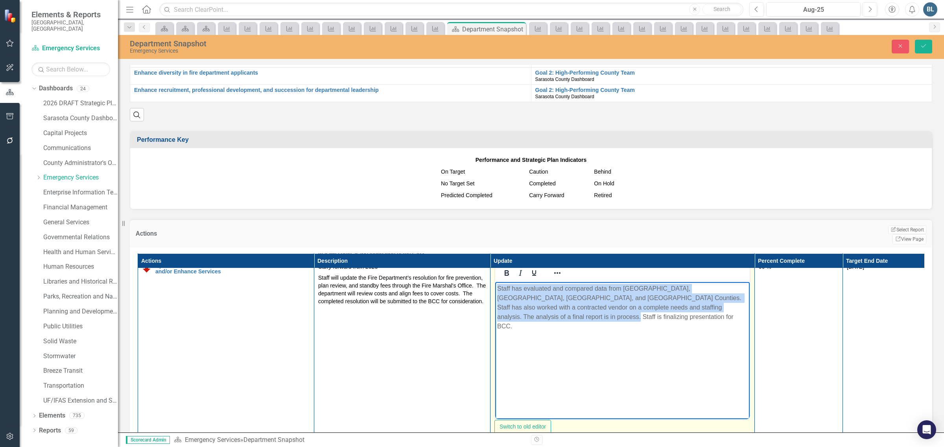
drag, startPoint x: 580, startPoint y: 313, endPoint x: 497, endPoint y: 288, distance: 87.1
click at [497, 288] on p "Staff has evaluated and compared data from [GEOGRAPHIC_DATA], [GEOGRAPHIC_DATA]…" at bounding box center [622, 307] width 250 height 47
copy p "Staff has evaluated and compared data from [GEOGRAPHIC_DATA], [GEOGRAPHIC_DATA]…"
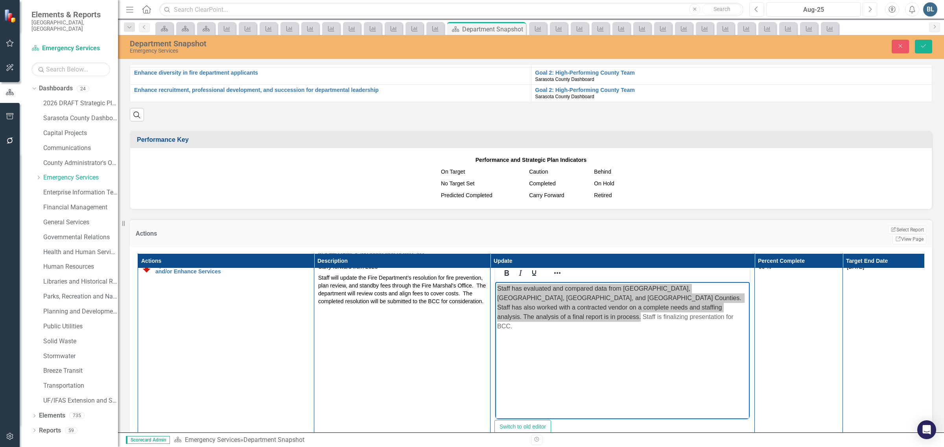
click at [869, 9] on icon "Next" at bounding box center [869, 9] width 4 height 7
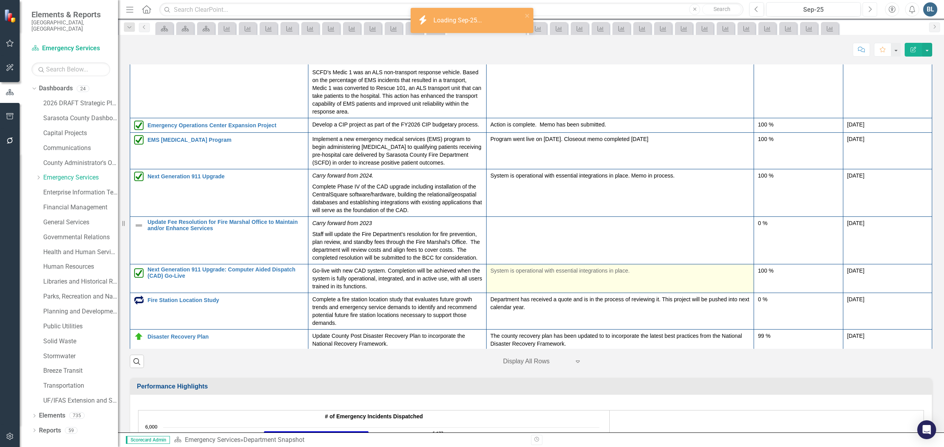
scroll to position [934, 0]
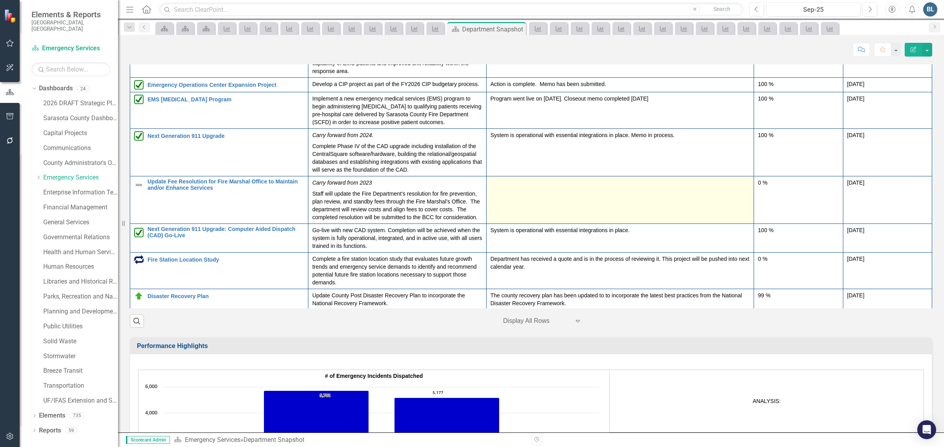
click at [551, 224] on td at bounding box center [619, 201] width 267 height 48
click at [541, 224] on td at bounding box center [619, 201] width 267 height 48
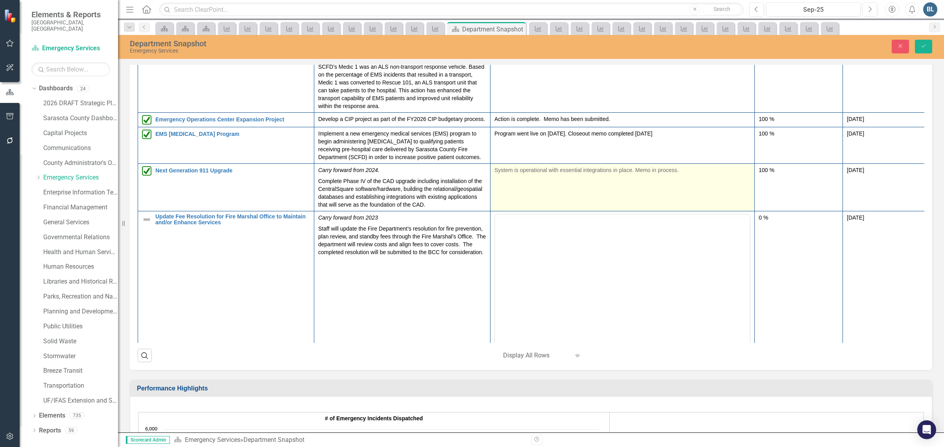
scroll to position [0, 0]
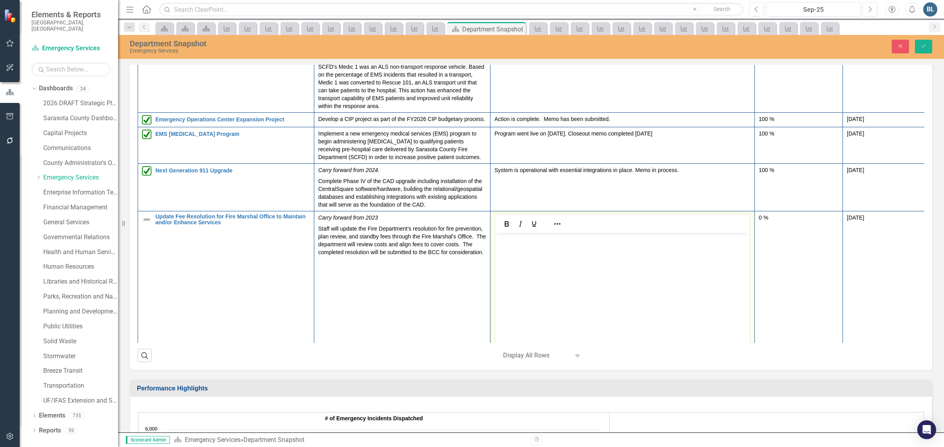
click at [544, 250] on body "Rich Text Area. Press ALT-0 for help." at bounding box center [622, 292] width 254 height 118
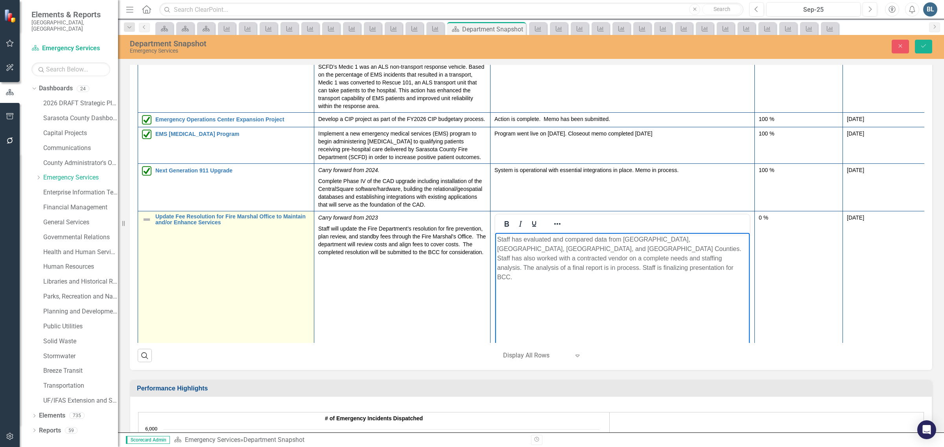
click at [152, 226] on div "Update Fee Resolution for Fire Marshal Office to Maintain and/or Enhance Servic…" at bounding box center [226, 220] width 168 height 12
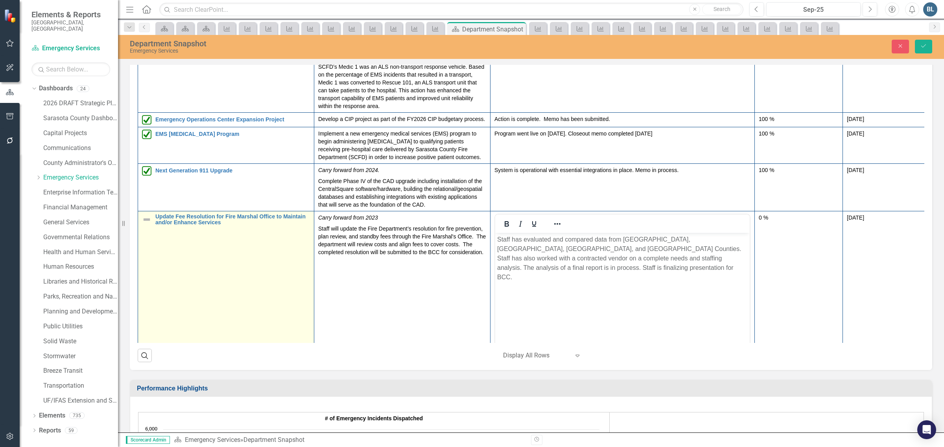
click at [152, 226] on div "Update Fee Resolution for Fire Marshal Office to Maintain and/or Enhance Servic…" at bounding box center [226, 220] width 168 height 12
click at [150, 228] on div "Not Defined" at bounding box center [150, 222] width 2 height 11
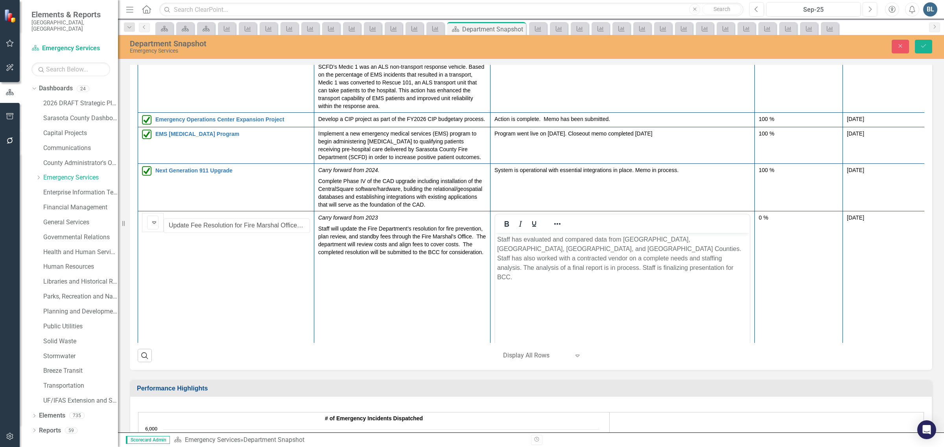
click at [927, 48] on button "Save" at bounding box center [923, 47] width 17 height 14
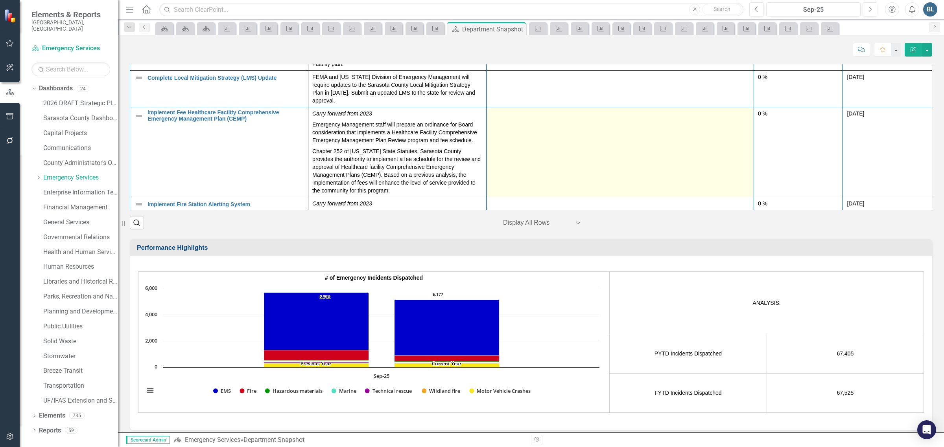
scroll to position [246, 0]
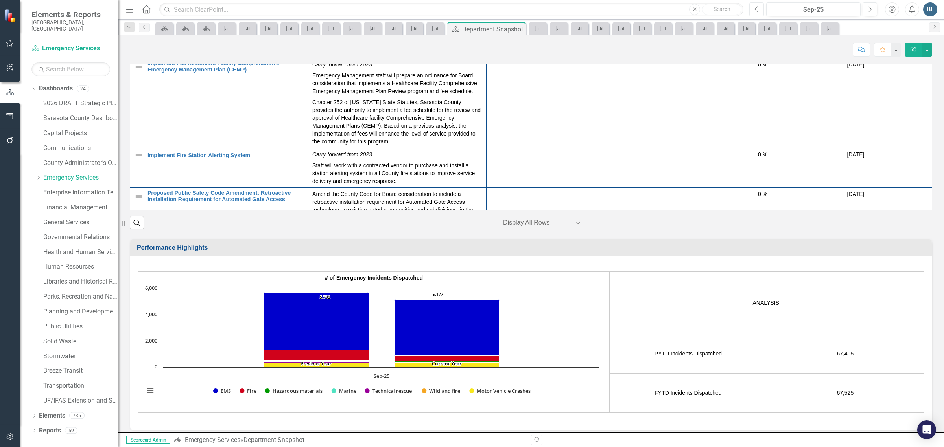
click at [753, 12] on button "Previous" at bounding box center [756, 9] width 15 height 14
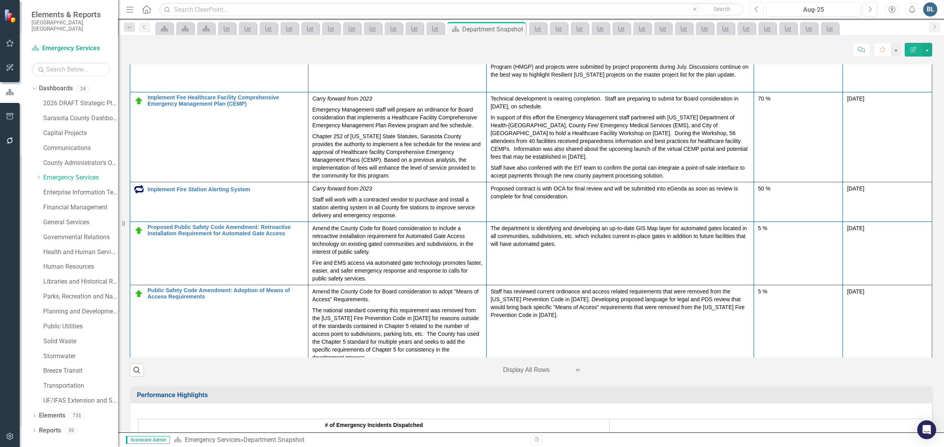
scroll to position [442, 0]
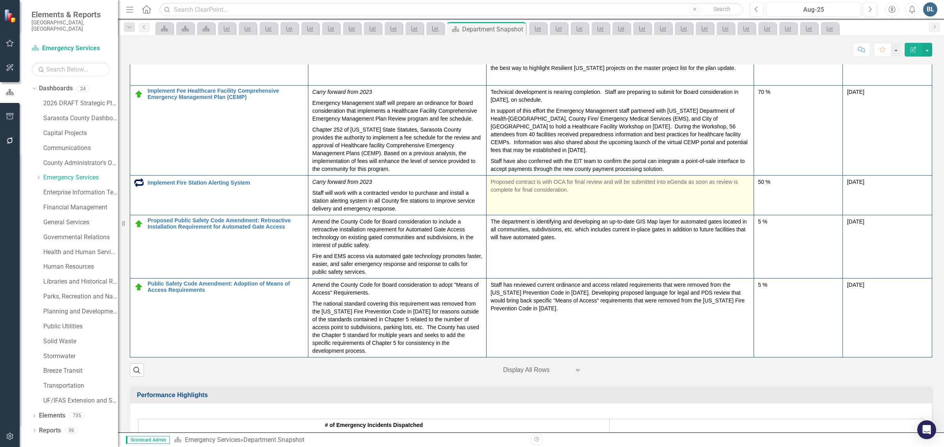
click at [569, 194] on p "Proposed contract is with OCA for final review and will be submitted into eGend…" at bounding box center [619, 186] width 259 height 16
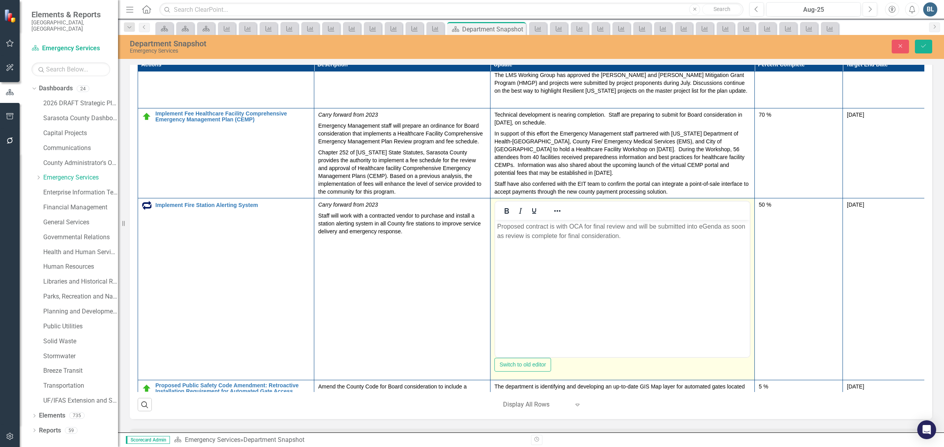
scroll to position [0, 0]
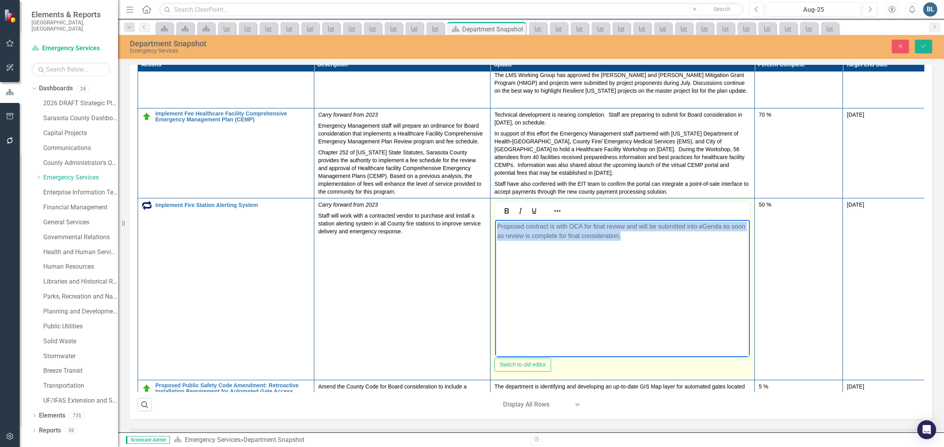
drag, startPoint x: 633, startPoint y: 239, endPoint x: 497, endPoint y: 228, distance: 136.9
click at [497, 228] on p "Proposed contract is with OCA for final review and will be submitted into eGend…" at bounding box center [622, 231] width 250 height 19
click at [596, 260] on body "Proposed contract is with OCA for final review and will be submitted into eGend…" at bounding box center [622, 279] width 254 height 118
click at [623, 248] on body "Proposed contract is with OCA for final review and will be submitted into eGend…" at bounding box center [622, 279] width 254 height 118
drag, startPoint x: 628, startPoint y: 235, endPoint x: 497, endPoint y: 230, distance: 131.0
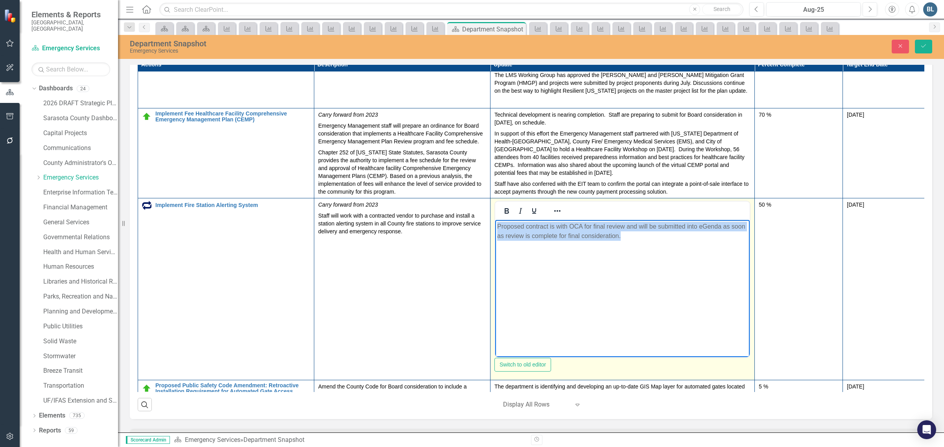
click at [497, 230] on p "Proposed contract is with OCA for final review and will be submitted into eGend…" at bounding box center [622, 231] width 250 height 19
copy p "Proposed contract is with OCA for final review and will be submitted into eGend…"
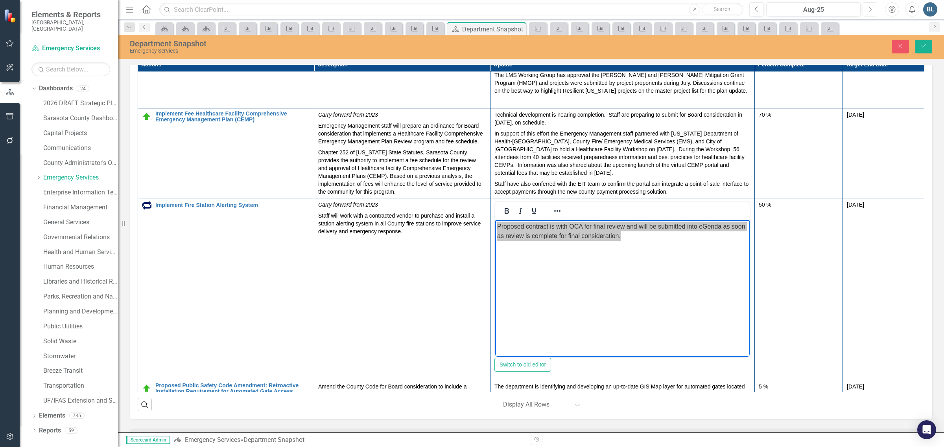
click at [869, 10] on icon "Next" at bounding box center [869, 9] width 4 height 7
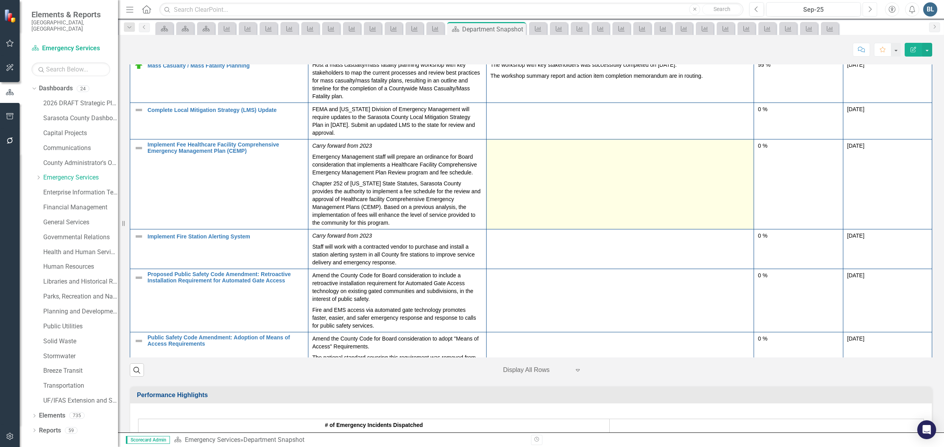
scroll to position [295, 0]
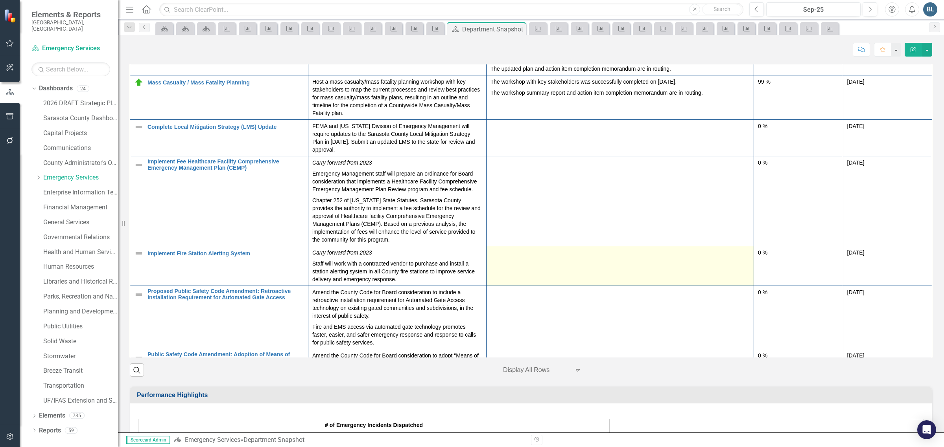
click at [557, 286] on td at bounding box center [619, 267] width 267 height 40
click at [551, 286] on td at bounding box center [619, 267] width 267 height 40
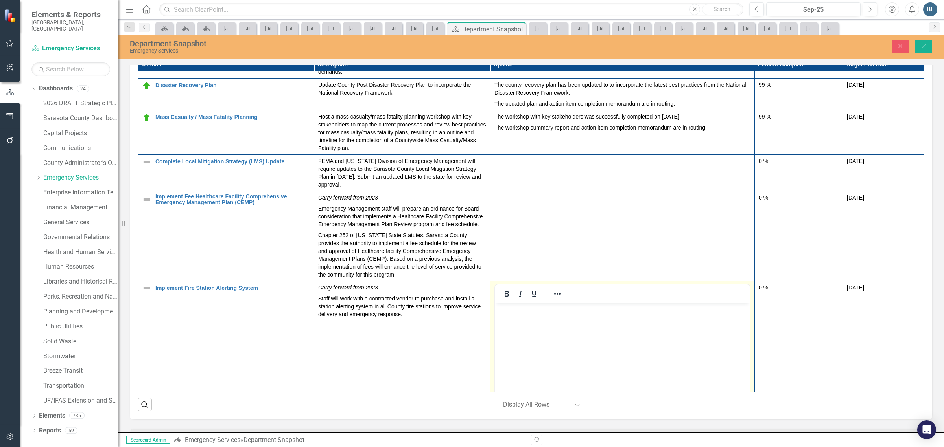
scroll to position [0, 0]
click at [540, 313] on p "Rich Text Area. Press ALT-0 for help." at bounding box center [622, 309] width 250 height 9
click at [630, 316] on p "Proposed contract is with OCA for final review and will be submitted into eGend…" at bounding box center [622, 314] width 250 height 19
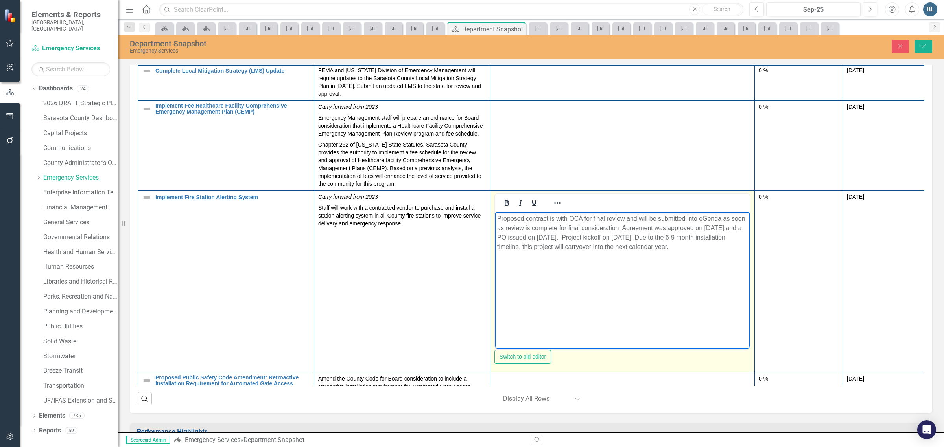
scroll to position [393, 0]
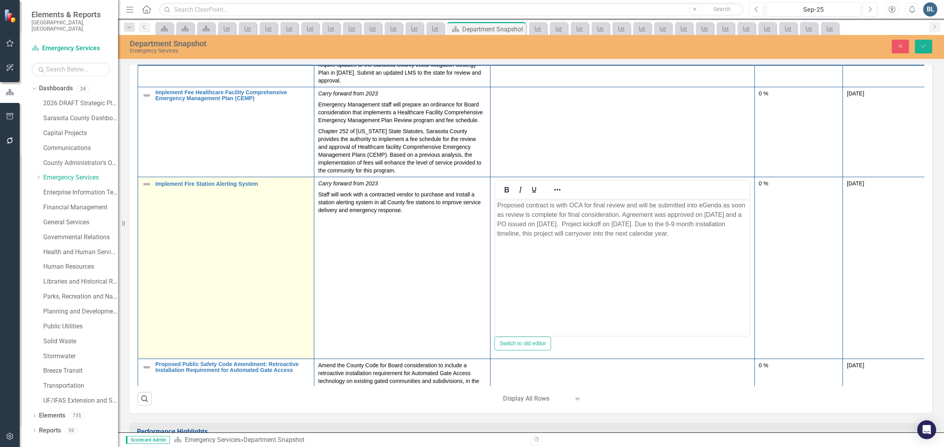
click at [152, 189] on div "Implement Fire Station Alerting System" at bounding box center [226, 184] width 168 height 9
click at [145, 189] on img at bounding box center [146, 184] width 9 height 9
click at [154, 193] on img at bounding box center [153, 188] width 9 height 9
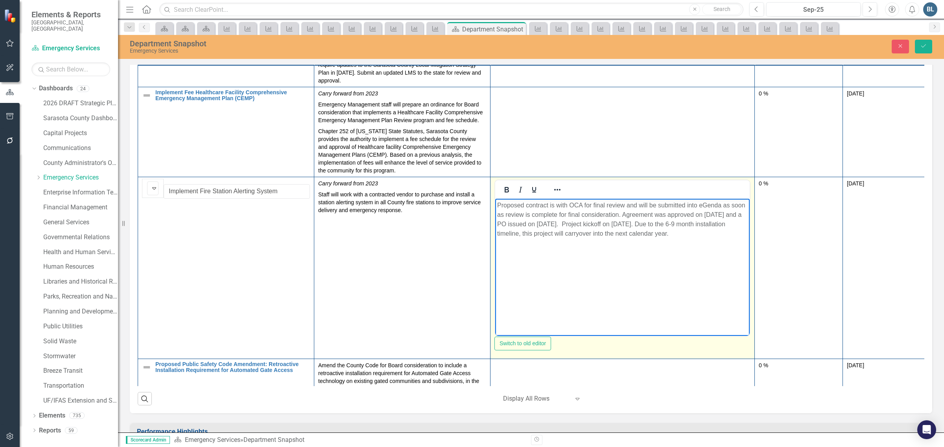
click at [578, 233] on p "Proposed contract is with OCA for final review and will be submitted into eGend…" at bounding box center [622, 220] width 250 height 38
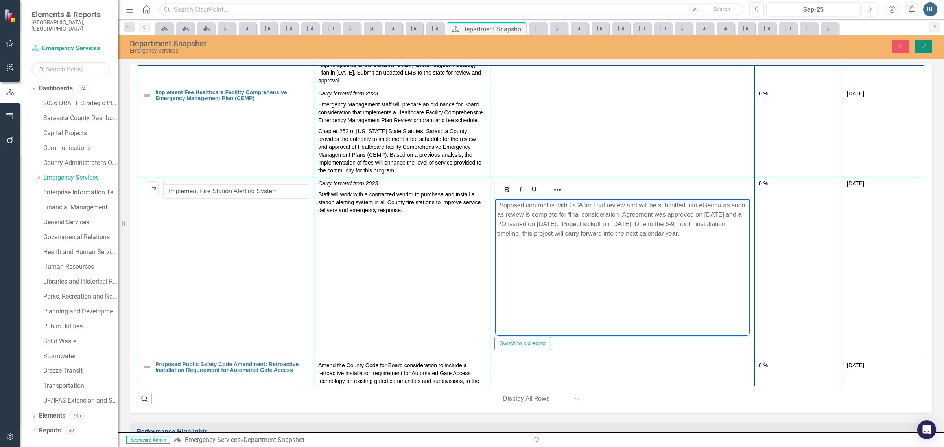
click at [923, 42] on button "Save" at bounding box center [923, 47] width 17 height 14
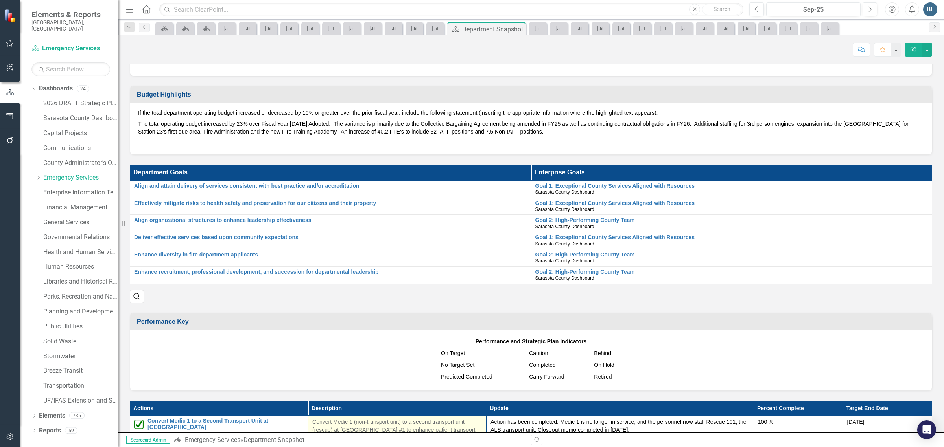
scroll to position [786, 0]
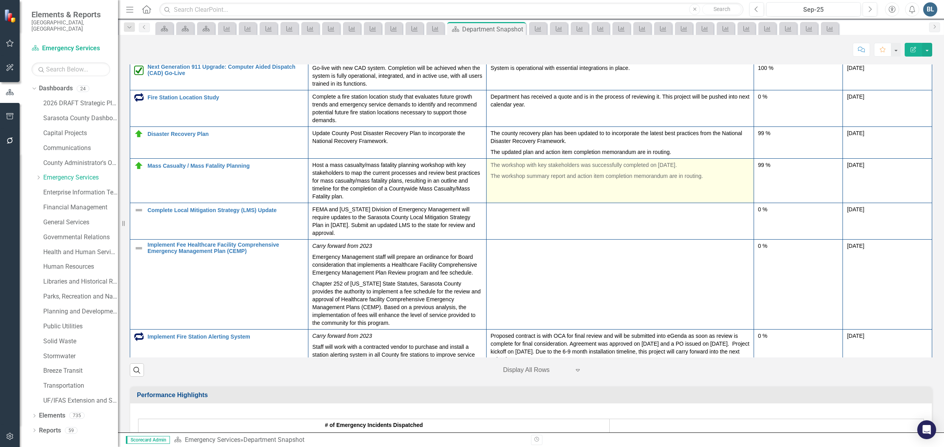
scroll to position [162, 0]
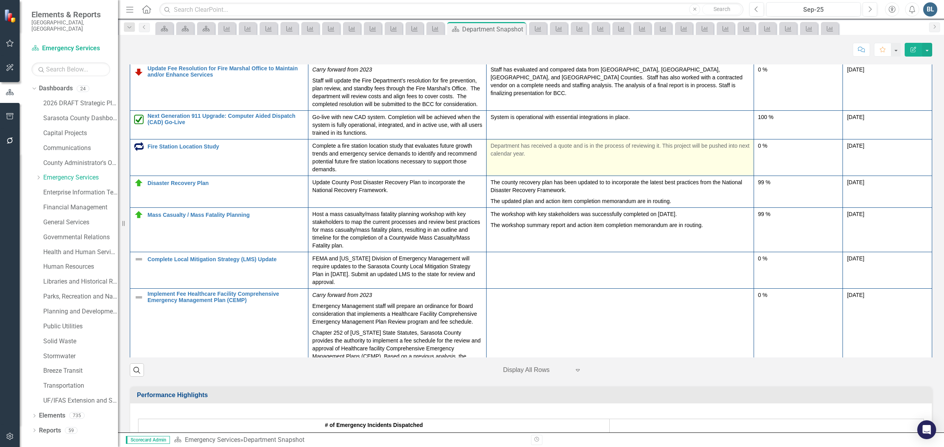
click at [659, 158] on p "Department has received a quote and is in the process of reviewing it. This pro…" at bounding box center [619, 150] width 259 height 16
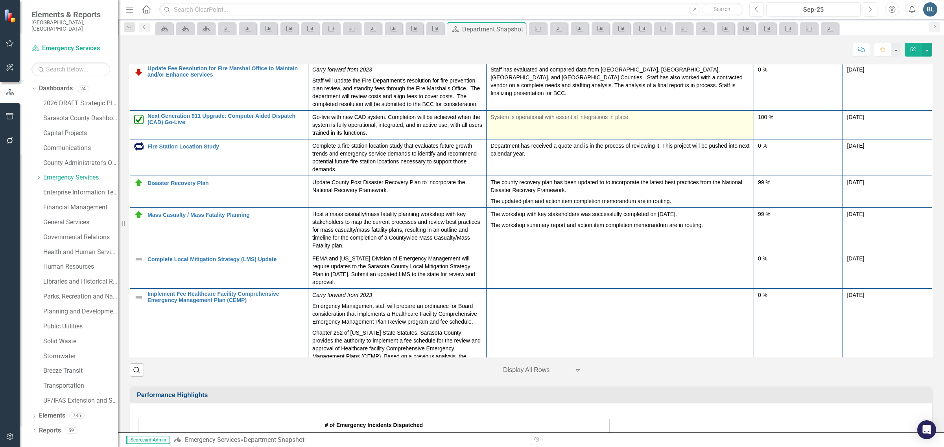
click at [659, 158] on p "Department has received a quote and is in the process of reviewing it. This pro…" at bounding box center [619, 150] width 259 height 16
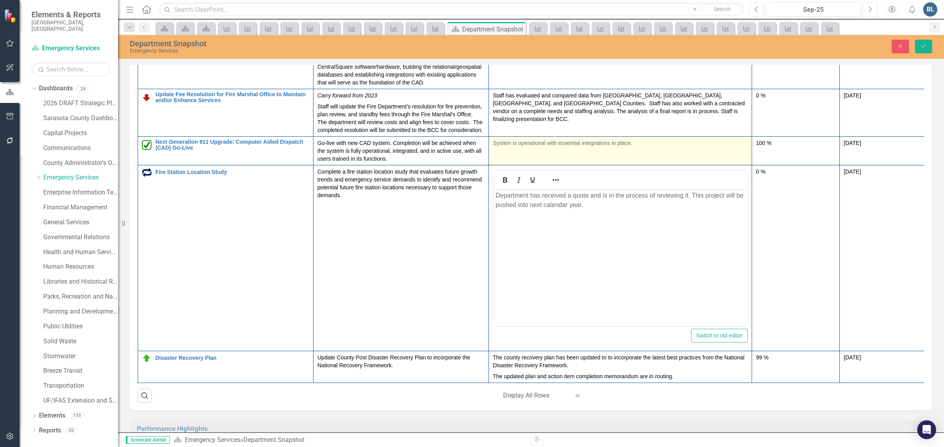
scroll to position [0, 0]
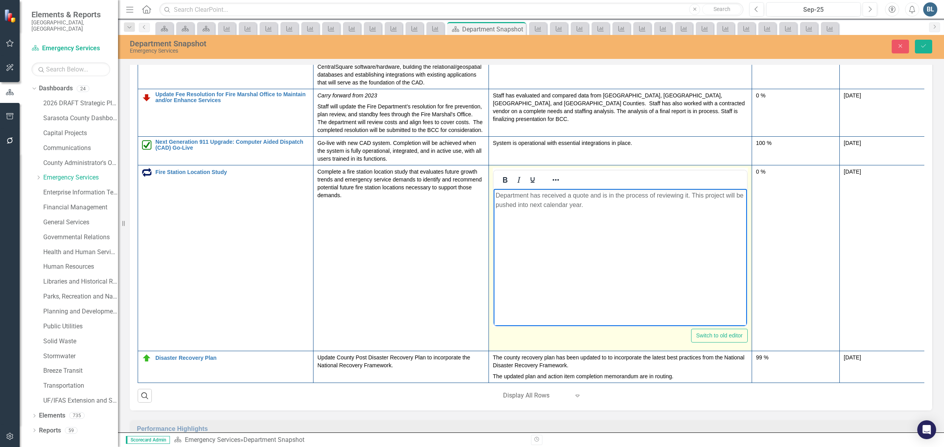
click at [497, 208] on p "Department has received a quote and is in the process of reviewing it. This pro…" at bounding box center [619, 200] width 249 height 19
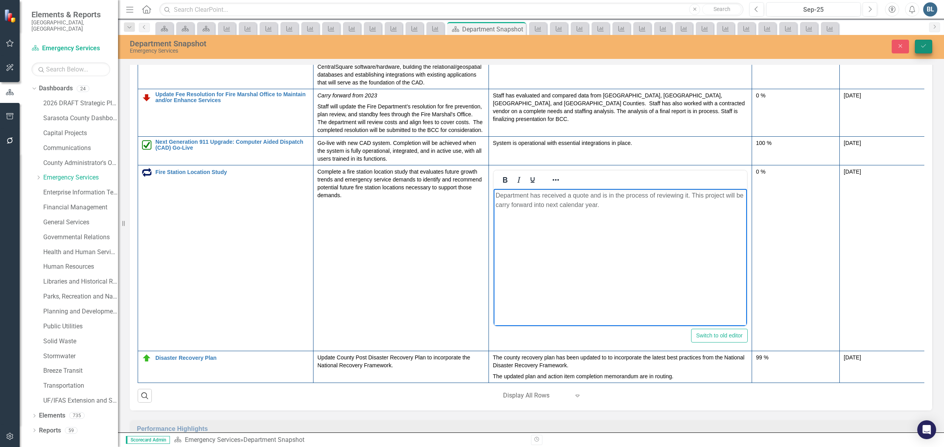
click at [919, 44] on button "Save" at bounding box center [923, 47] width 17 height 14
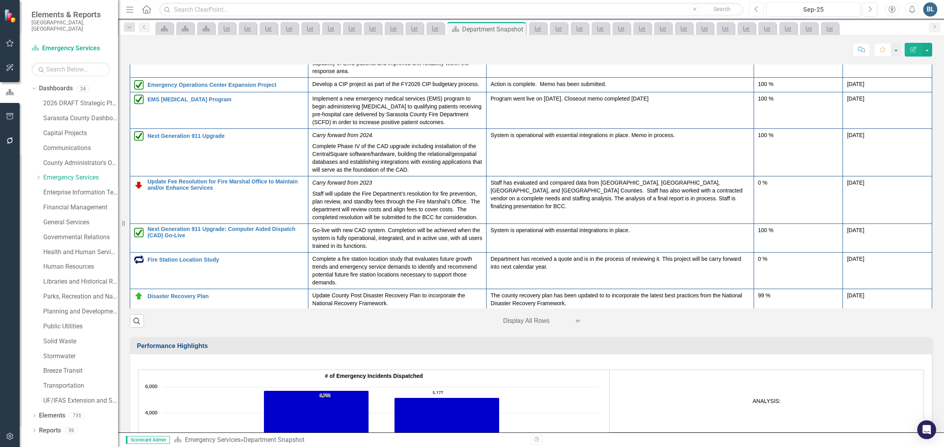
click at [755, 8] on icon "button" at bounding box center [756, 9] width 3 height 6
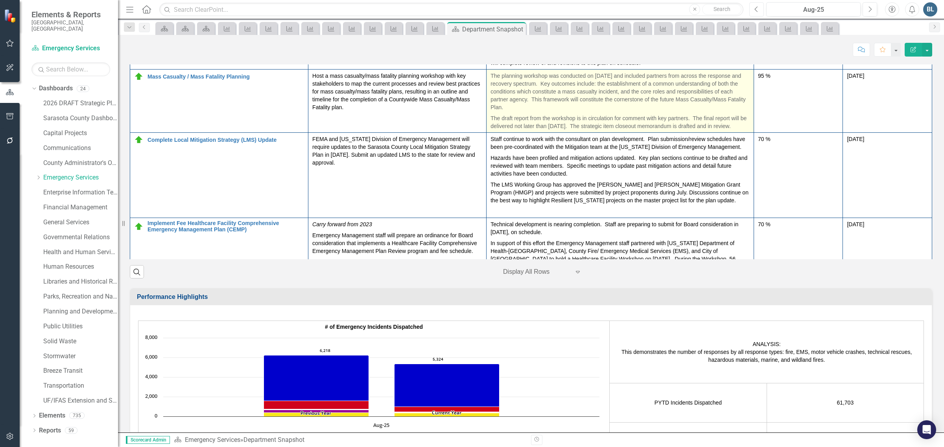
scroll to position [150, 0]
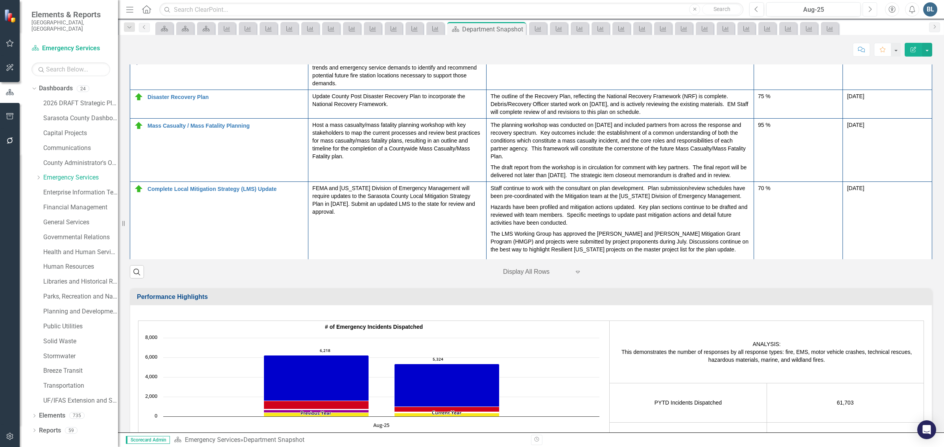
click at [869, 10] on icon "Next" at bounding box center [869, 9] width 4 height 7
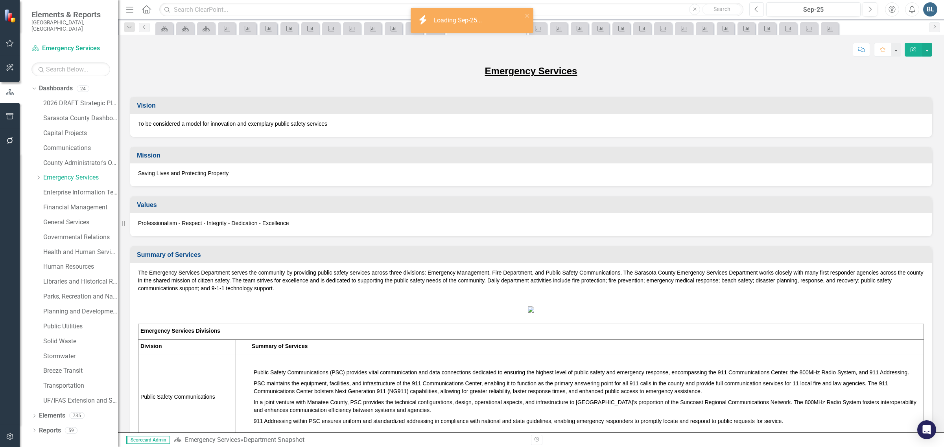
click at [756, 8] on icon "button" at bounding box center [756, 9] width 3 height 6
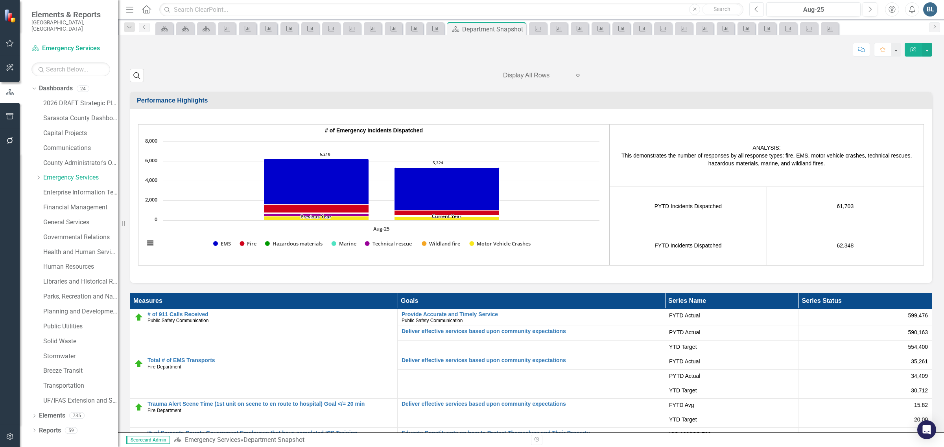
scroll to position [344, 0]
click at [595, 33] on p "The department is identifying and developing an up-to-date GIS Map layer for au…" at bounding box center [619, 21] width 259 height 24
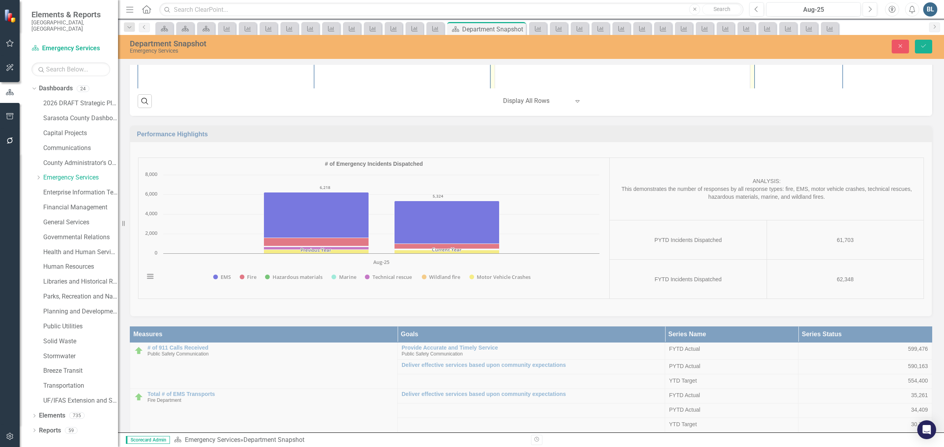
scroll to position [393, 0]
drag, startPoint x: 674, startPoint y: 33, endPoint x: 493, endPoint y: 14, distance: 181.4
click at [495, 14] on html "The department is identifying and developing an up-to-date GIS Map layer for au…" at bounding box center [622, 66] width 254 height 118
copy p "The department is identifying and developing an up-to-date GIS Map layer for au…"
click at [867, 8] on icon "Next" at bounding box center [869, 9] width 4 height 7
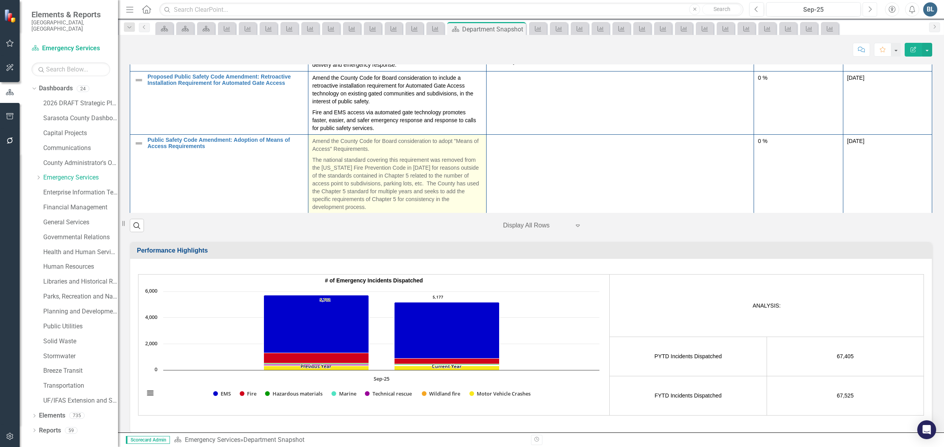
scroll to position [1032, 0]
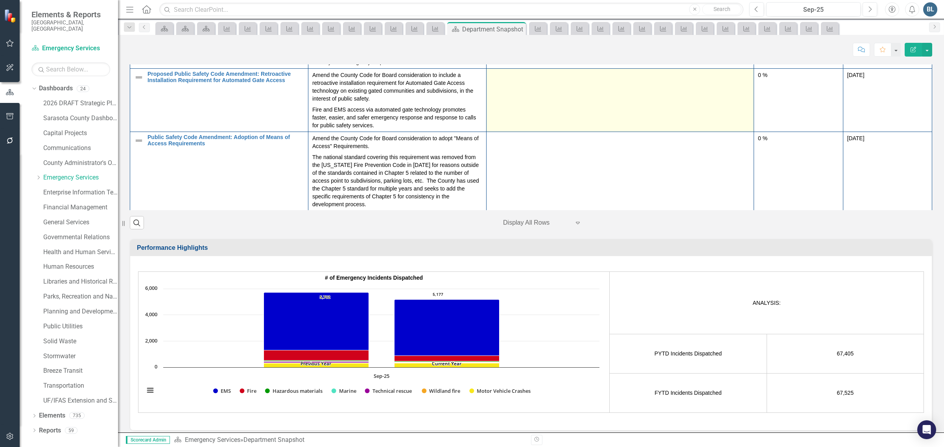
click at [531, 132] on td at bounding box center [619, 100] width 267 height 63
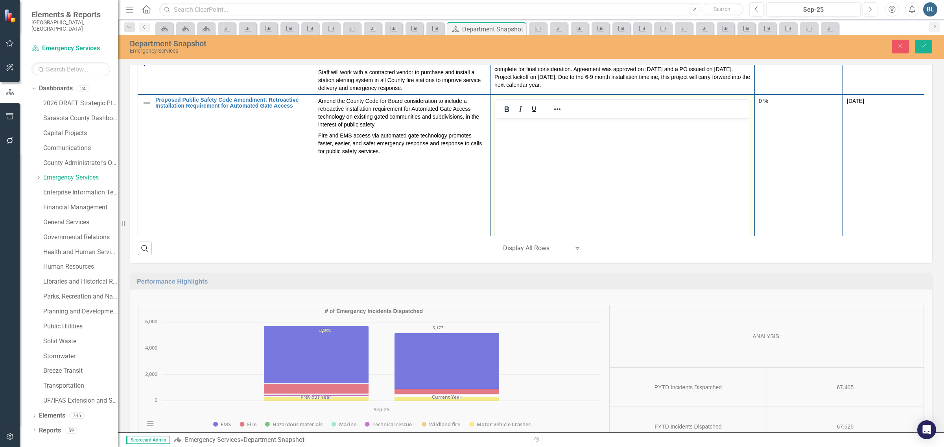
scroll to position [0, 0]
click at [537, 156] on body "Rich Text Area. Press ALT-0 for help." at bounding box center [622, 177] width 254 height 118
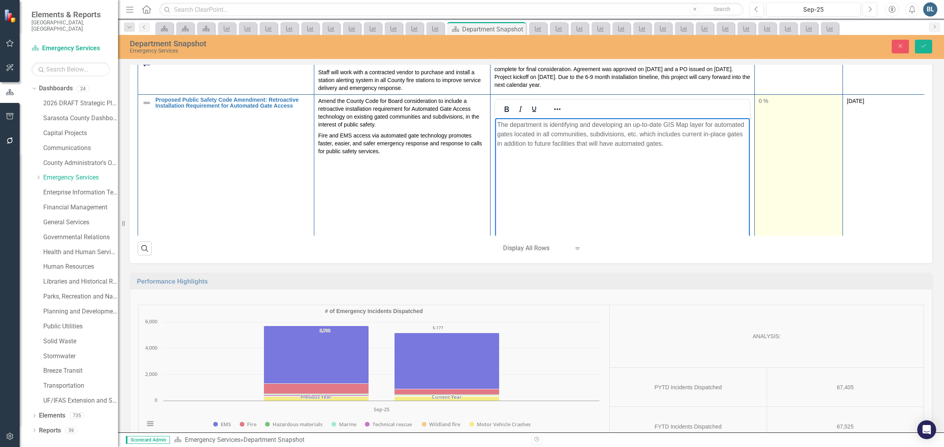
click at [758, 105] on div "0 %" at bounding box center [798, 101] width 80 height 8
click at [759, 105] on div "0 %" at bounding box center [798, 101] width 80 height 8
click at [760, 110] on input "0" at bounding box center [798, 103] width 80 height 13
click at [828, 110] on input "1" at bounding box center [798, 103] width 80 height 13
click at [828, 110] on input "2" at bounding box center [798, 103] width 80 height 13
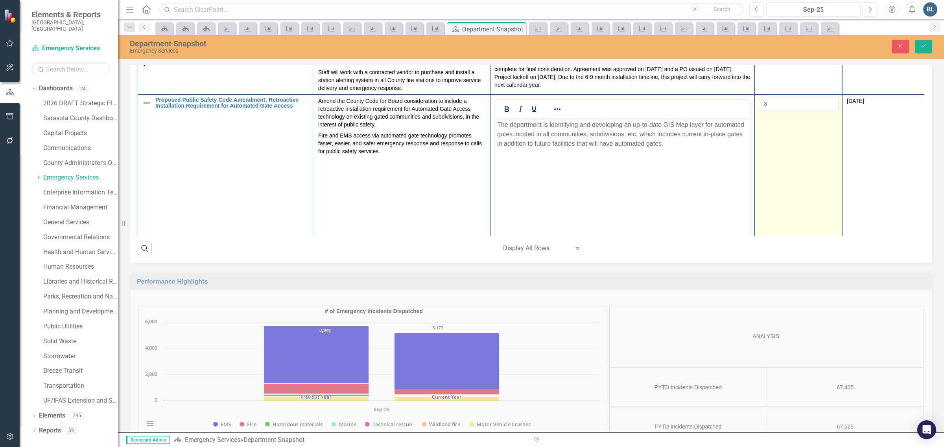
click at [828, 110] on input "3" at bounding box center [798, 103] width 80 height 13
click at [828, 110] on input "21" at bounding box center [798, 103] width 80 height 13
type input "20"
click at [830, 110] on input "20" at bounding box center [798, 103] width 80 height 13
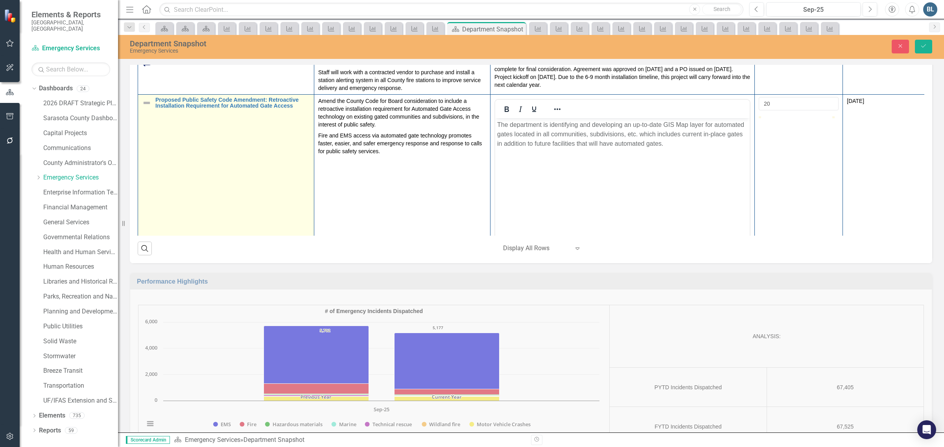
click at [147, 108] on img at bounding box center [146, 102] width 9 height 9
click at [154, 109] on img at bounding box center [148, 104] width 9 height 9
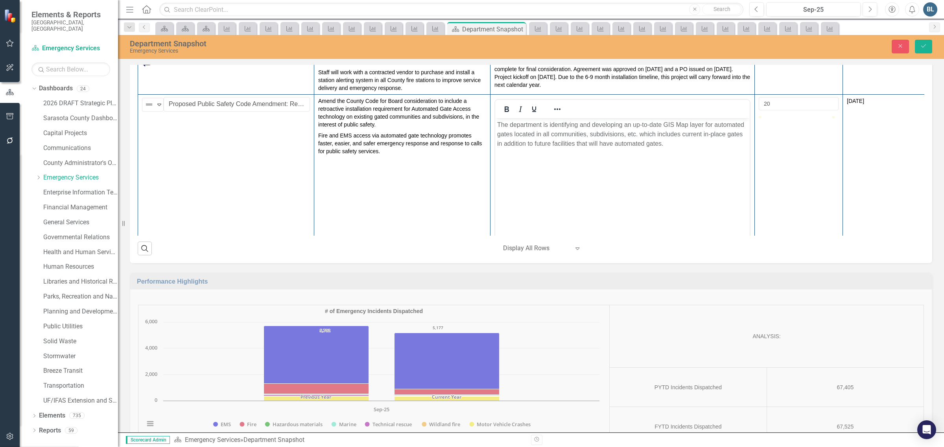
click at [919, 46] on button "Save" at bounding box center [923, 47] width 17 height 14
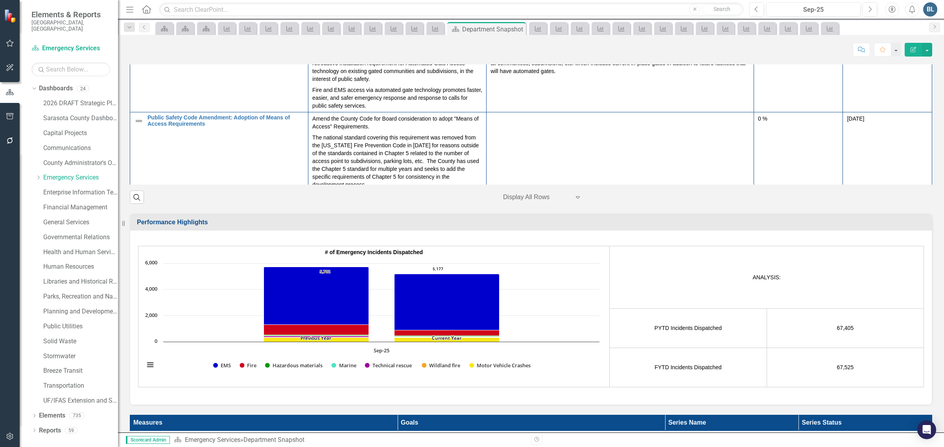
scroll to position [1081, 0]
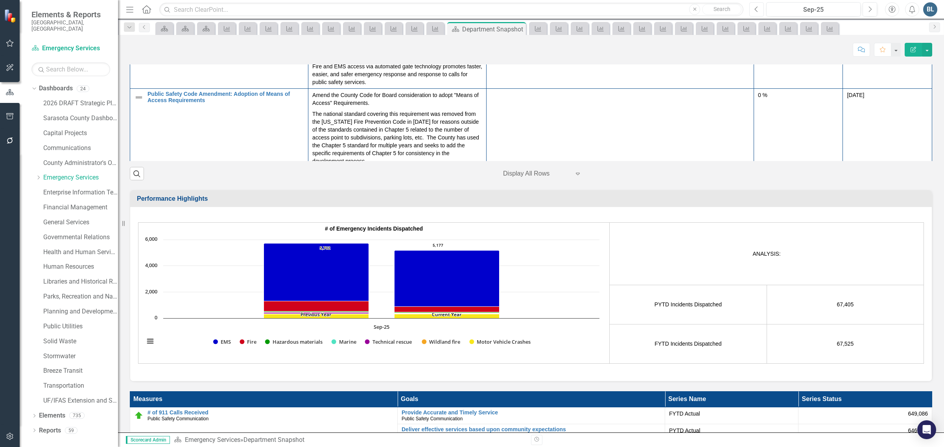
click at [756, 12] on icon "Previous" at bounding box center [756, 9] width 4 height 7
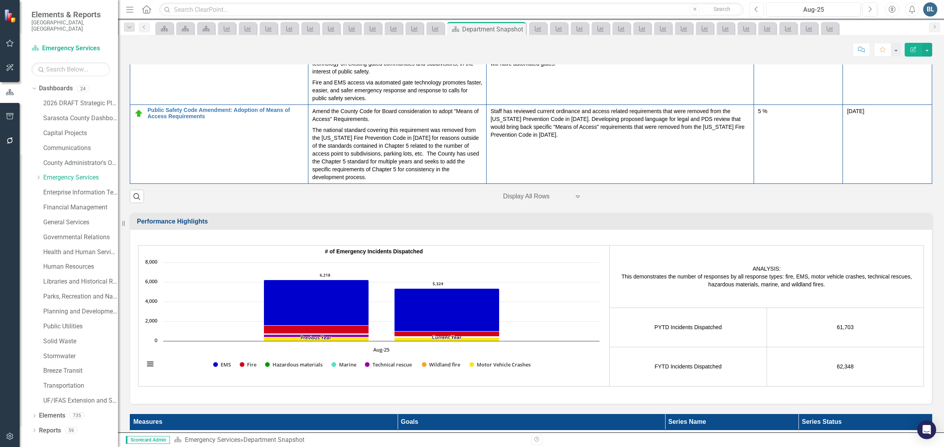
scroll to position [445, 0]
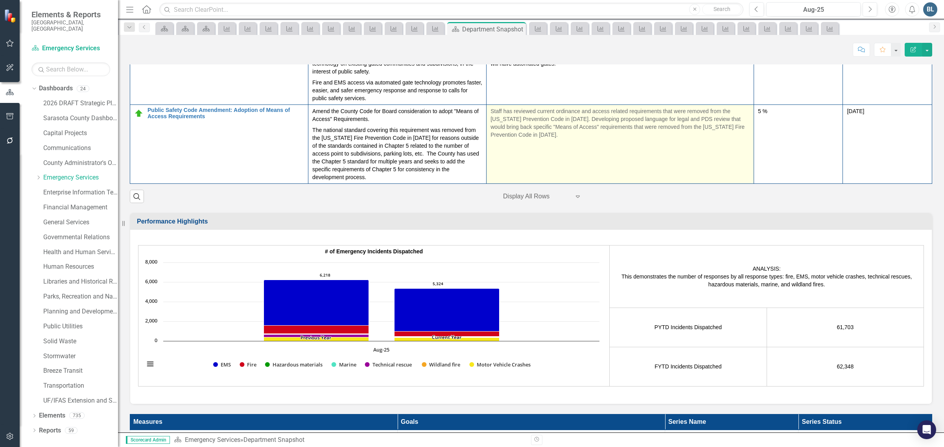
click at [567, 139] on p "Staff has reviewed current ordinance and access related requirements that were …" at bounding box center [619, 122] width 259 height 31
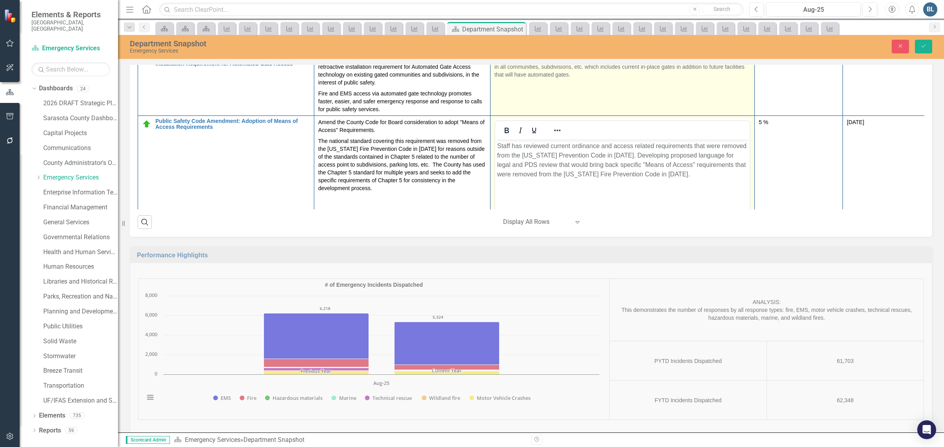
scroll to position [0, 0]
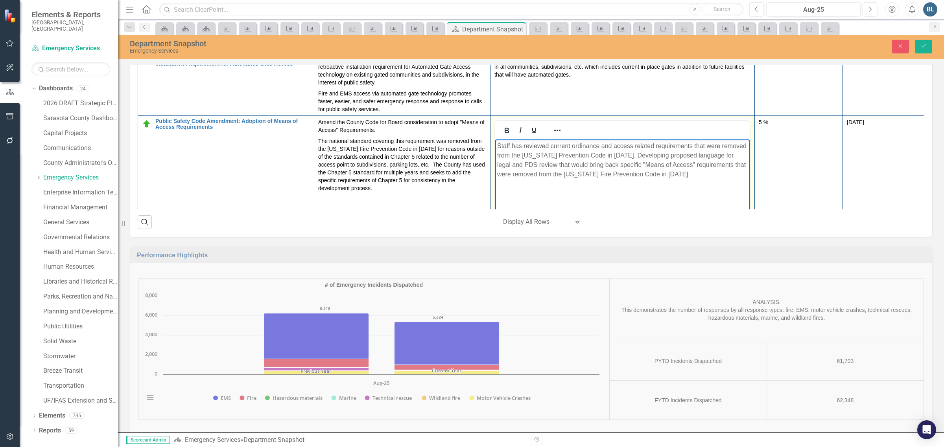
click at [678, 170] on p "Staff has reviewed current ordinance and access related requirements that were …" at bounding box center [622, 160] width 250 height 38
drag, startPoint x: 677, startPoint y: 170, endPoint x: 986, endPoint y: 404, distance: 388.2
click at [495, 145] on html "Staff has reviewed current ordinance and access related requirements that were …" at bounding box center [622, 198] width 254 height 118
copy p "Staff has reviewed current ordinance and access related requirements that were …"
click at [867, 9] on icon "Next" at bounding box center [869, 9] width 4 height 7
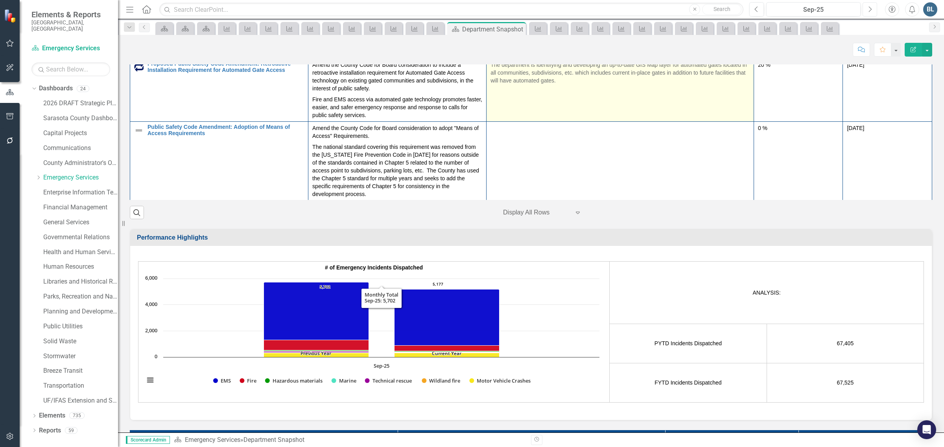
scroll to position [1032, 0]
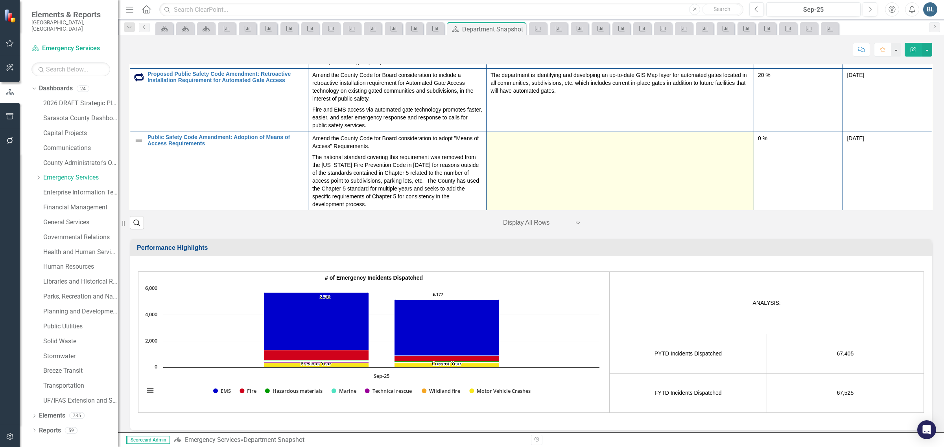
click at [551, 211] on td at bounding box center [619, 171] width 267 height 79
click at [550, 211] on td at bounding box center [619, 171] width 267 height 79
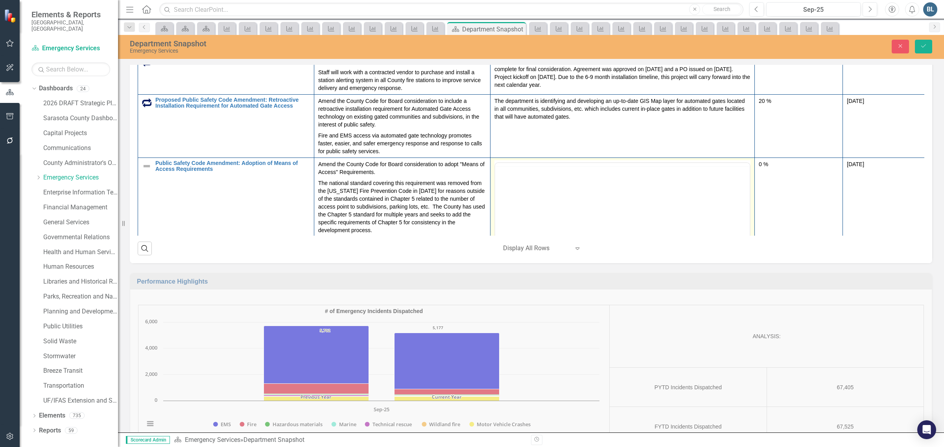
scroll to position [0, 0]
click at [545, 196] on body "Rich Text Area. Press ALT-0 for help." at bounding box center [622, 240] width 254 height 118
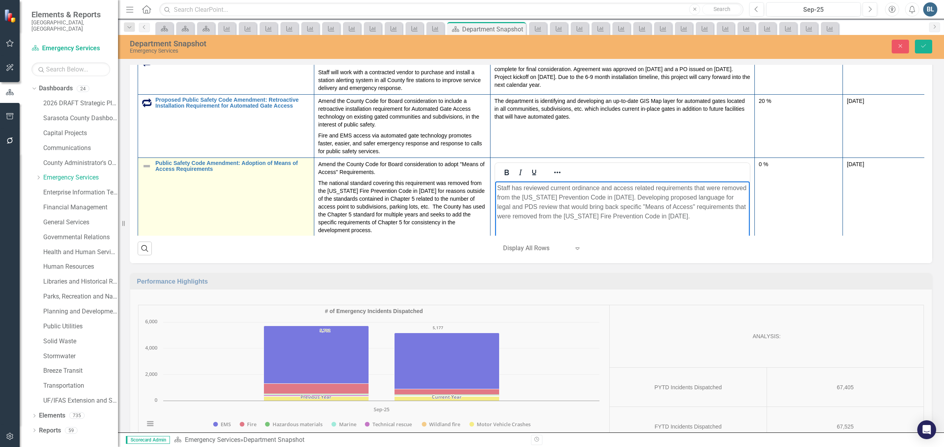
click at [146, 171] on img at bounding box center [146, 166] width 9 height 9
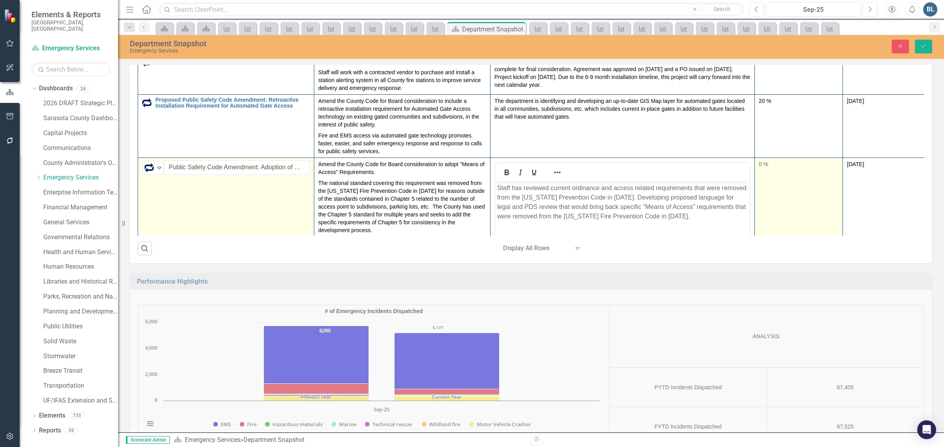
click at [767, 168] on div "0 %" at bounding box center [798, 164] width 80 height 8
click at [760, 168] on div "0 %" at bounding box center [798, 164] width 80 height 8
click at [829, 174] on input "1" at bounding box center [798, 166] width 80 height 13
click at [829, 174] on input "2" at bounding box center [798, 166] width 80 height 13
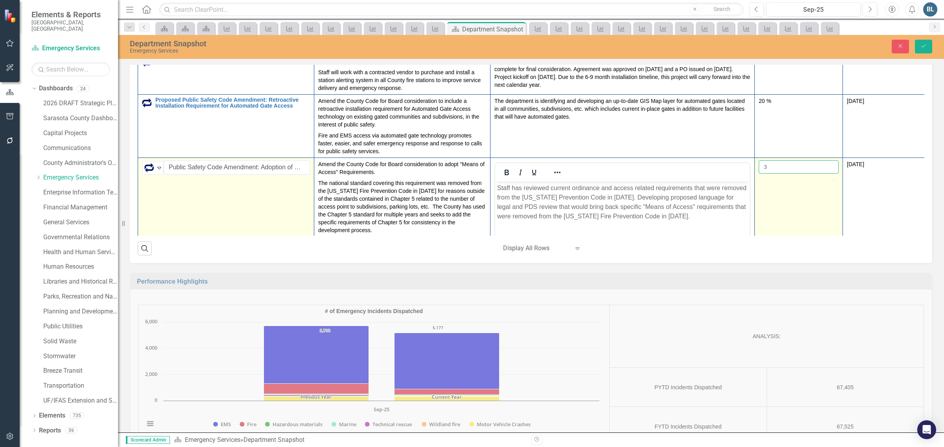
click at [829, 174] on input "3" at bounding box center [798, 166] width 80 height 13
click at [829, 174] on input "4" at bounding box center [798, 166] width 80 height 13
type input "5"
click at [829, 174] on input "5" at bounding box center [798, 166] width 80 height 13
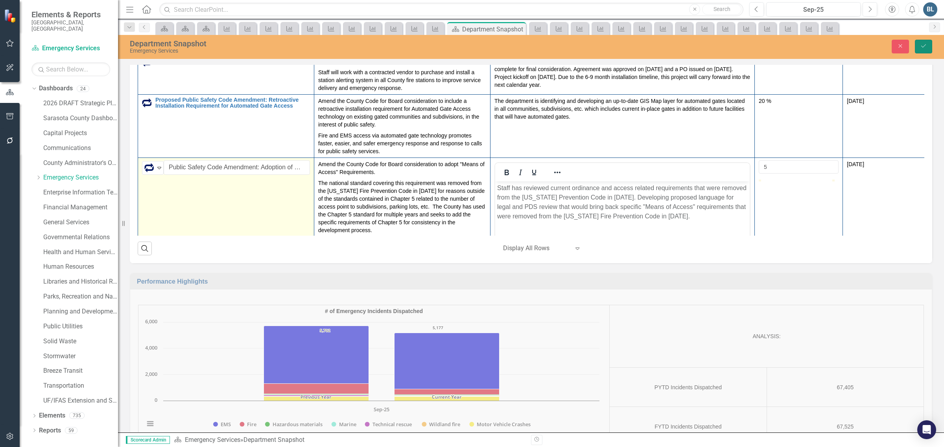
click at [921, 48] on icon "Save" at bounding box center [923, 46] width 7 height 6
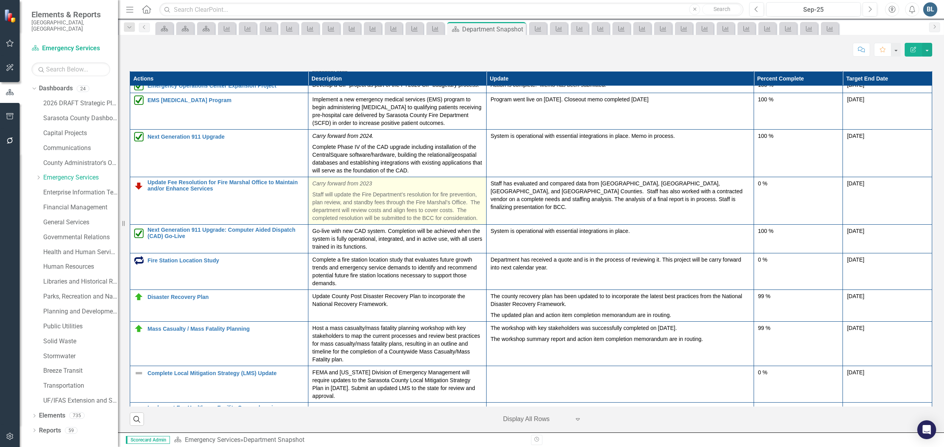
scroll to position [98, 0]
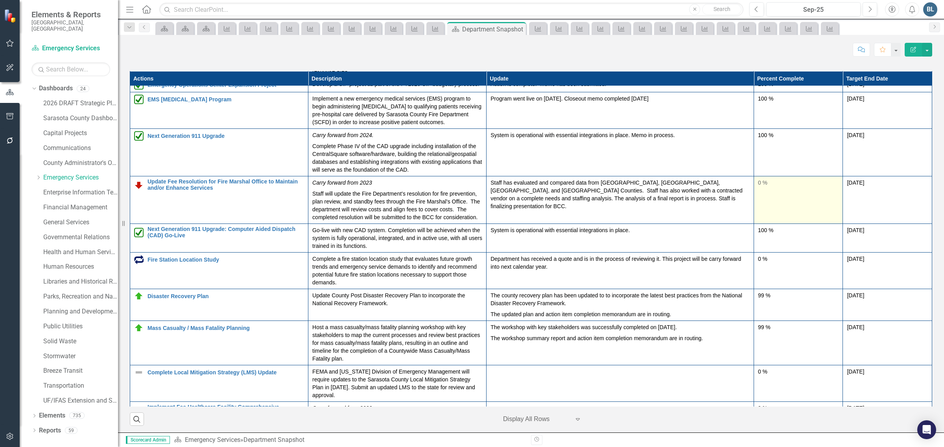
click at [758, 187] on div "0 %" at bounding box center [798, 183] width 81 height 8
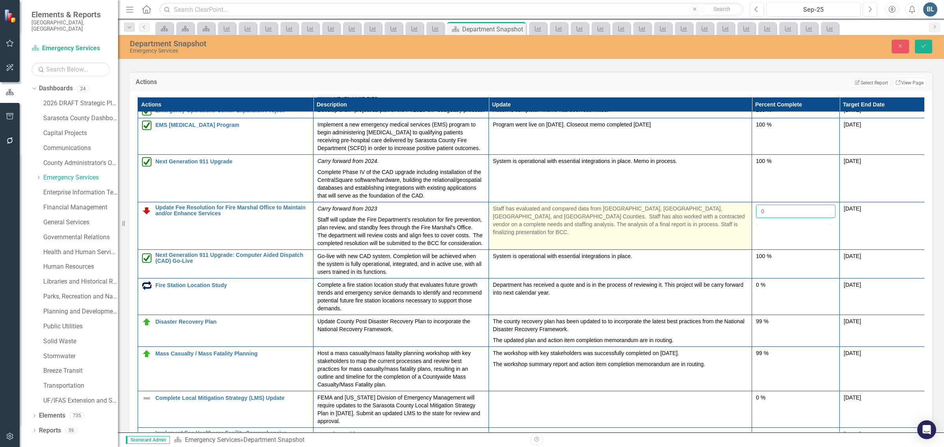
drag, startPoint x: 785, startPoint y: 325, endPoint x: 743, endPoint y: 325, distance: 42.1
click at [743, 250] on tr "Update Fee Resolution for Fire Marshal Office to Maintain and/or Enhance Servic…" at bounding box center [532, 226] width 789 height 48
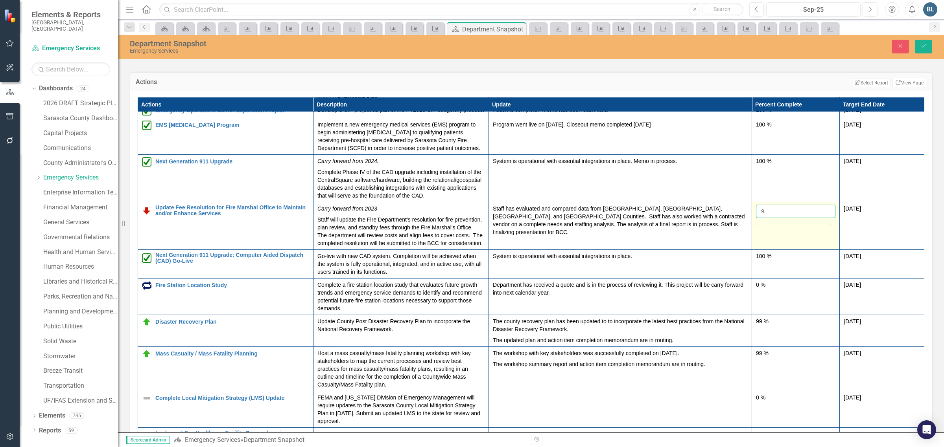
type input "90"
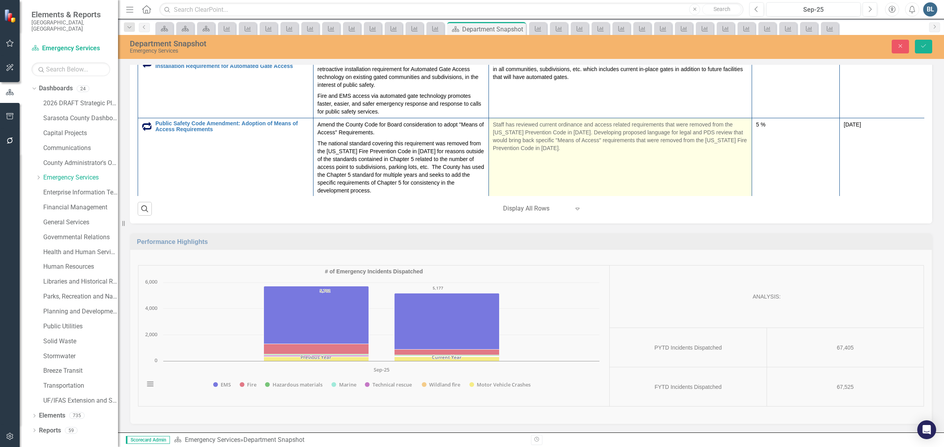
scroll to position [983, 0]
